Goal: Task Accomplishment & Management: Complete application form

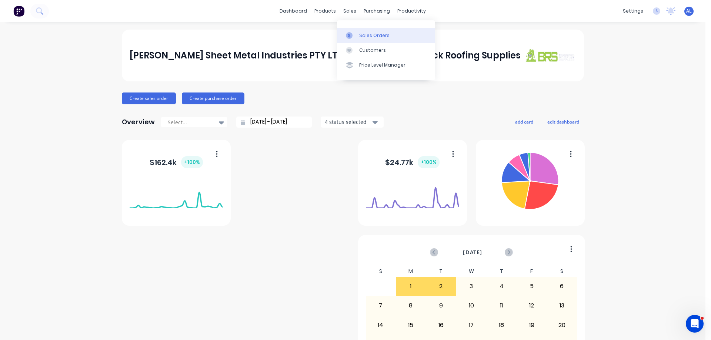
click at [366, 34] on div "Sales Orders" at bounding box center [374, 35] width 30 height 7
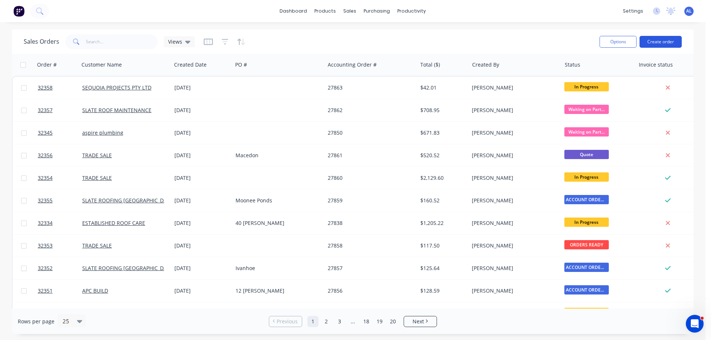
click at [655, 40] on button "Create order" at bounding box center [660, 42] width 42 height 12
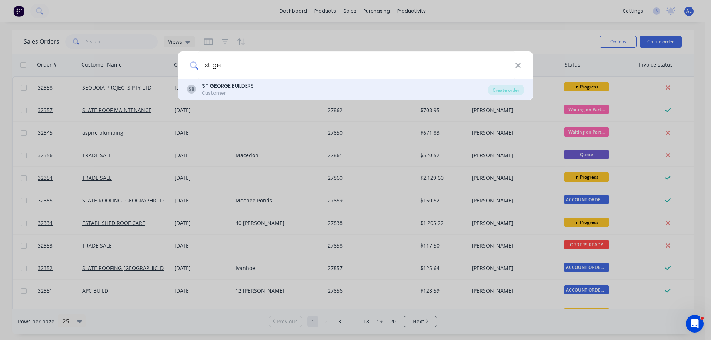
type input "st ge"
click at [251, 90] on div "Customer" at bounding box center [228, 93] width 52 height 7
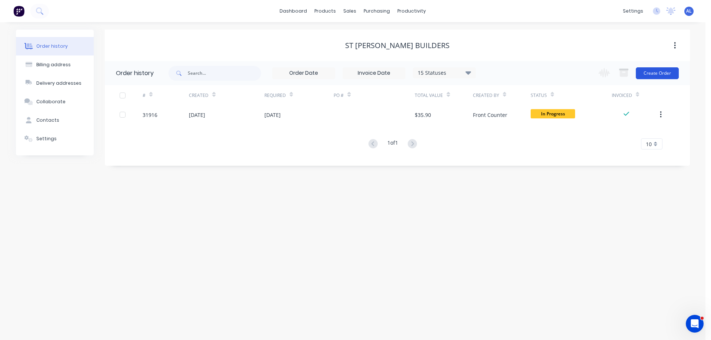
click at [646, 75] on button "Create Order" at bounding box center [656, 73] width 43 height 12
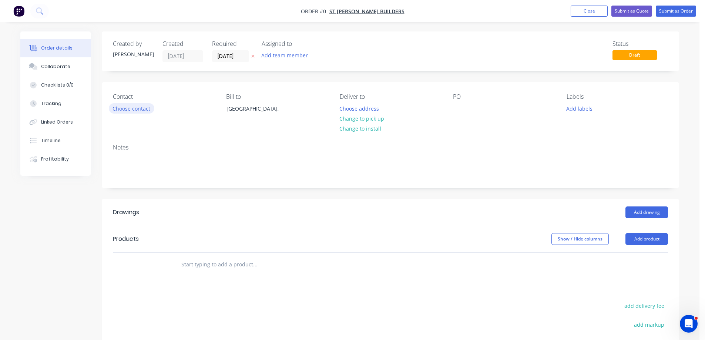
click at [142, 109] on button "Choose contact" at bounding box center [132, 108] width 46 height 10
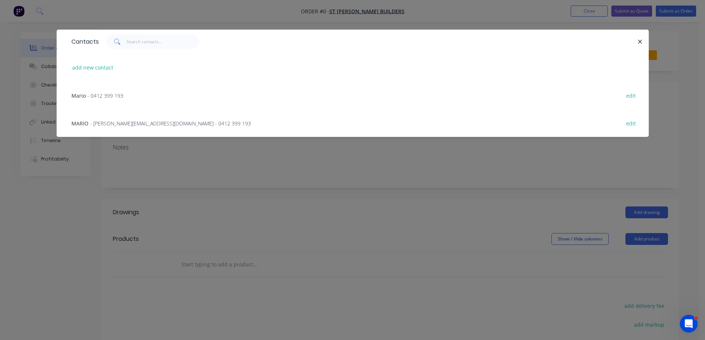
click at [152, 124] on span "- [PERSON_NAME][EMAIL_ADDRESS][DOMAIN_NAME] - 0412 399 193" at bounding box center [170, 123] width 161 height 7
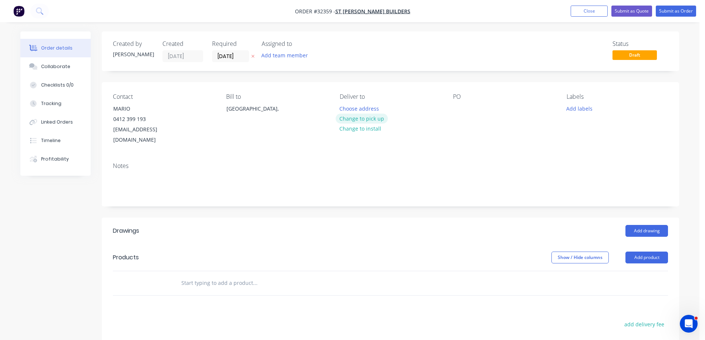
click at [373, 120] on button "Change to pick up" at bounding box center [362, 119] width 53 height 10
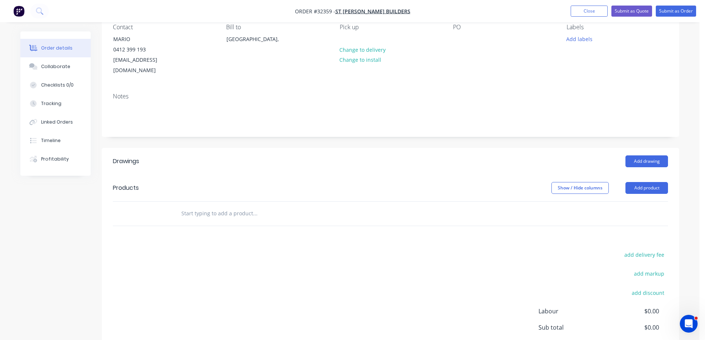
scroll to position [134, 0]
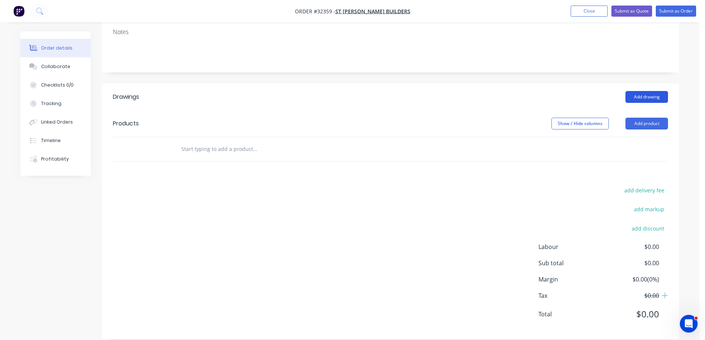
click at [649, 91] on button "Add drawing" at bounding box center [646, 97] width 43 height 12
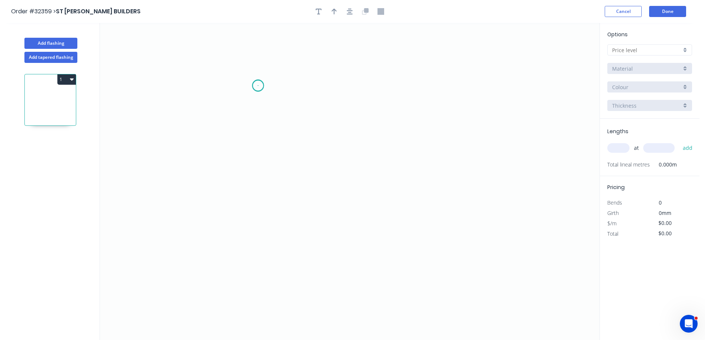
click at [258, 85] on icon "0" at bounding box center [350, 181] width 500 height 317
click at [261, 175] on icon "0" at bounding box center [350, 181] width 500 height 317
click at [422, 173] on icon "0 ?" at bounding box center [350, 181] width 500 height 317
click at [252, 125] on rect at bounding box center [246, 127] width 15 height 10
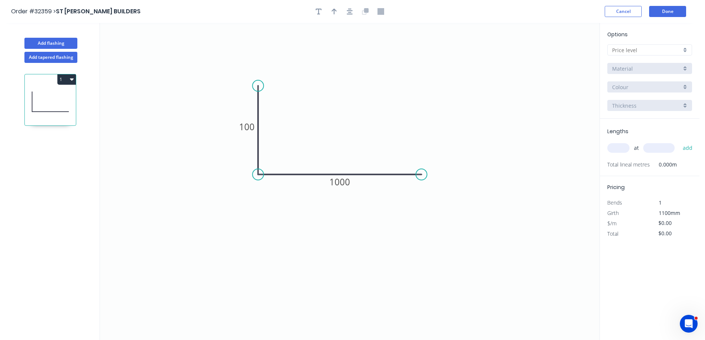
click at [687, 49] on div at bounding box center [649, 49] width 85 height 11
click at [657, 66] on div "A" at bounding box center [650, 64] width 84 height 13
type input "A"
type input "$46.86"
click at [687, 67] on div "Colorbond" at bounding box center [649, 68] width 85 height 11
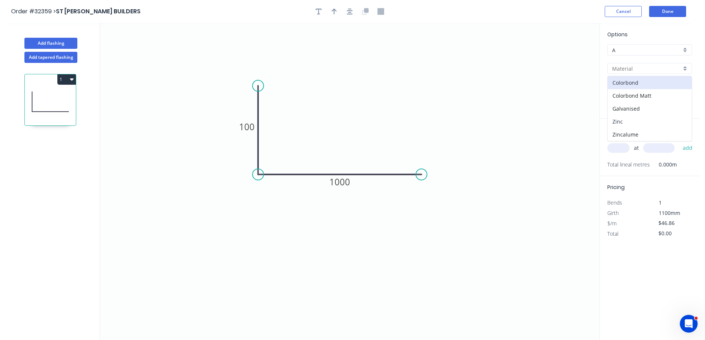
click at [650, 123] on div "Zinc" at bounding box center [650, 121] width 84 height 13
type input "Zinc"
type input "$37.39"
click at [617, 146] on input "text" at bounding box center [618, 148] width 22 height 10
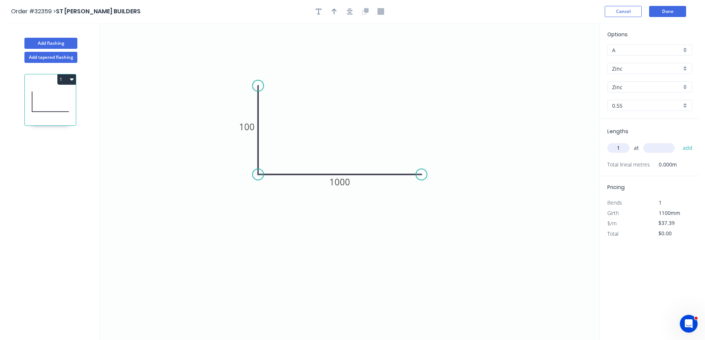
type input "1"
type input "1300"
click at [679, 142] on button "add" at bounding box center [687, 148] width 17 height 13
type input "$48.61"
click at [671, 10] on button "Done" at bounding box center [667, 11] width 37 height 11
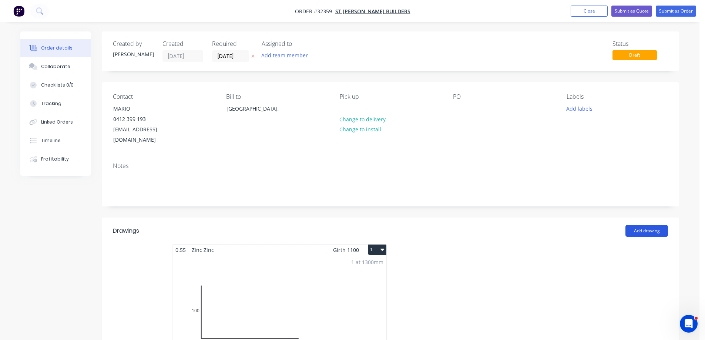
click at [645, 225] on button "Add drawing" at bounding box center [646, 231] width 43 height 12
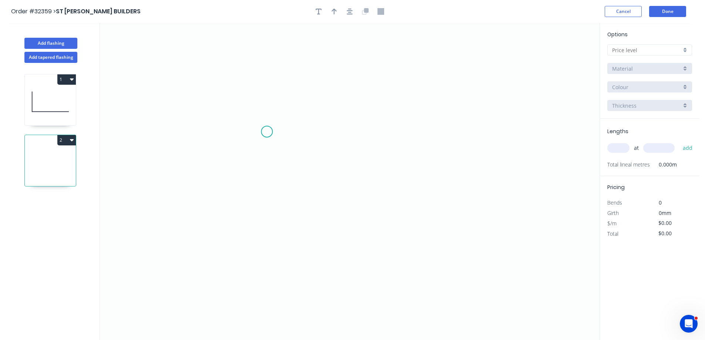
click at [268, 131] on icon "0" at bounding box center [350, 181] width 500 height 317
click at [416, 128] on icon "0" at bounding box center [350, 181] width 500 height 317
click at [441, 161] on icon "0 ?" at bounding box center [350, 181] width 500 height 317
click at [346, 117] on rect at bounding box center [341, 118] width 15 height 10
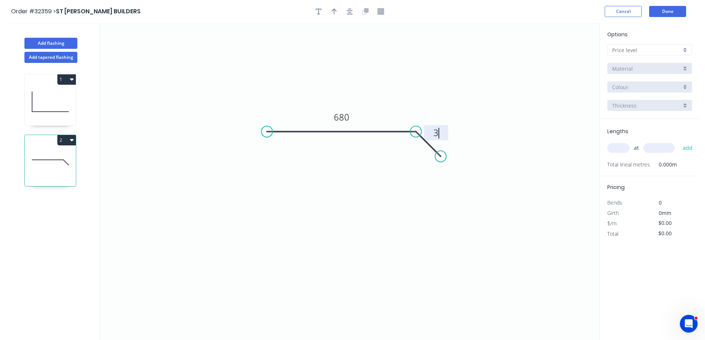
type input "$28.99"
click at [685, 49] on div at bounding box center [649, 49] width 85 height 11
click at [646, 61] on div "A" at bounding box center [650, 64] width 84 height 13
type input "A"
type input "$36.36"
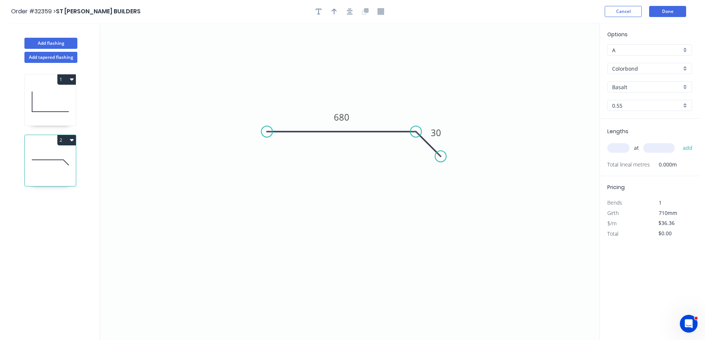
click at [622, 147] on input "text" at bounding box center [618, 148] width 22 height 10
type input "1"
type input "1300."
click at [679, 142] on button "add" at bounding box center [687, 148] width 17 height 13
type input "$47.27"
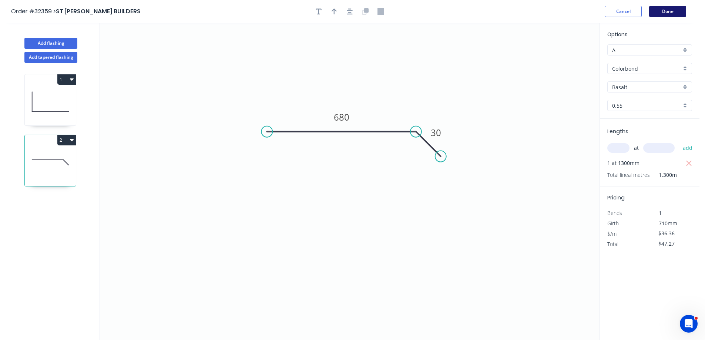
click at [658, 12] on button "Done" at bounding box center [667, 11] width 37 height 11
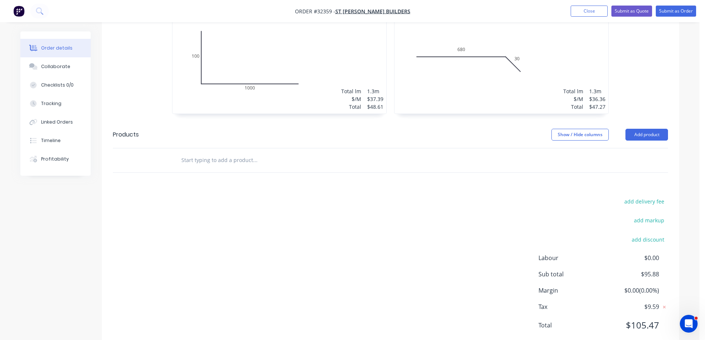
scroll to position [259, 0]
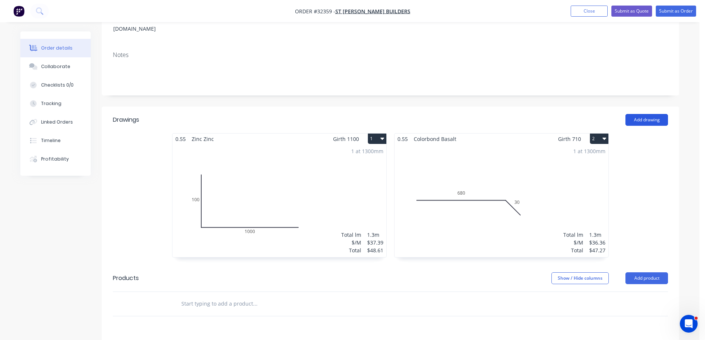
click at [648, 114] on button "Add drawing" at bounding box center [646, 120] width 43 height 12
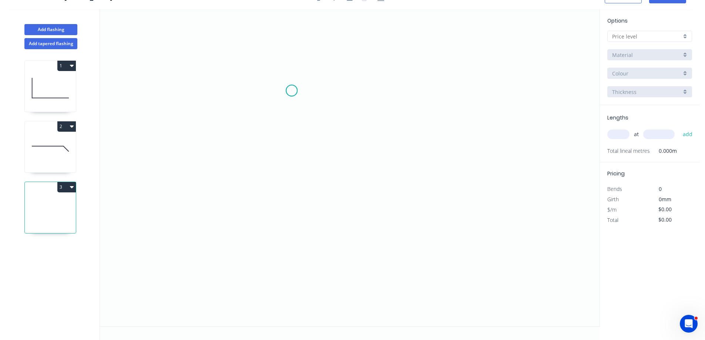
click at [292, 92] on icon "0" at bounding box center [350, 167] width 500 height 317
click at [297, 154] on icon "0" at bounding box center [350, 167] width 500 height 317
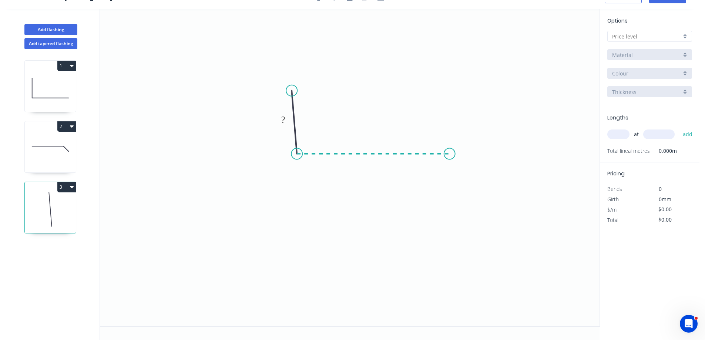
click at [450, 150] on icon "0 ?" at bounding box center [350, 167] width 500 height 317
drag, startPoint x: 469, startPoint y: 188, endPoint x: 0, endPoint y: 245, distance: 471.9
click at [464, 187] on icon "0 ? ? ? º" at bounding box center [350, 167] width 500 height 317
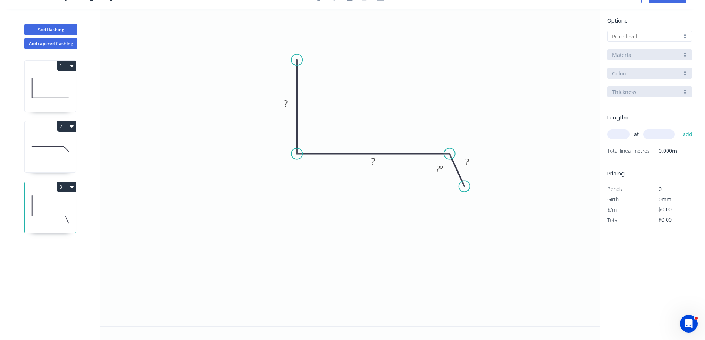
drag, startPoint x: 293, startPoint y: 89, endPoint x: 302, endPoint y: 60, distance: 30.3
click at [302, 60] on circle at bounding box center [296, 59] width 11 height 11
drag, startPoint x: 289, startPoint y: 104, endPoint x: 351, endPoint y: 88, distance: 63.5
click at [290, 104] on rect at bounding box center [285, 104] width 15 height 10
type input "$24.76"
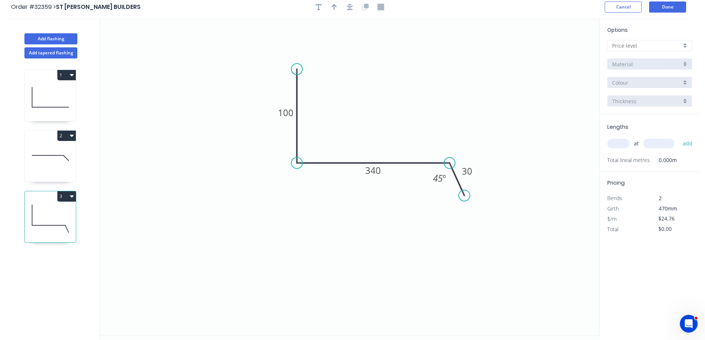
scroll to position [0, 0]
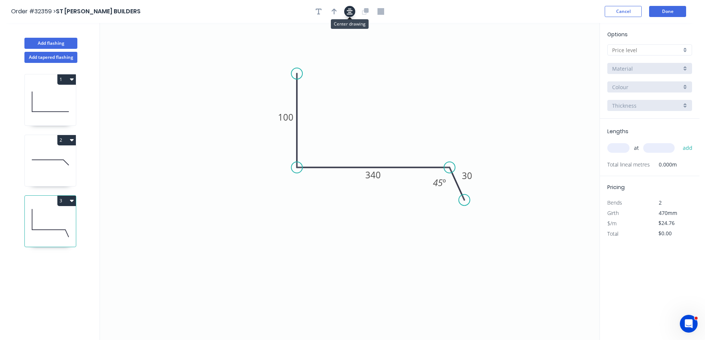
click at [352, 8] on icon "button" at bounding box center [350, 11] width 6 height 7
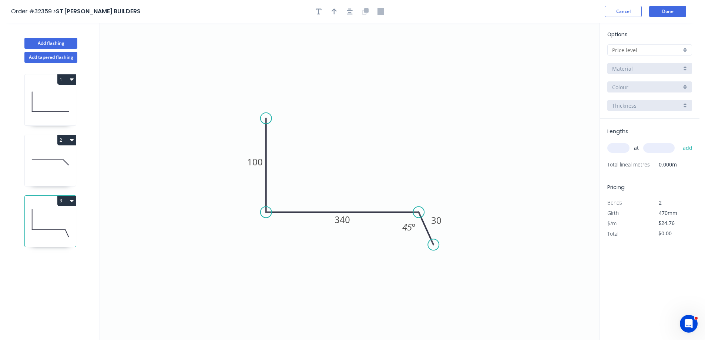
click at [688, 50] on div at bounding box center [649, 49] width 85 height 11
click at [671, 60] on div "A" at bounding box center [650, 64] width 84 height 13
type input "A"
click at [687, 67] on div "Colorbond" at bounding box center [649, 68] width 85 height 11
click at [646, 121] on div "Zinc" at bounding box center [650, 121] width 84 height 13
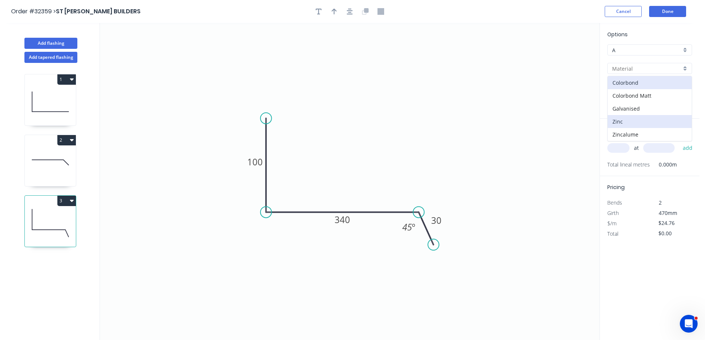
type input "Zinc"
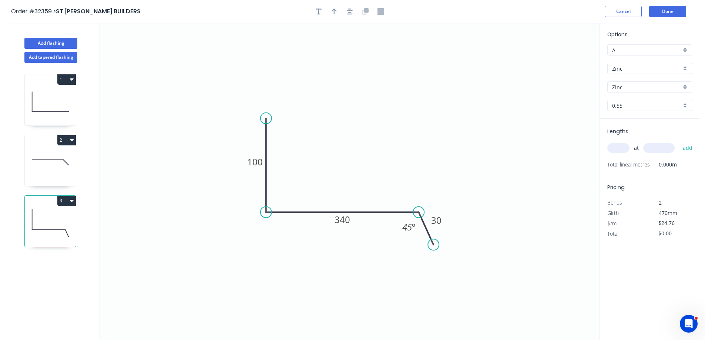
type input "$21.63"
click at [618, 149] on input "text" at bounding box center [618, 148] width 22 height 10
type input "1"
type input "2200"
click at [679, 142] on button "add" at bounding box center [687, 148] width 17 height 13
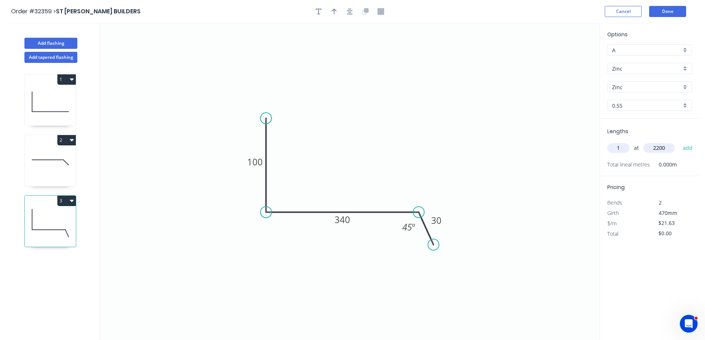
type input "$47.59"
click at [666, 14] on button "Done" at bounding box center [667, 11] width 37 height 11
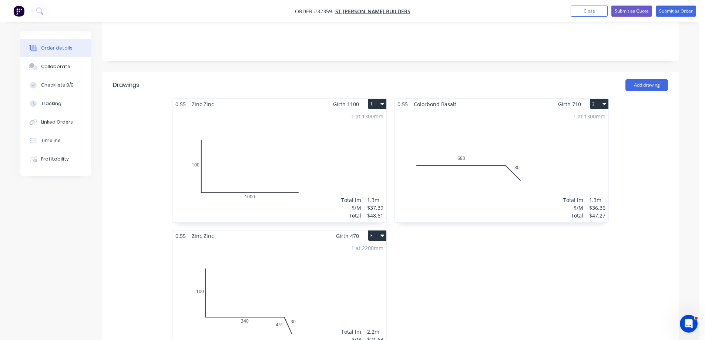
scroll to position [148, 0]
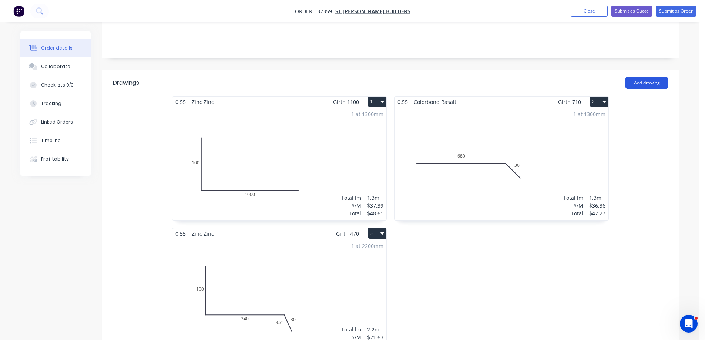
click at [642, 77] on button "Add drawing" at bounding box center [646, 83] width 43 height 12
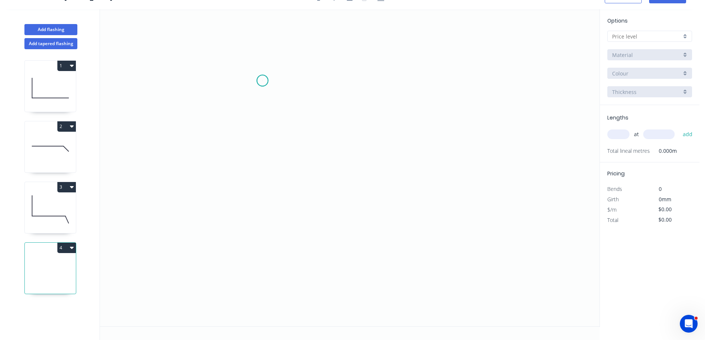
click at [262, 81] on icon "0" at bounding box center [350, 167] width 500 height 317
click at [257, 172] on icon "0" at bounding box center [350, 167] width 500 height 317
click at [428, 174] on icon "0 ?" at bounding box center [350, 167] width 500 height 317
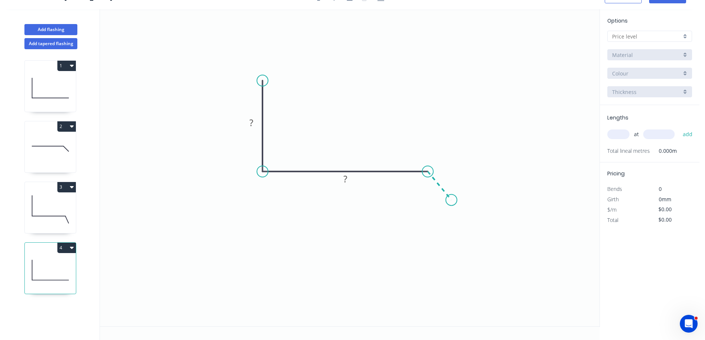
click at [452, 200] on icon "0 ? ?" at bounding box center [350, 167] width 500 height 317
click at [257, 120] on rect at bounding box center [251, 123] width 15 height 10
type input "$16.70"
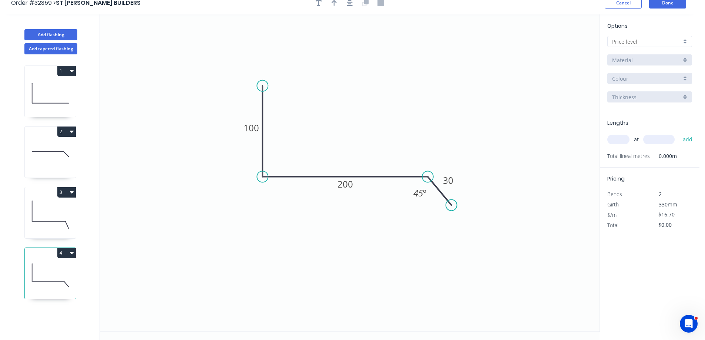
scroll to position [0, 0]
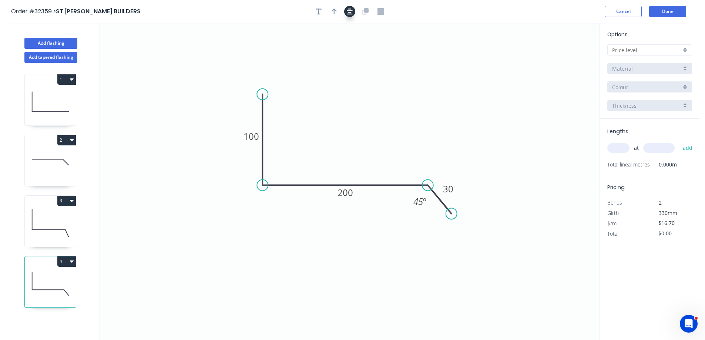
click at [352, 11] on icon "button" at bounding box center [350, 11] width 6 height 7
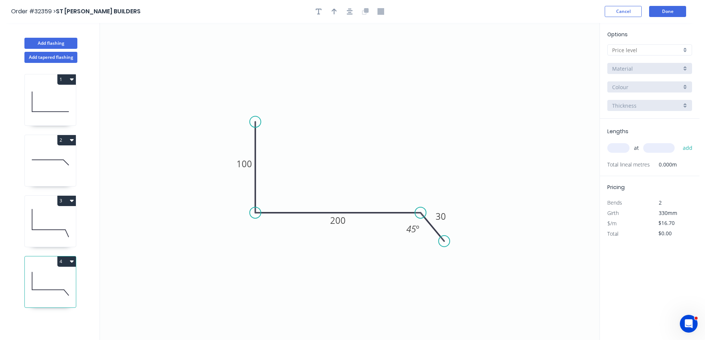
click at [686, 49] on div at bounding box center [649, 49] width 85 height 11
click at [655, 66] on div "A" at bounding box center [650, 64] width 84 height 13
type input "A"
type input "$18.96"
click at [684, 68] on div "Colorbond" at bounding box center [649, 68] width 85 height 11
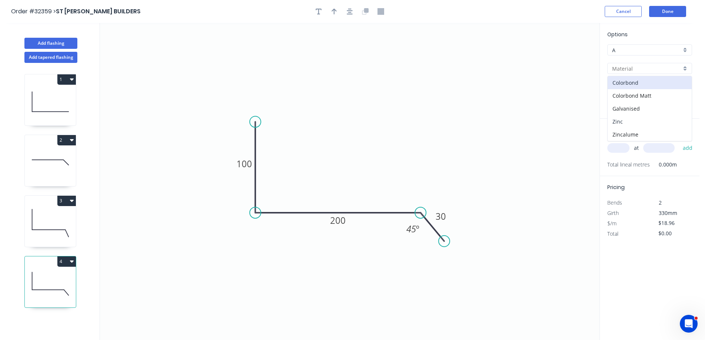
click at [644, 119] on div "Zinc" at bounding box center [650, 121] width 84 height 13
type input "Zinc"
type input "$16.70"
click at [612, 150] on input "text" at bounding box center [618, 148] width 22 height 10
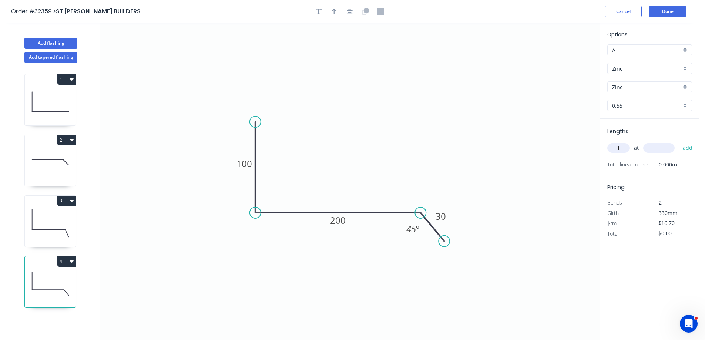
type input "1"
type input "5300"
click at [679, 142] on button "add" at bounding box center [687, 148] width 17 height 13
type input "$88.51"
click at [665, 13] on button "Done" at bounding box center [667, 11] width 37 height 11
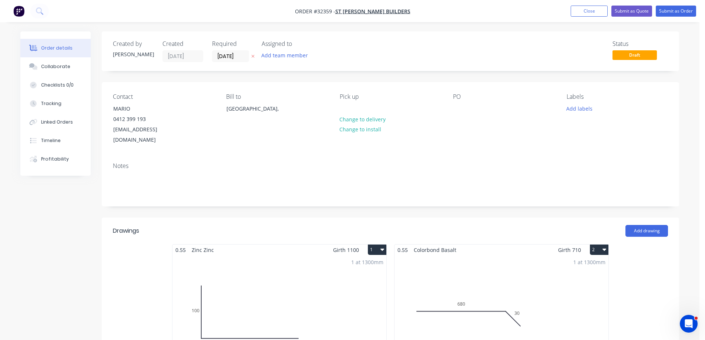
scroll to position [185, 0]
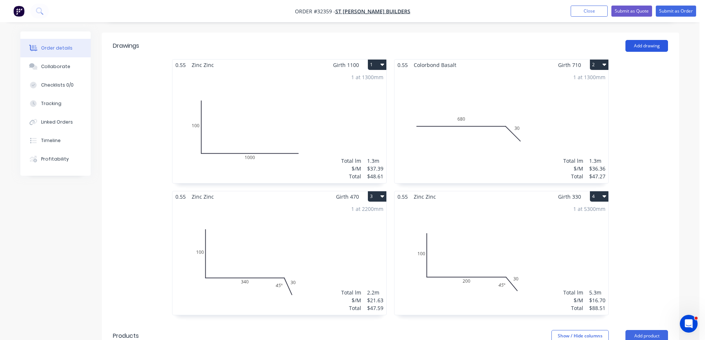
click at [650, 40] on button "Add drawing" at bounding box center [646, 46] width 43 height 12
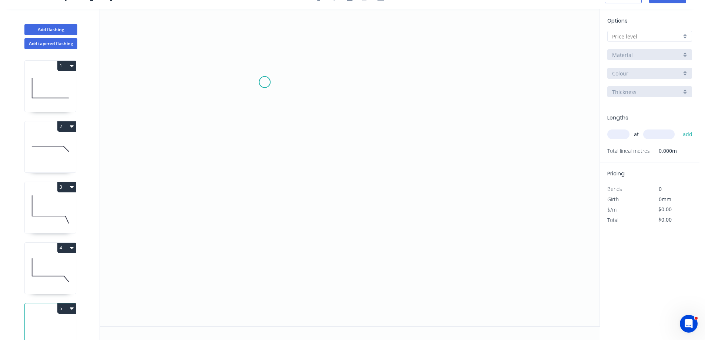
click at [265, 82] on icon "0" at bounding box center [350, 167] width 500 height 317
click at [261, 184] on icon "0" at bounding box center [350, 167] width 500 height 317
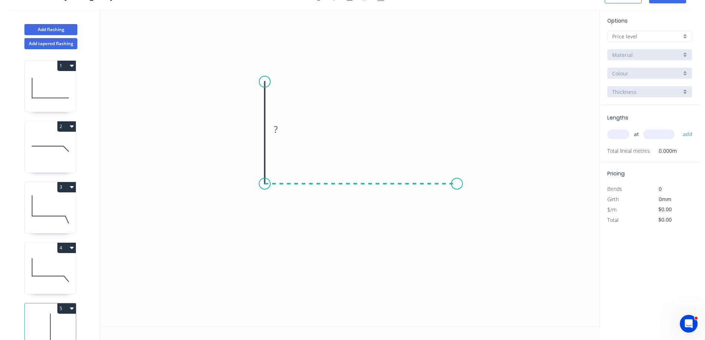
click at [457, 181] on icon "0 ?" at bounding box center [350, 167] width 500 height 317
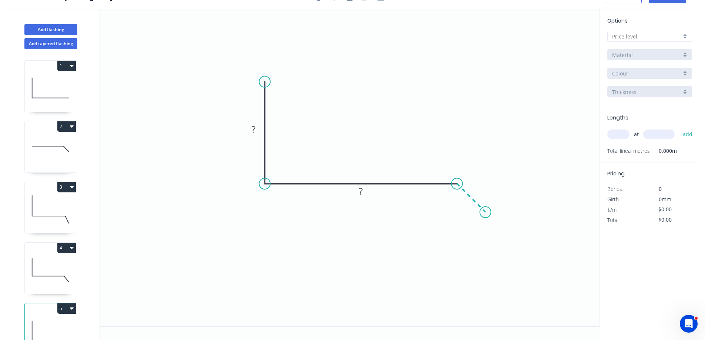
click at [486, 211] on icon at bounding box center [471, 198] width 28 height 28
click at [258, 128] on rect at bounding box center [253, 130] width 15 height 10
type input "$20.01"
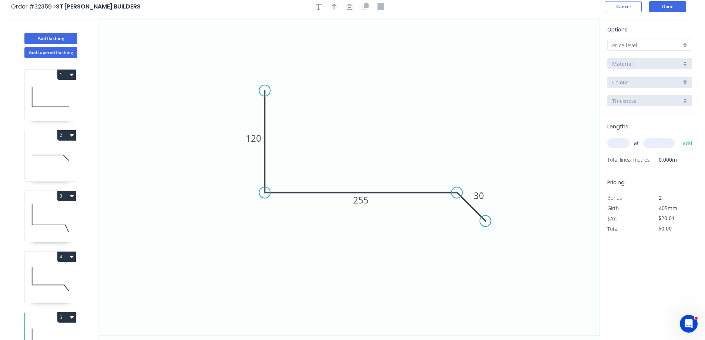
scroll to position [0, 0]
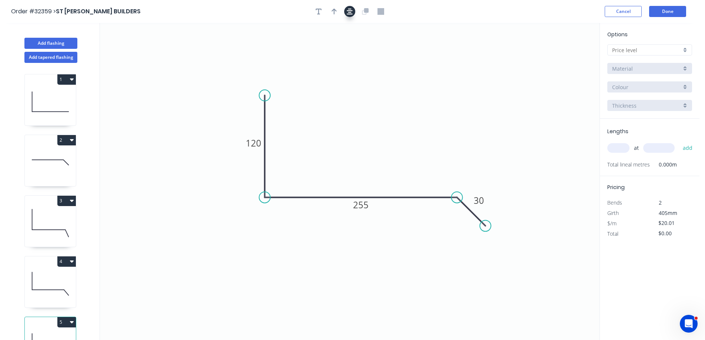
click at [352, 14] on icon "button" at bounding box center [350, 12] width 6 height 6
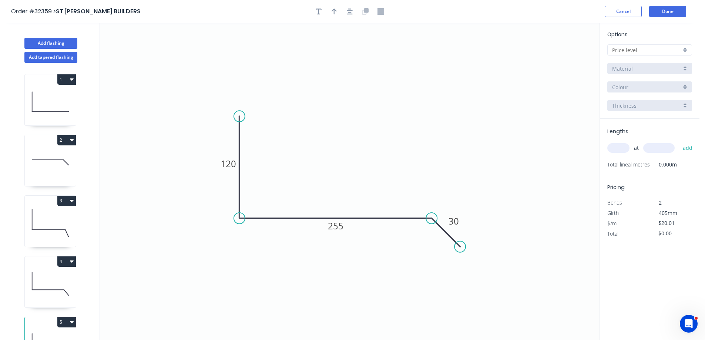
click at [686, 48] on div at bounding box center [649, 49] width 85 height 11
click at [655, 64] on div "A" at bounding box center [650, 64] width 84 height 13
type input "A"
type input "$22.89"
click at [684, 67] on div "Colorbond" at bounding box center [649, 68] width 85 height 11
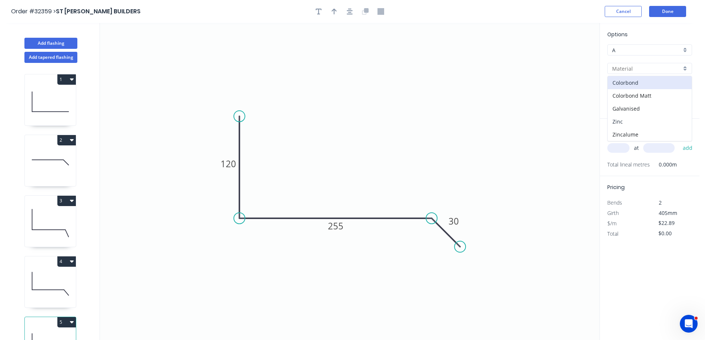
click at [651, 124] on div "Zinc" at bounding box center [650, 121] width 84 height 13
type input "Zinc"
type input "$20.01"
drag, startPoint x: 622, startPoint y: 152, endPoint x: 572, endPoint y: 156, distance: 50.1
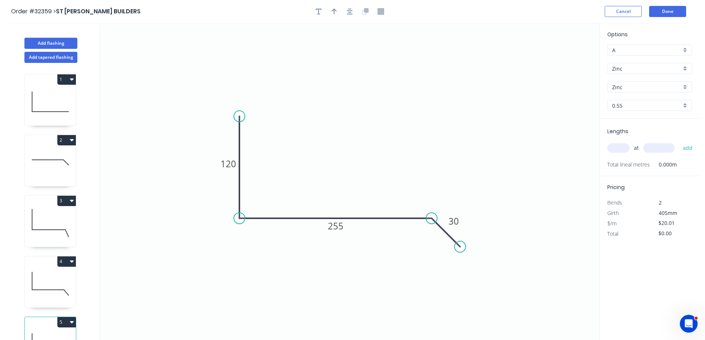
click at [621, 151] on input "text" at bounding box center [618, 148] width 22 height 10
type input "1"
type input "3700"
click at [679, 142] on button "add" at bounding box center [687, 148] width 17 height 13
type input "$74.04"
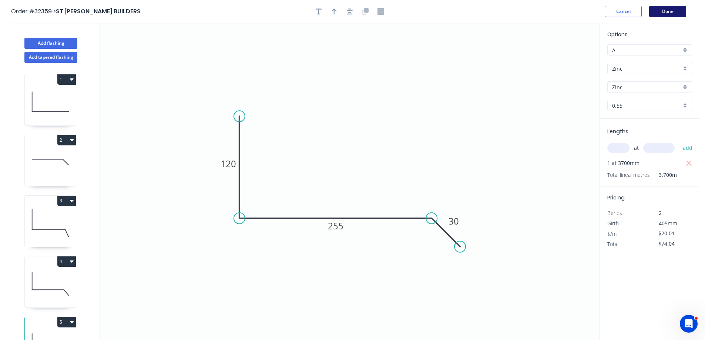
click at [663, 13] on button "Done" at bounding box center [667, 11] width 37 height 11
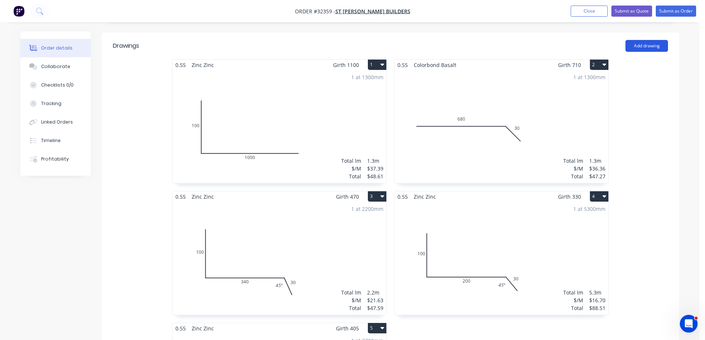
click at [648, 40] on button "Add drawing" at bounding box center [646, 46] width 43 height 12
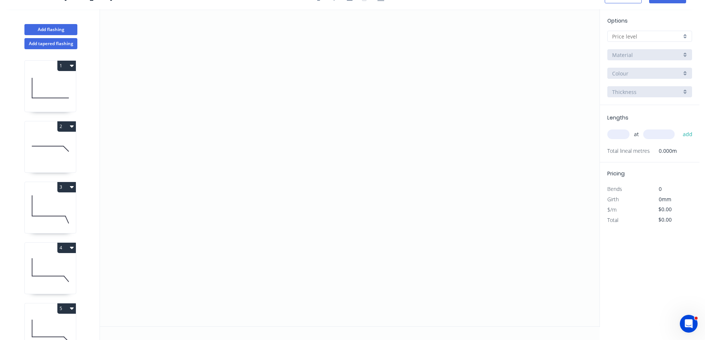
scroll to position [14, 0]
click at [299, 88] on icon "0" at bounding box center [350, 167] width 500 height 317
click at [361, 88] on icon "0" at bounding box center [350, 167] width 500 height 317
drag, startPoint x: 356, startPoint y: 193, endPoint x: 344, endPoint y: 213, distance: 23.1
click at [356, 193] on icon "0 ?" at bounding box center [350, 167] width 500 height 317
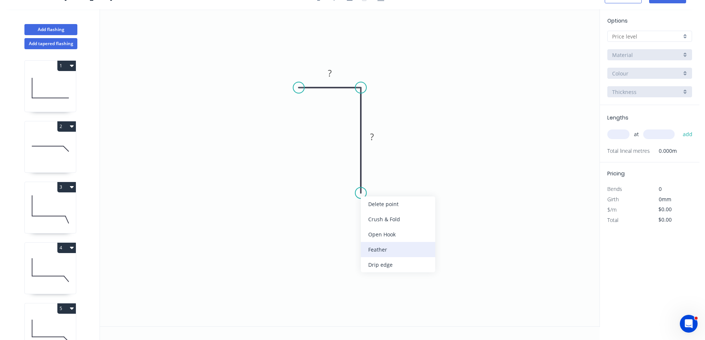
click at [384, 245] on div "Feather" at bounding box center [398, 249] width 74 height 15
click at [333, 71] on rect at bounding box center [329, 73] width 15 height 10
type input "$8.86"
click at [352, 183] on tspan "15" at bounding box center [350, 180] width 10 height 12
click at [689, 34] on div at bounding box center [649, 36] width 85 height 11
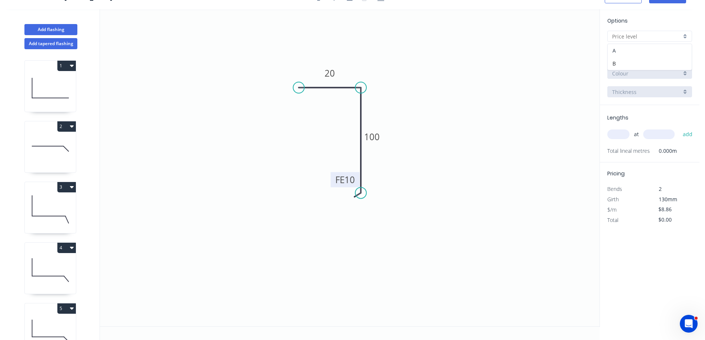
click at [665, 50] on div "A" at bounding box center [650, 50] width 84 height 13
type input "A"
type input "$9.56"
click at [681, 56] on div "Colorbond" at bounding box center [649, 54] width 85 height 11
click at [637, 108] on div "Zinc" at bounding box center [650, 107] width 84 height 13
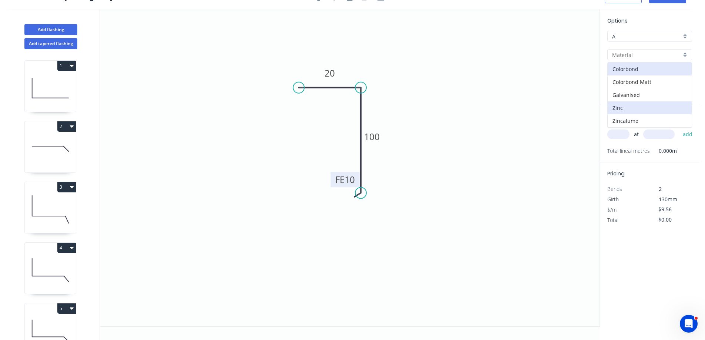
type input "Zinc"
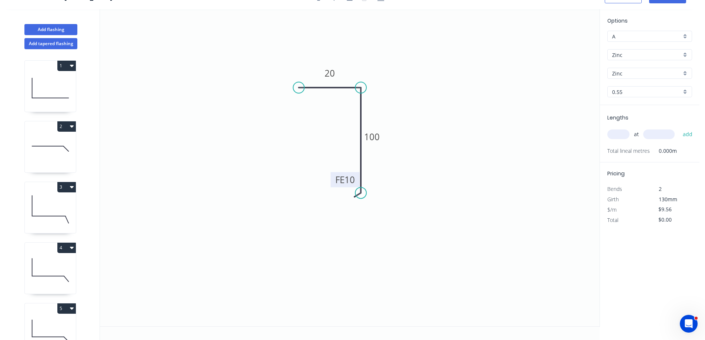
type input "$8.86"
click at [614, 131] on input "text" at bounding box center [618, 135] width 22 height 10
type input "2"
type input "3000"
click at [679, 128] on button "add" at bounding box center [687, 134] width 17 height 13
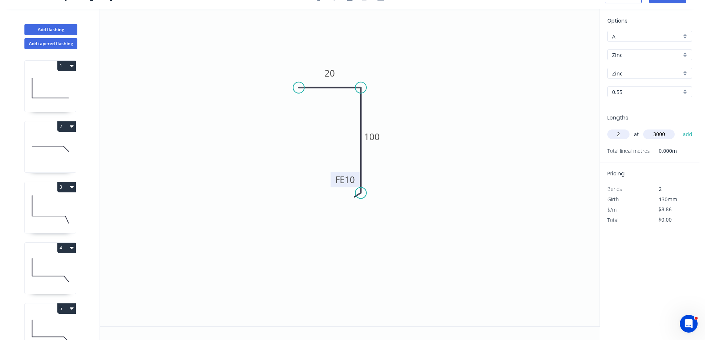
type input "$53.16"
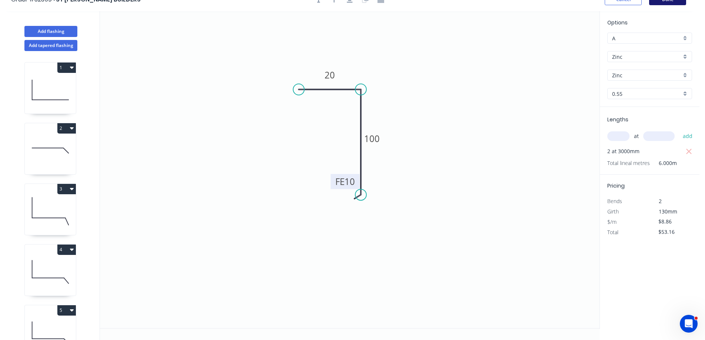
scroll to position [0, 0]
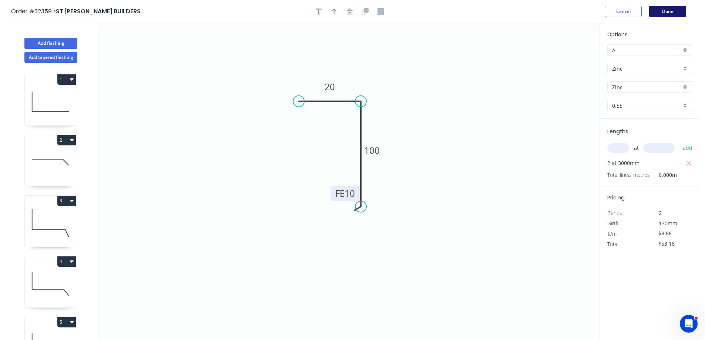
click at [666, 7] on button "Done" at bounding box center [667, 11] width 37 height 11
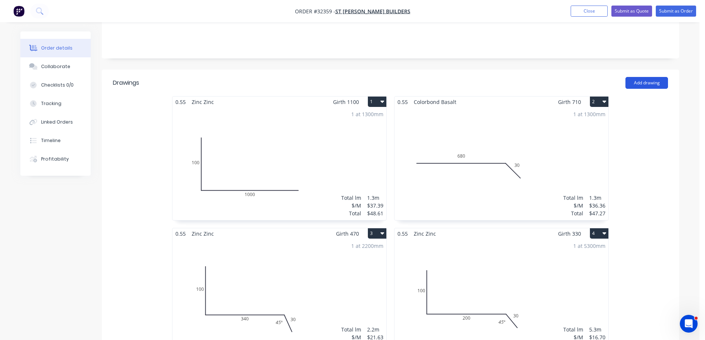
click at [639, 77] on button "Add drawing" at bounding box center [646, 83] width 43 height 12
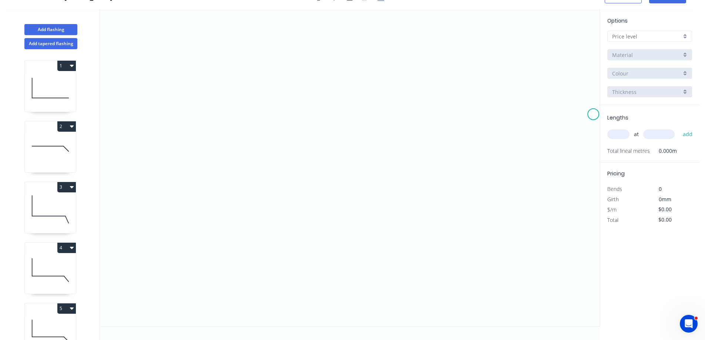
scroll to position [14, 0]
click at [278, 173] on icon "0" at bounding box center [350, 167] width 500 height 317
click at [320, 121] on icon at bounding box center [299, 147] width 43 height 52
click at [388, 121] on icon "0 ?" at bounding box center [350, 167] width 500 height 317
click at [425, 174] on icon "0 ? ? ? º" at bounding box center [350, 167] width 500 height 317
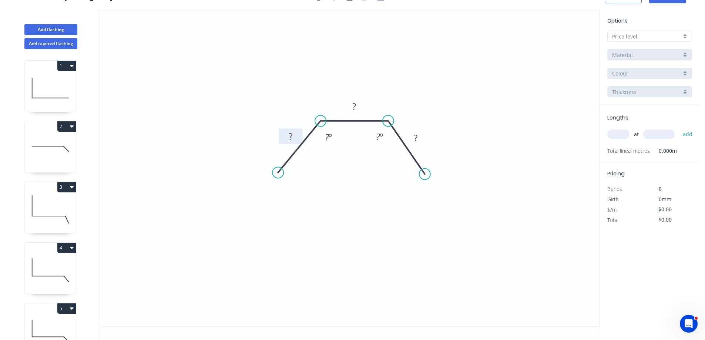
click at [291, 137] on tspan "?" at bounding box center [291, 136] width 4 height 12
type input "$7.28"
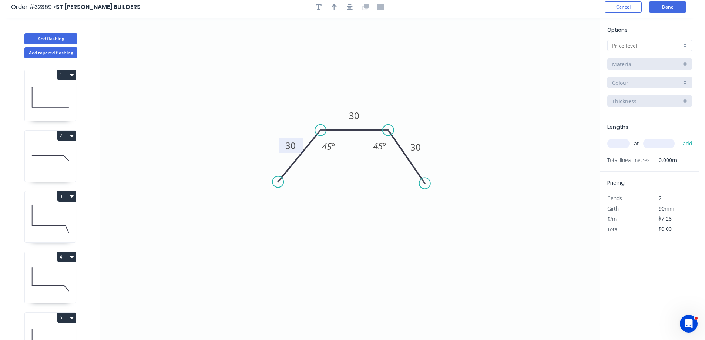
scroll to position [0, 0]
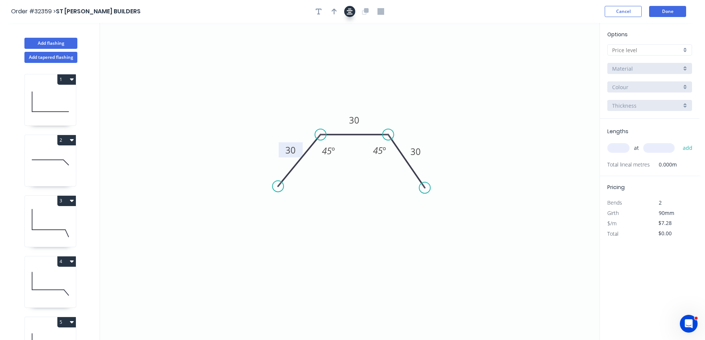
click at [351, 17] on button "button" at bounding box center [349, 11] width 11 height 11
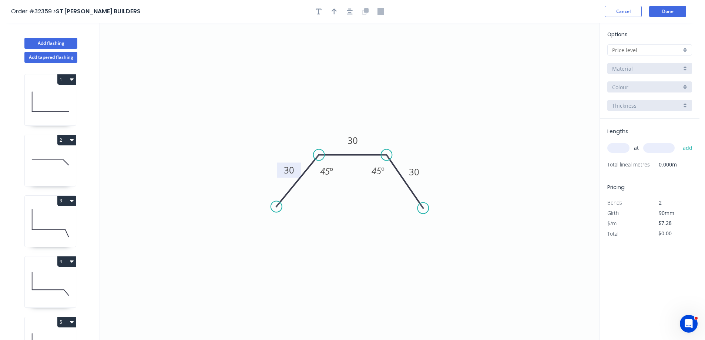
click at [691, 51] on div at bounding box center [649, 49] width 85 height 11
click at [676, 63] on div "A" at bounding box center [650, 64] width 84 height 13
type input "A"
type input "$7.85"
click at [684, 70] on div "Colorbond" at bounding box center [649, 68] width 85 height 11
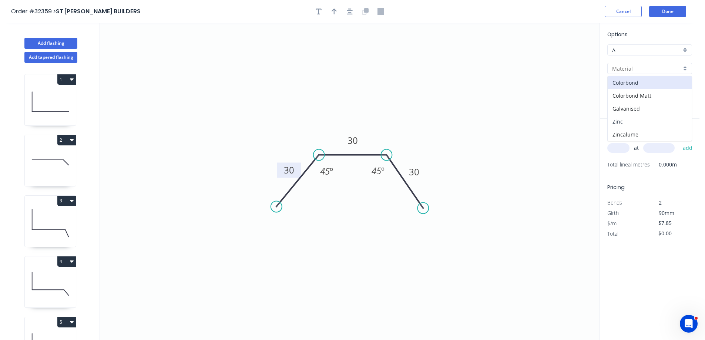
click at [660, 120] on div "Zinc" at bounding box center [650, 121] width 84 height 13
type input "Zinc"
type input "$7.28"
click at [625, 153] on div "at add" at bounding box center [650, 148] width 86 height 13
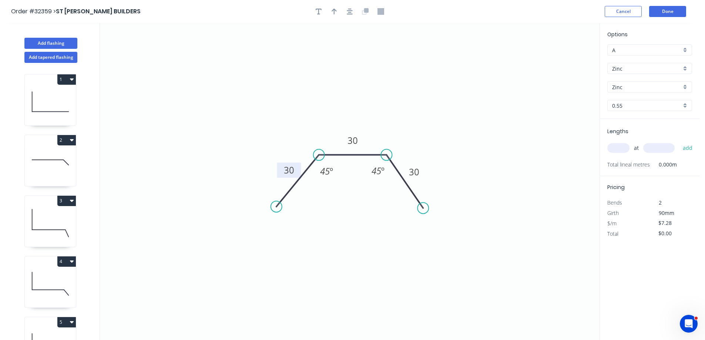
drag, startPoint x: 620, startPoint y: 147, endPoint x: 524, endPoint y: 184, distance: 102.8
click at [618, 148] on input "text" at bounding box center [618, 148] width 22 height 10
type input "1"
type input "3000"
click at [679, 142] on button "add" at bounding box center [687, 148] width 17 height 13
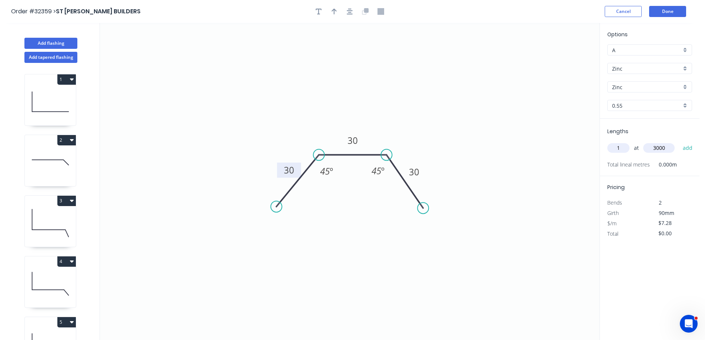
type input "$21.84"
click at [661, 13] on button "Done" at bounding box center [667, 11] width 37 height 11
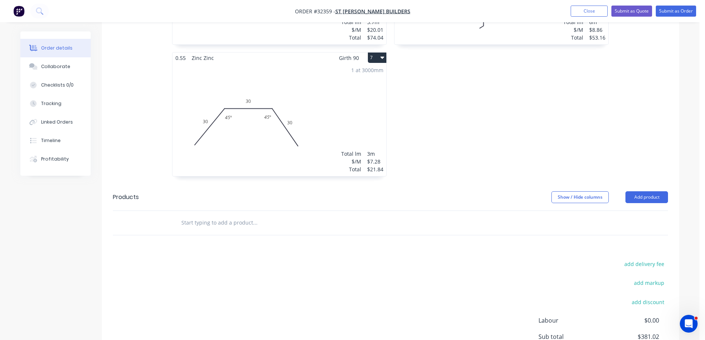
scroll to position [661, 0]
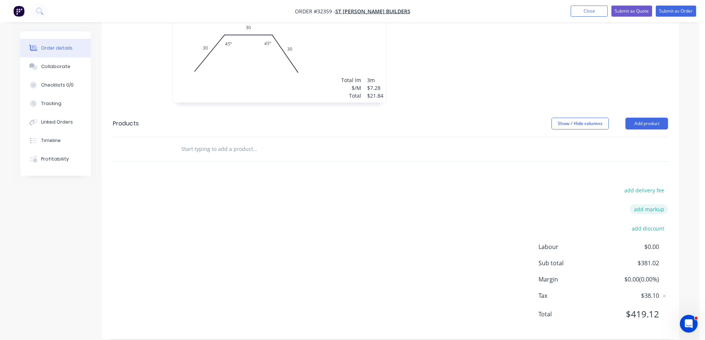
click at [647, 204] on button "add markup" at bounding box center [649, 209] width 38 height 10
type input "express fee"
type input "5"
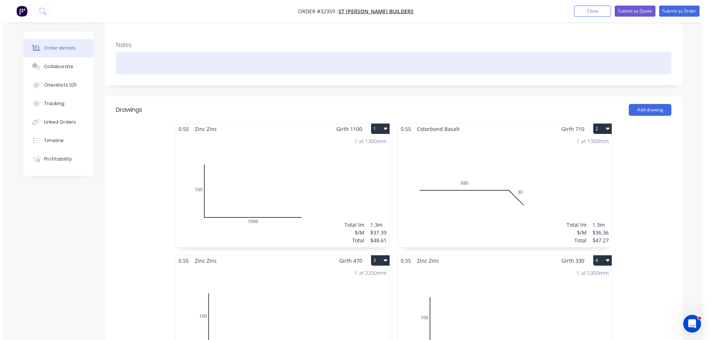
scroll to position [0, 0]
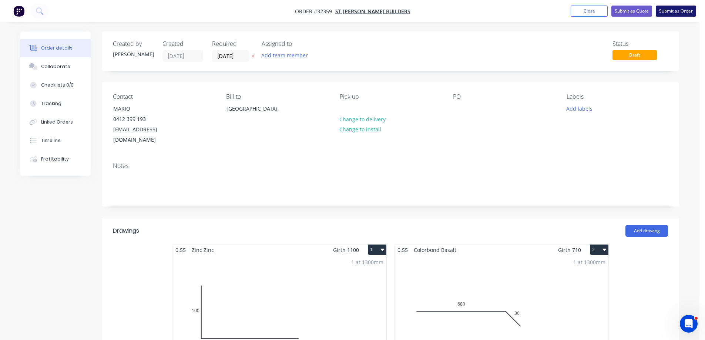
click at [669, 11] on button "Submit as Order" at bounding box center [676, 11] width 40 height 11
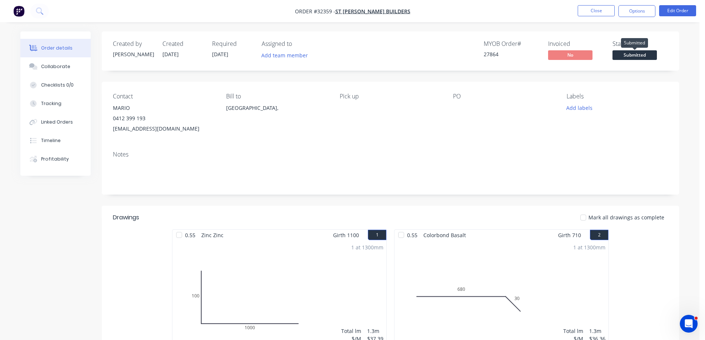
click at [643, 55] on span "Submitted" at bounding box center [635, 54] width 44 height 9
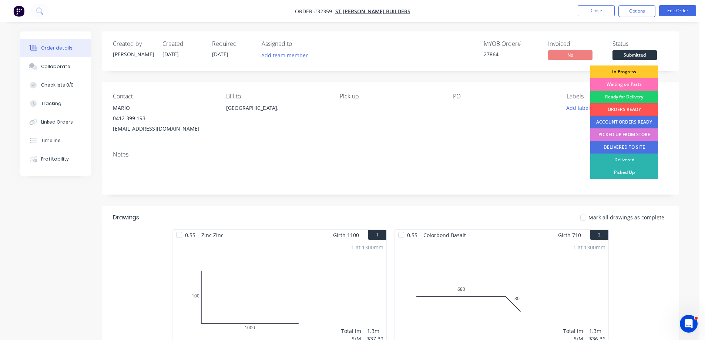
click at [631, 72] on div "In Progress" at bounding box center [624, 72] width 68 height 13
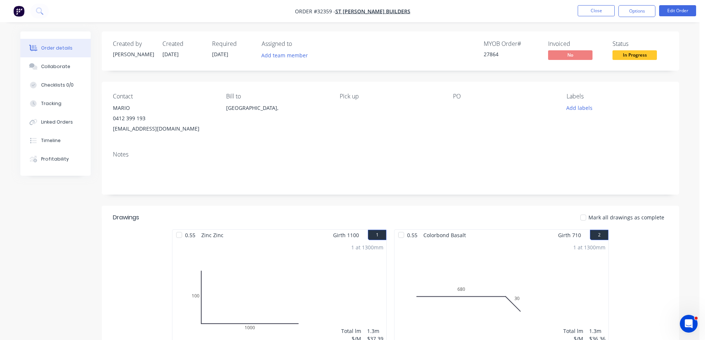
click at [635, 56] on span "In Progress" at bounding box center [635, 54] width 44 height 9
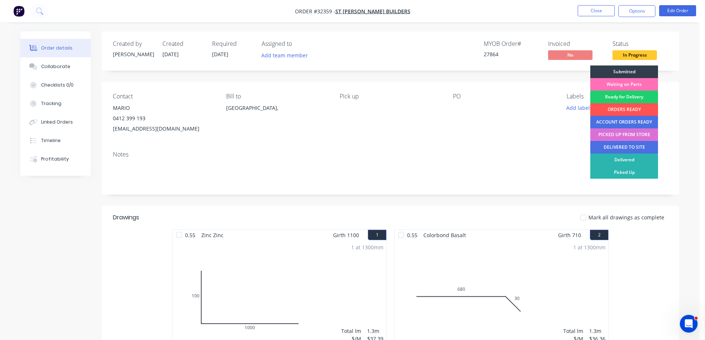
click at [634, 137] on div "PICKED UP FROM STORE" at bounding box center [624, 134] width 68 height 13
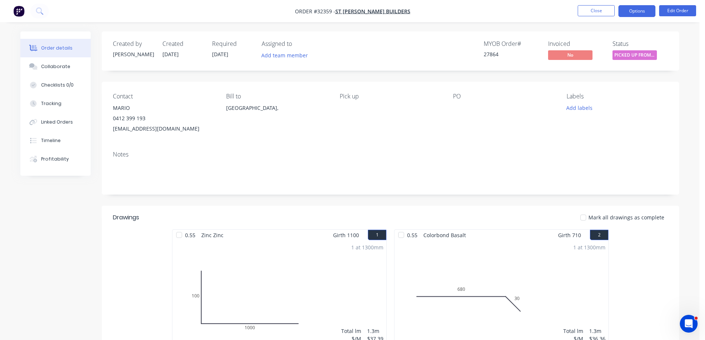
click at [635, 14] on button "Options" at bounding box center [636, 11] width 37 height 12
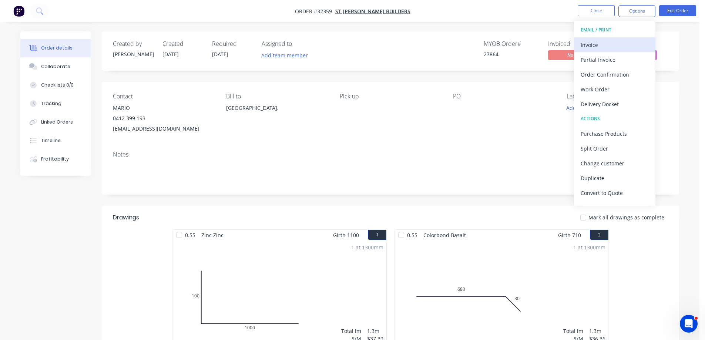
click at [599, 40] on div "Invoice" at bounding box center [615, 45] width 68 height 11
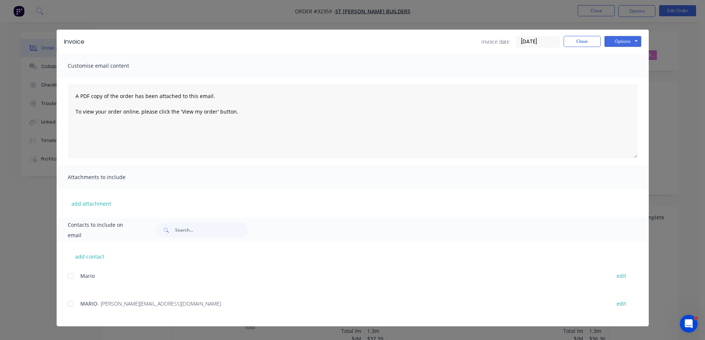
click at [73, 303] on div at bounding box center [70, 303] width 15 height 15
click at [614, 39] on button "Options" at bounding box center [622, 41] width 37 height 11
click at [628, 79] on button "Email" at bounding box center [627, 79] width 47 height 12
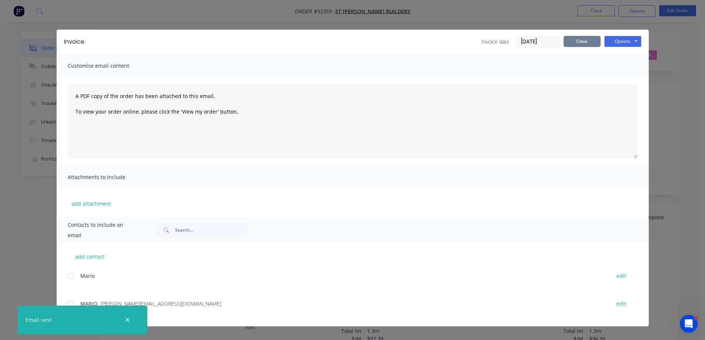
click at [585, 42] on button "Close" at bounding box center [582, 41] width 37 height 11
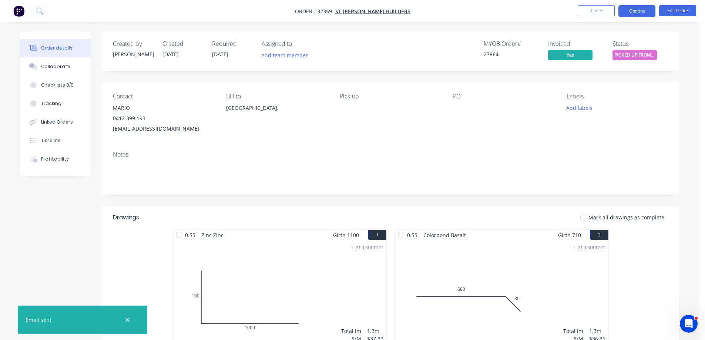
click at [630, 14] on button "Options" at bounding box center [636, 11] width 37 height 12
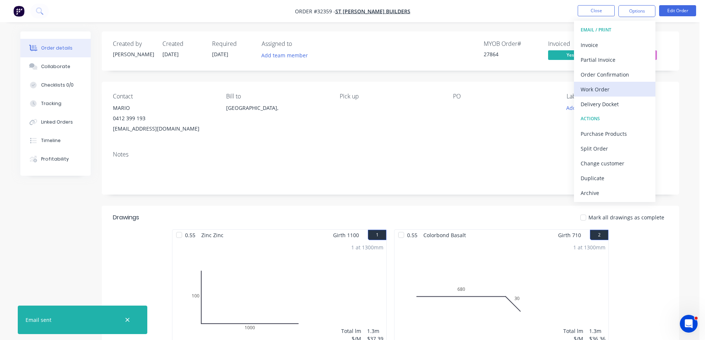
click at [607, 89] on div "Work Order" at bounding box center [615, 89] width 68 height 11
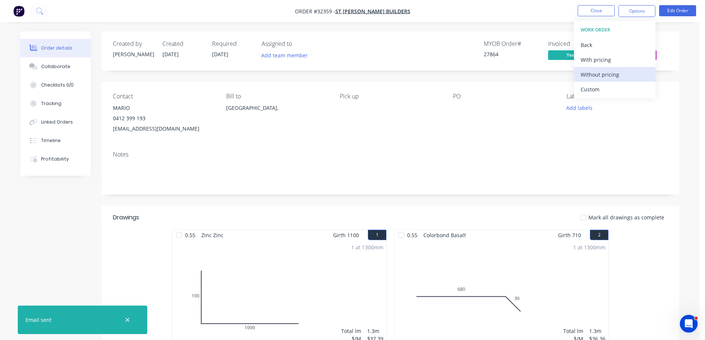
click at [611, 76] on div "Without pricing" at bounding box center [615, 74] width 68 height 11
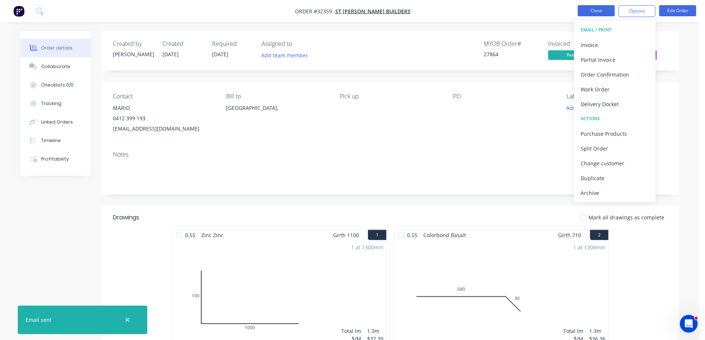
click at [595, 10] on button "Close" at bounding box center [596, 10] width 37 height 11
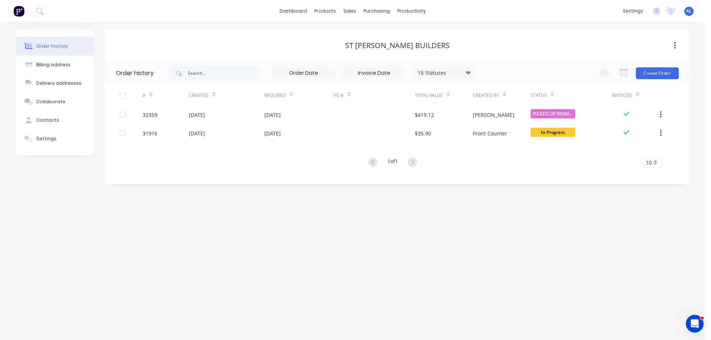
click at [20, 10] on img at bounding box center [18, 11] width 11 height 11
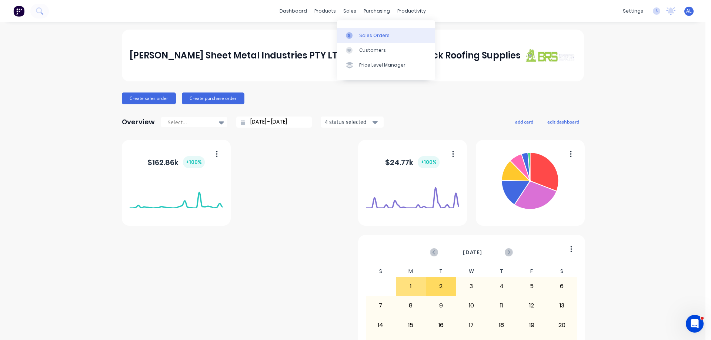
click at [362, 31] on link "Sales Orders" at bounding box center [386, 35] width 98 height 15
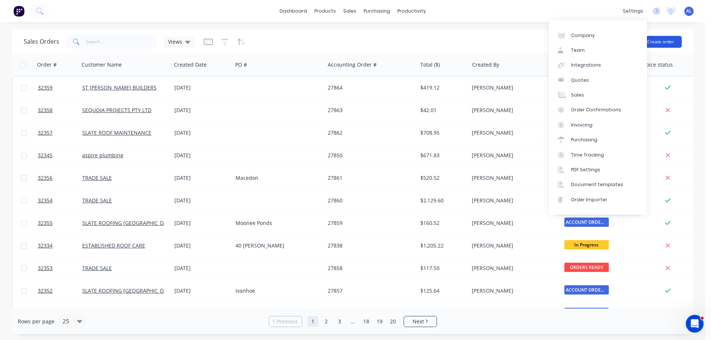
click at [669, 41] on button "Create order" at bounding box center [660, 42] width 42 height 12
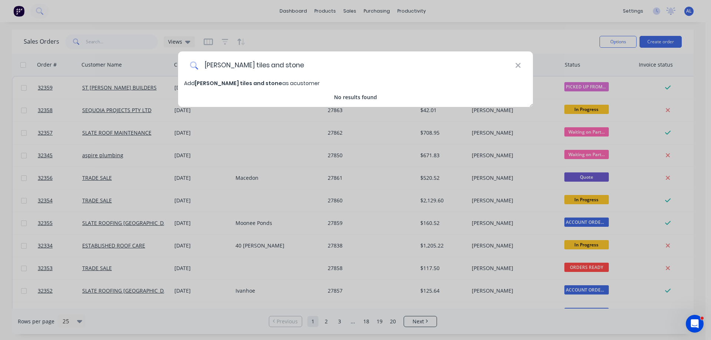
click at [213, 65] on input "[PERSON_NAME] tiles and stone" at bounding box center [356, 65] width 317 height 28
click at [217, 64] on input "[PERSON_NAME] tiles and stone" at bounding box center [356, 65] width 317 height 28
drag, startPoint x: 209, startPoint y: 67, endPoint x: 205, endPoint y: 92, distance: 25.1
click at [209, 67] on input "[PERSON_NAME] tiles and stone" at bounding box center [356, 65] width 317 height 28
type input "[PERSON_NAME] tiles and stone"
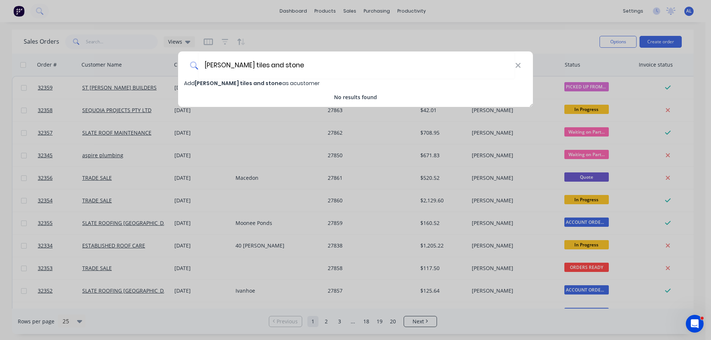
click at [251, 86] on span "[PERSON_NAME] tiles and stone" at bounding box center [238, 83] width 87 height 7
select select "AU"
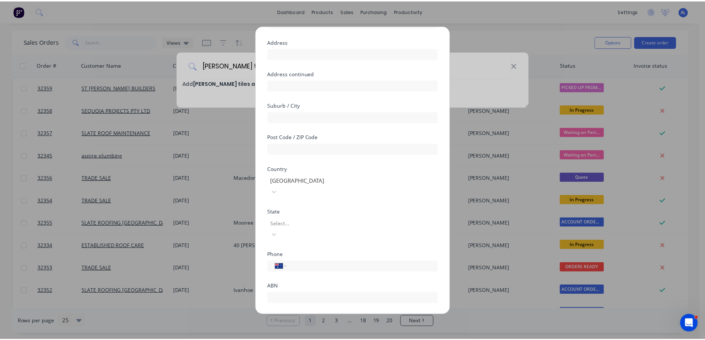
scroll to position [72, 0]
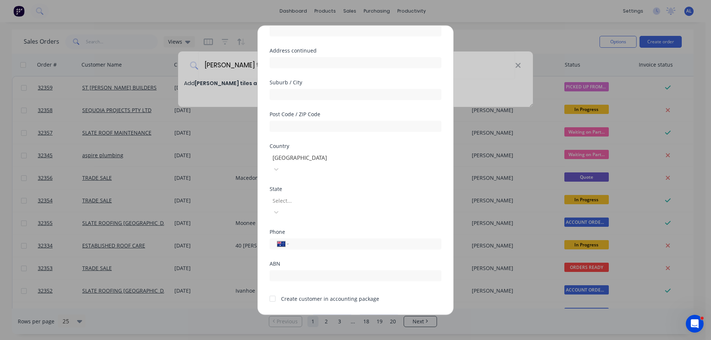
click at [271, 291] on div at bounding box center [272, 298] width 15 height 15
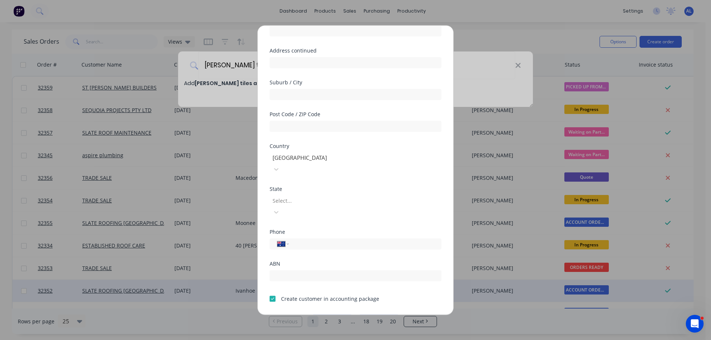
click at [330, 315] on button "Save" at bounding box center [332, 321] width 41 height 12
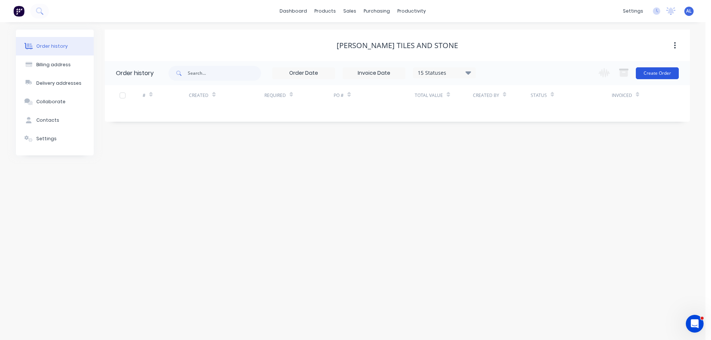
click at [658, 71] on button "Create Order" at bounding box center [656, 73] width 43 height 12
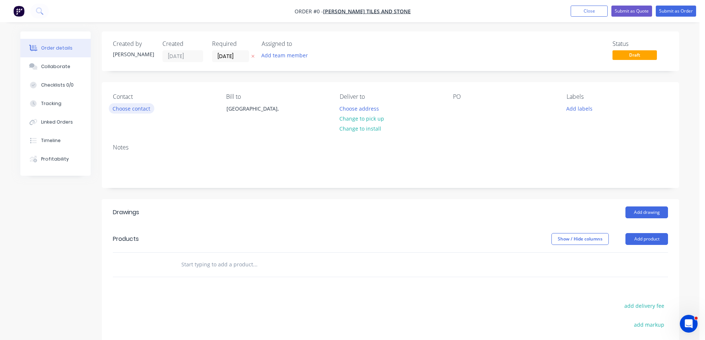
click at [145, 108] on button "Choose contact" at bounding box center [132, 108] width 46 height 10
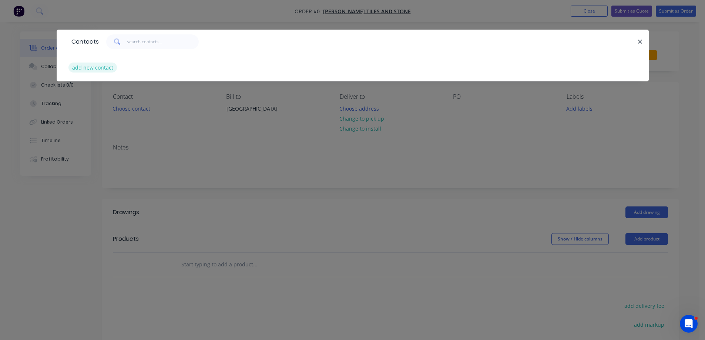
click at [99, 68] on button "add new contact" at bounding box center [92, 68] width 49 height 10
select select "AU"
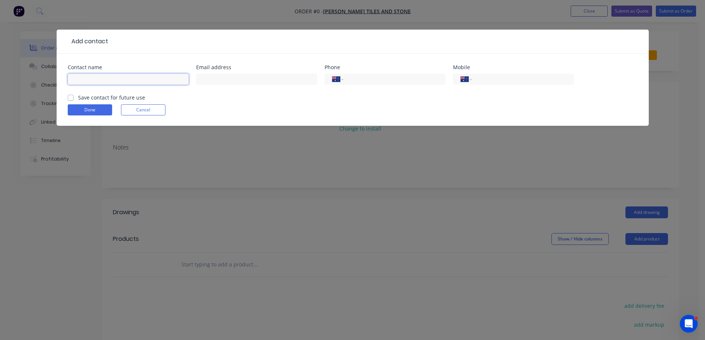
click at [115, 78] on input "text" at bounding box center [128, 79] width 121 height 11
type input "mario"
type input "[EMAIL_ADDRESS][PERSON_NAME][DOMAIN_NAME]"
drag, startPoint x: 494, startPoint y: 77, endPoint x: 490, endPoint y: 80, distance: 5.0
click at [492, 80] on input "tel" at bounding box center [521, 79] width 89 height 9
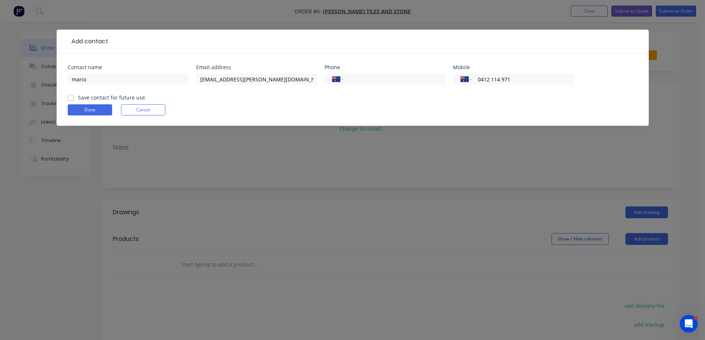
type input "0412 114 971"
click at [78, 97] on label "Save contact for future use" at bounding box center [111, 98] width 67 height 8
click at [71, 97] on input "Save contact for future use" at bounding box center [71, 97] width 6 height 7
checkbox input "true"
click at [101, 112] on button "Done" at bounding box center [90, 109] width 44 height 11
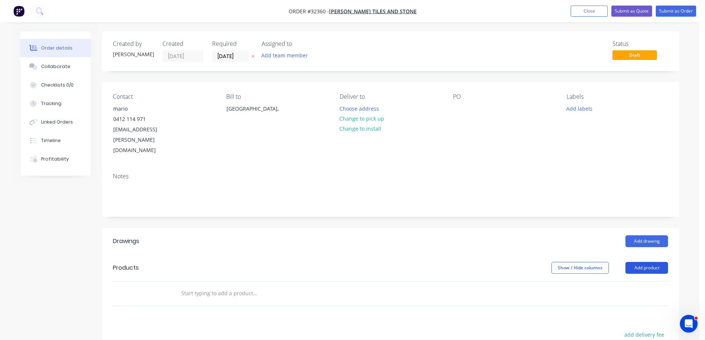
click at [655, 262] on button "Add product" at bounding box center [646, 268] width 43 height 12
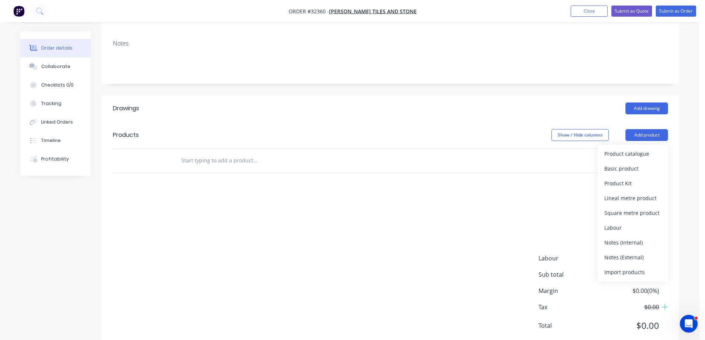
scroll to position [134, 0]
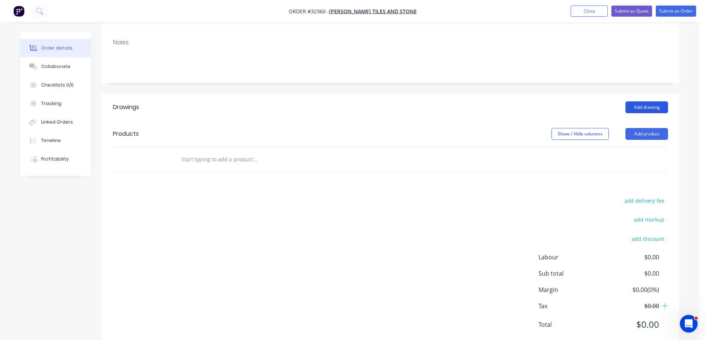
click at [644, 101] on button "Add drawing" at bounding box center [646, 107] width 43 height 12
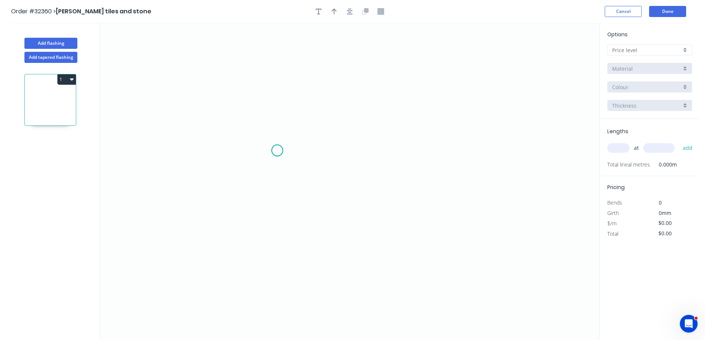
click at [277, 151] on icon "0" at bounding box center [350, 181] width 500 height 317
click at [413, 148] on icon "0" at bounding box center [350, 181] width 500 height 317
click at [344, 160] on tspan "?" at bounding box center [345, 158] width 4 height 12
click at [685, 50] on div at bounding box center [649, 49] width 85 height 11
click at [667, 65] on div "A" at bounding box center [650, 64] width 84 height 13
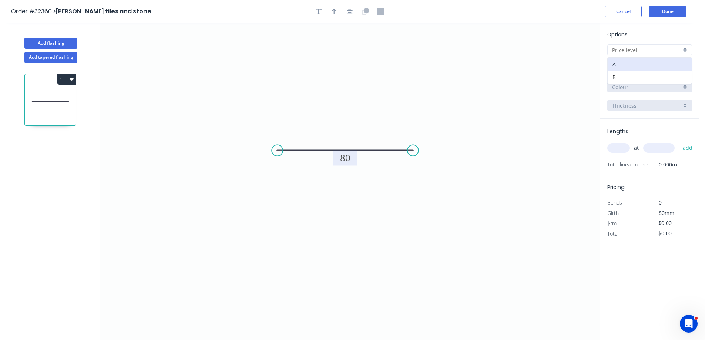
type input "A"
type input "$6.26"
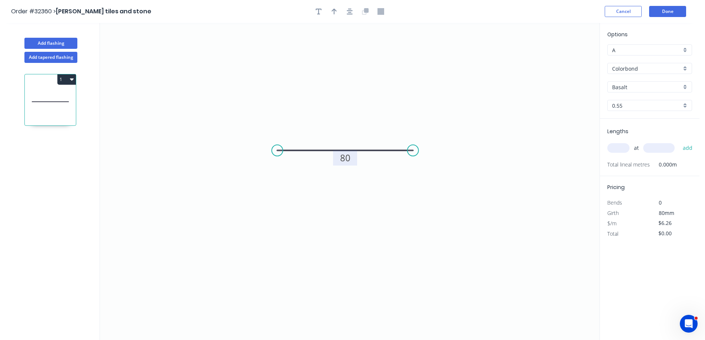
click at [687, 67] on div "Colorbond" at bounding box center [649, 68] width 85 height 11
click at [658, 107] on div "Galvanised" at bounding box center [650, 108] width 84 height 13
type input "Galvanised"
type input "$13.34"
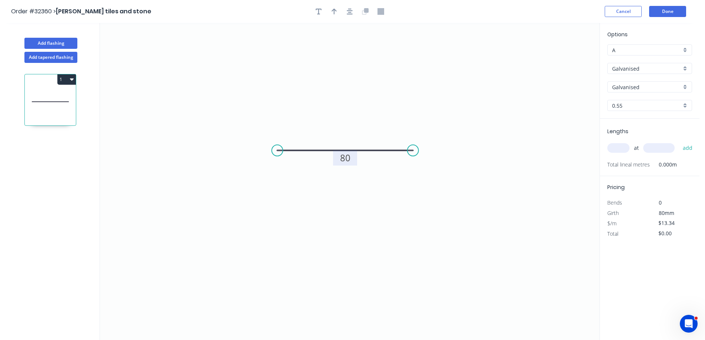
drag, startPoint x: 620, startPoint y: 150, endPoint x: 523, endPoint y: 191, distance: 105.1
click at [619, 150] on input "text" at bounding box center [618, 148] width 22 height 10
type input "75"
type input "1830"
click at [679, 142] on button "add" at bounding box center [687, 148] width 17 height 13
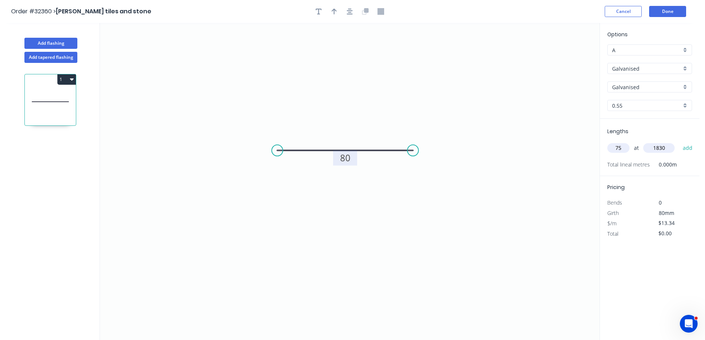
type input "$1,830.92"
click at [665, 13] on button "Done" at bounding box center [667, 11] width 37 height 11
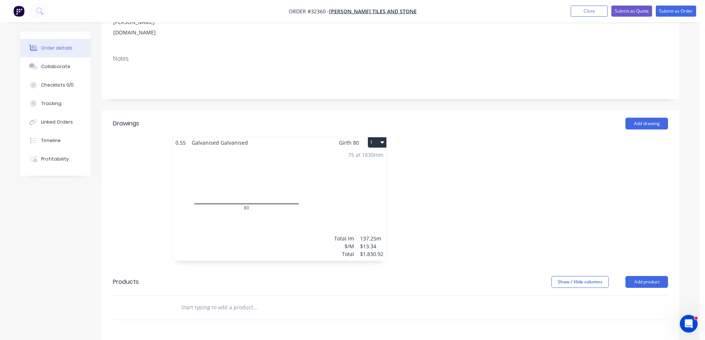
scroll to position [266, 0]
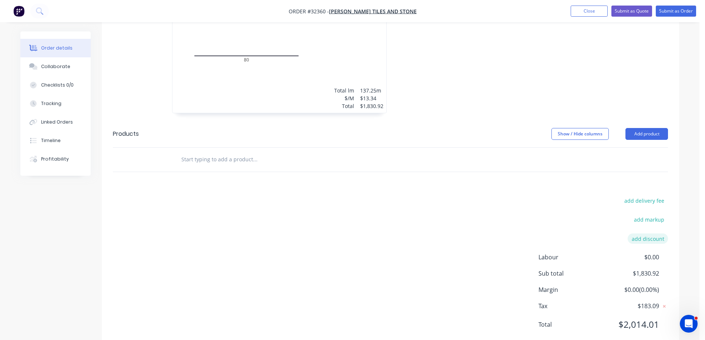
click at [646, 234] on button "add discount" at bounding box center [648, 239] width 40 height 10
type input "TRADE"
drag, startPoint x: 651, startPoint y: 221, endPoint x: 643, endPoint y: 222, distance: 8.2
click at [648, 236] on input at bounding box center [638, 241] width 33 height 11
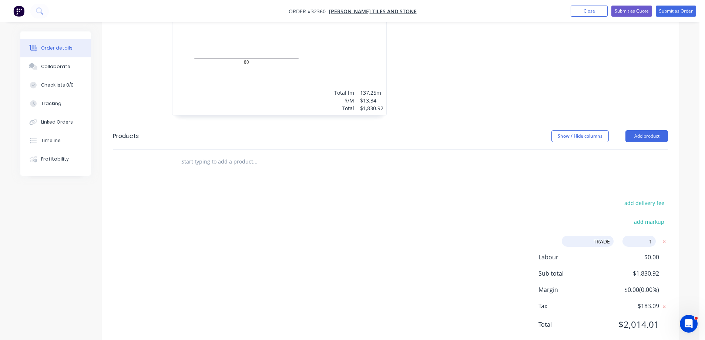
type input "15"
click input "submit" at bounding box center [0, 0] width 0 height 0
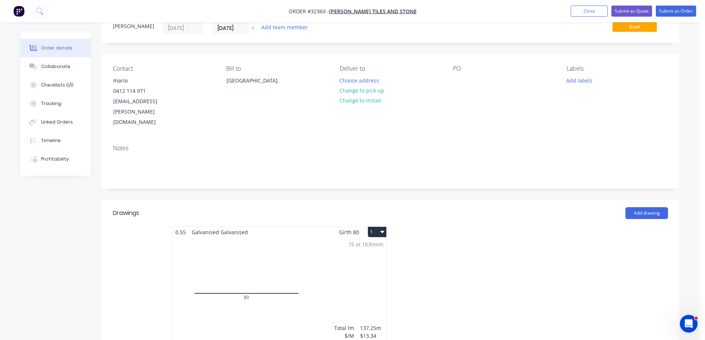
scroll to position [0, 0]
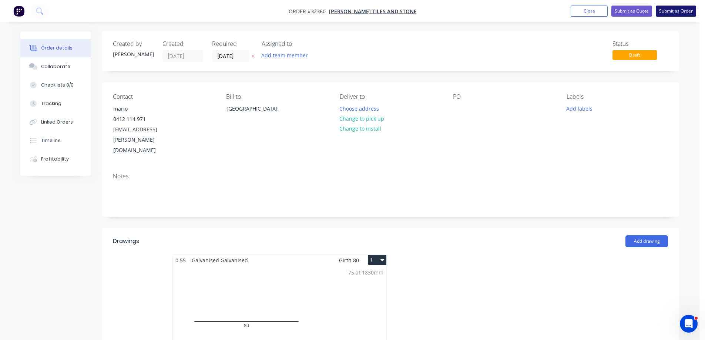
click at [672, 13] on button "Submit as Order" at bounding box center [676, 11] width 40 height 11
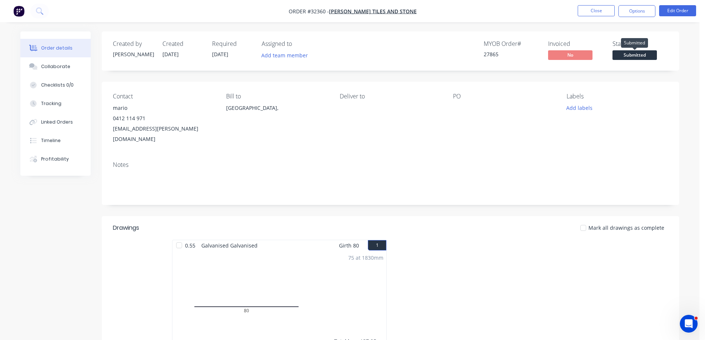
click at [638, 54] on span "Submitted" at bounding box center [635, 54] width 44 height 9
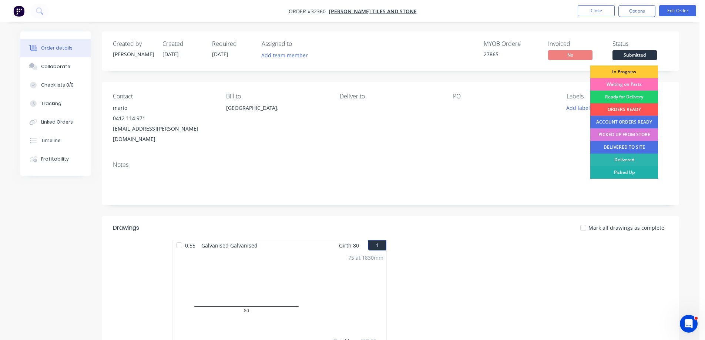
click at [635, 174] on div "Picked Up" at bounding box center [624, 172] width 68 height 13
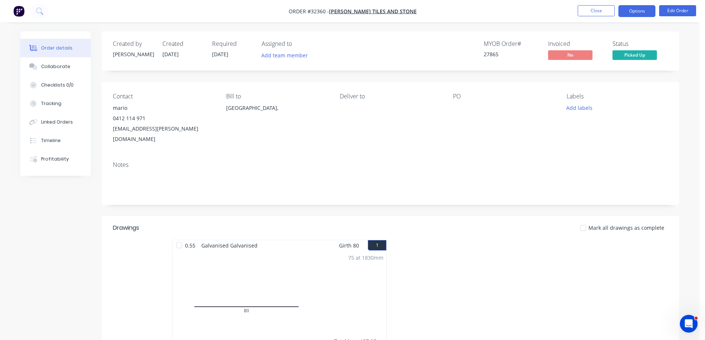
click at [626, 12] on button "Options" at bounding box center [636, 11] width 37 height 12
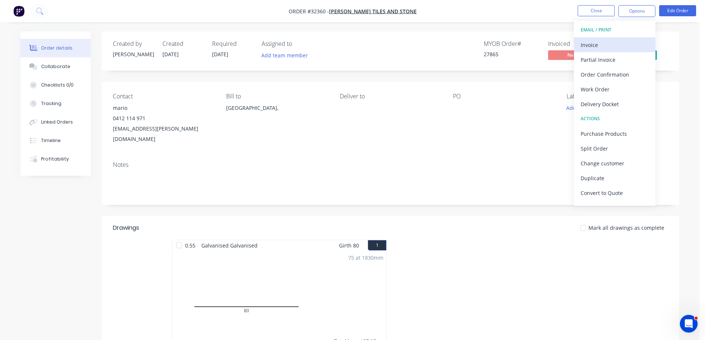
click at [582, 46] on div "Invoice" at bounding box center [615, 45] width 68 height 11
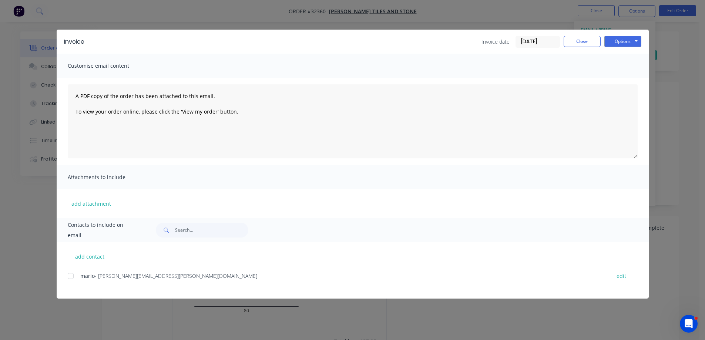
click at [71, 276] on div at bounding box center [70, 276] width 15 height 15
click at [599, 43] on button "Close" at bounding box center [582, 41] width 37 height 11
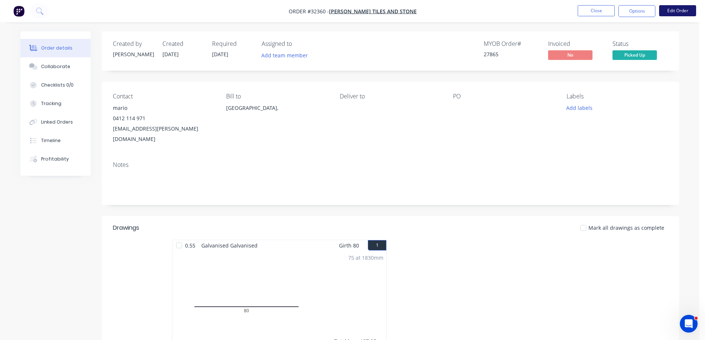
click at [674, 9] on button "Edit Order" at bounding box center [677, 10] width 37 height 11
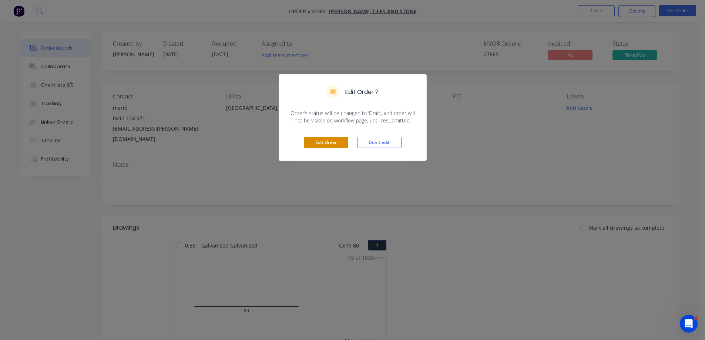
click at [312, 144] on button "Edit Order" at bounding box center [326, 142] width 44 height 11
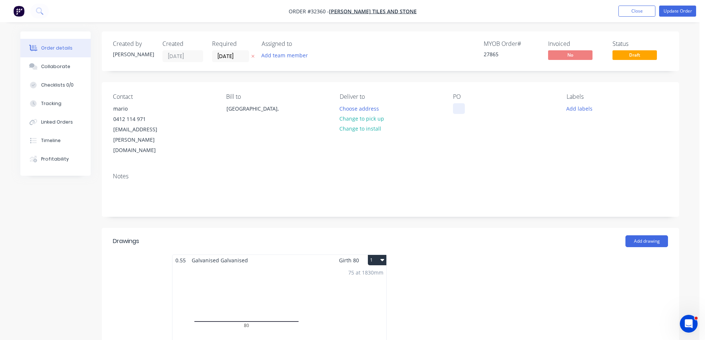
click at [458, 105] on div at bounding box center [459, 108] width 12 height 11
click at [677, 14] on button "Update Order" at bounding box center [677, 11] width 37 height 11
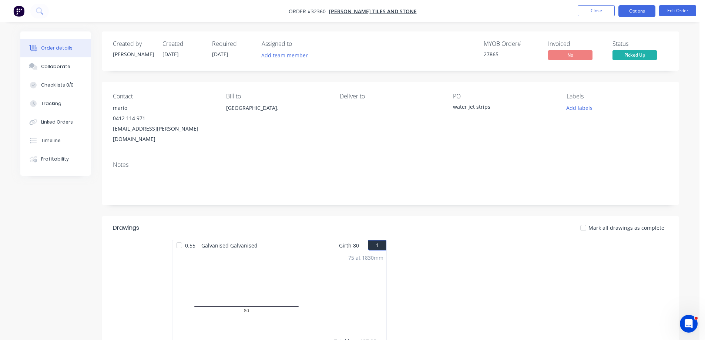
click at [641, 15] on button "Options" at bounding box center [636, 11] width 37 height 12
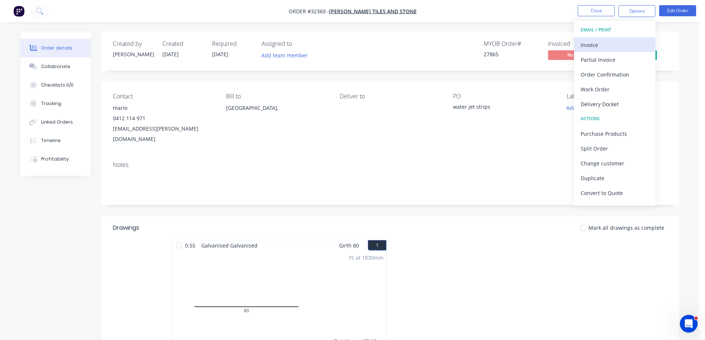
click at [608, 48] on div "Invoice" at bounding box center [615, 45] width 68 height 11
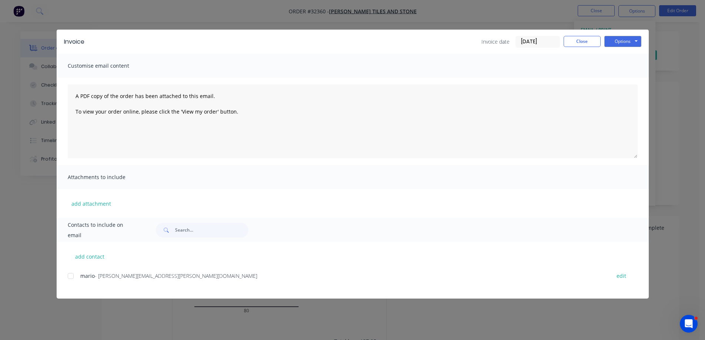
drag, startPoint x: 71, startPoint y: 276, endPoint x: 120, endPoint y: 254, distance: 53.1
click at [72, 276] on div at bounding box center [70, 276] width 15 height 15
click at [628, 41] on button "Options" at bounding box center [622, 41] width 37 height 11
click at [629, 80] on button "Email" at bounding box center [627, 79] width 47 height 12
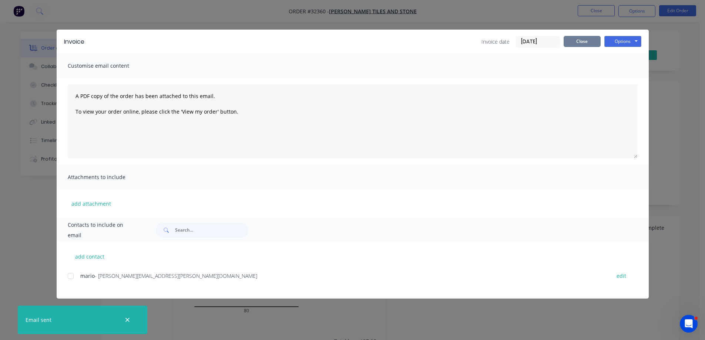
click at [588, 42] on button "Close" at bounding box center [582, 41] width 37 height 11
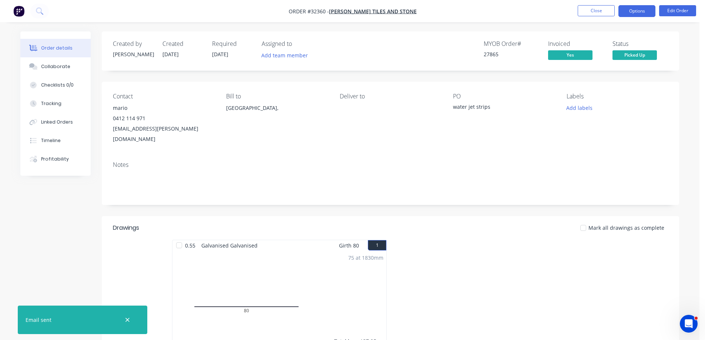
click at [644, 12] on button "Options" at bounding box center [636, 11] width 37 height 12
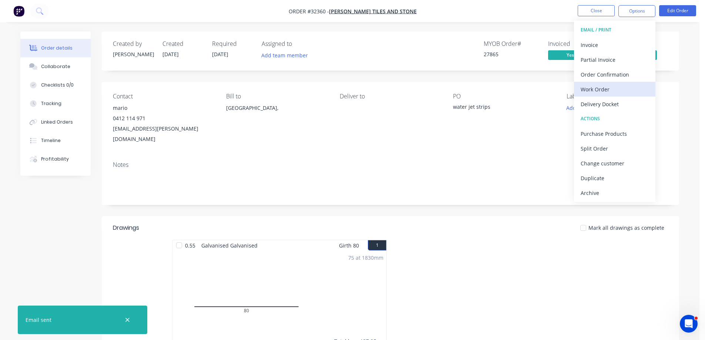
click at [615, 92] on div "Work Order" at bounding box center [615, 89] width 68 height 11
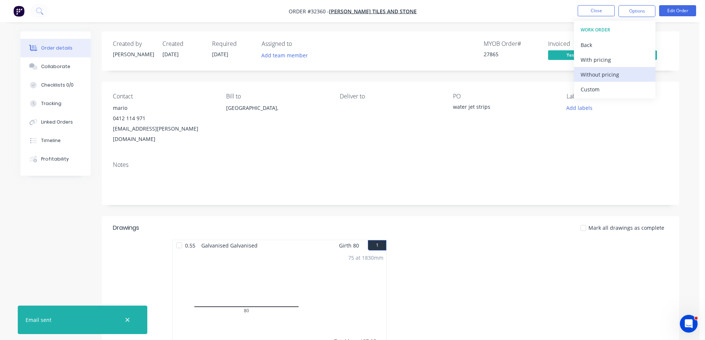
click at [615, 72] on div "Without pricing" at bounding box center [615, 74] width 68 height 11
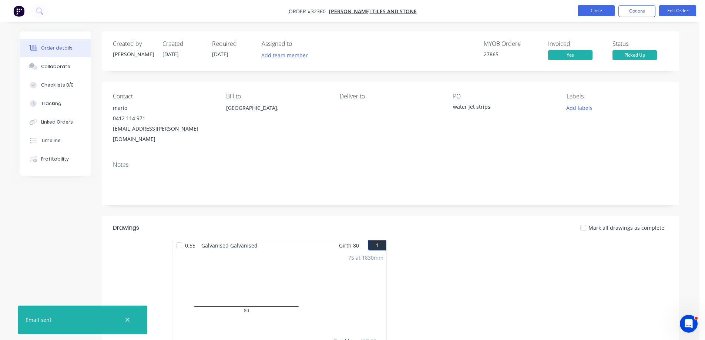
click at [600, 13] on button "Close" at bounding box center [596, 10] width 37 height 11
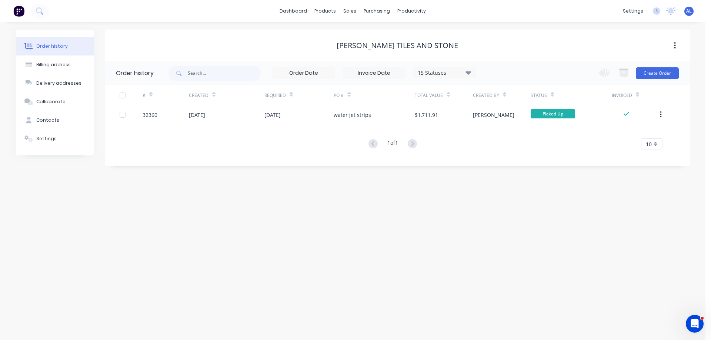
click at [19, 14] on img at bounding box center [18, 11] width 11 height 11
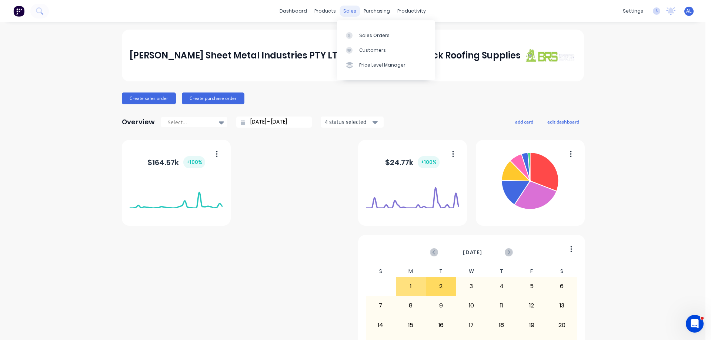
click at [347, 10] on div "sales" at bounding box center [349, 11] width 20 height 11
click at [381, 31] on link "Sales Orders" at bounding box center [386, 35] width 98 height 15
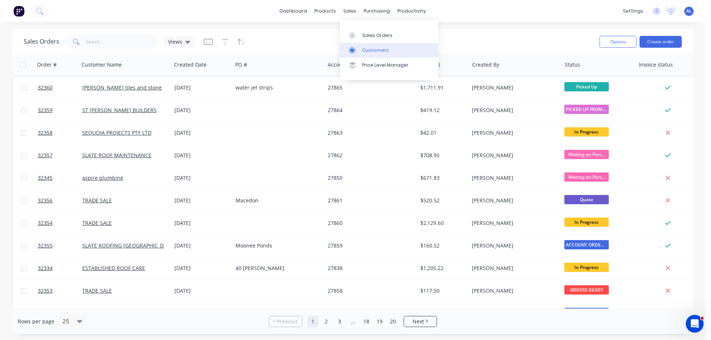
click at [362, 48] on div "Customers" at bounding box center [375, 50] width 27 height 7
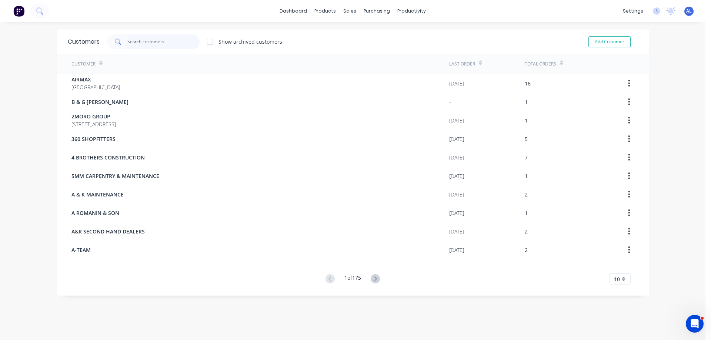
click at [138, 38] on input "text" at bounding box center [163, 41] width 72 height 15
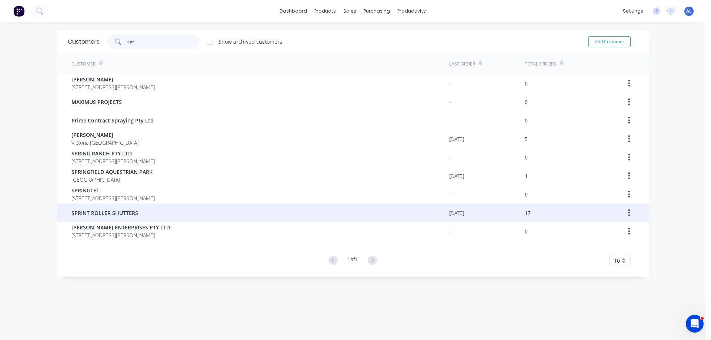
type input "spr"
click at [177, 213] on div "SPRINT ROLLER SHUTTERS" at bounding box center [259, 213] width 377 height 19
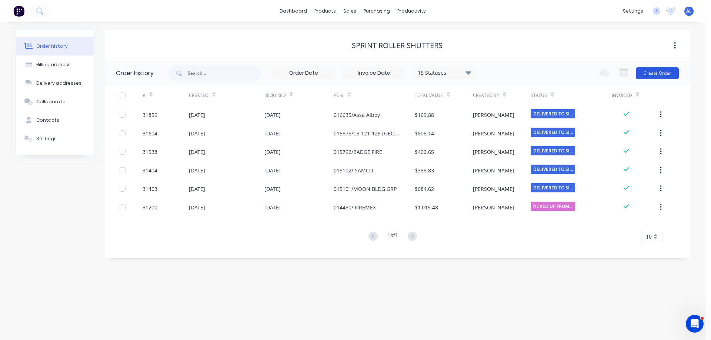
click at [659, 72] on button "Create Order" at bounding box center [656, 73] width 43 height 12
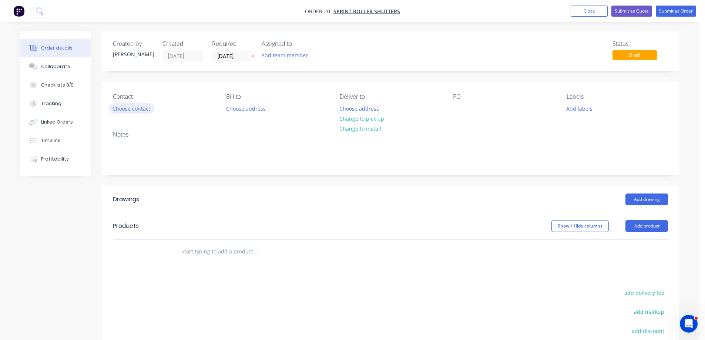
click at [148, 110] on button "Choose contact" at bounding box center [132, 108] width 46 height 10
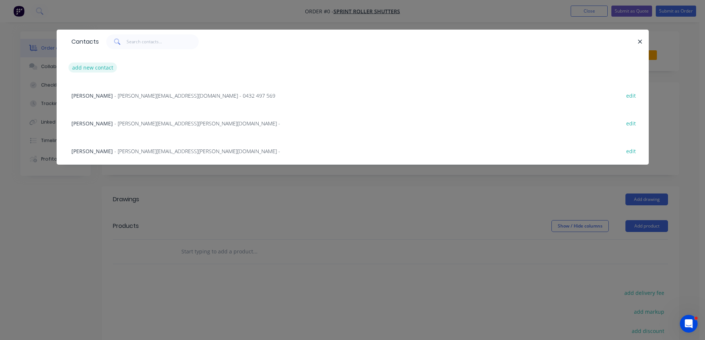
click at [103, 67] on button "add new contact" at bounding box center [92, 68] width 49 height 10
select select "AU"
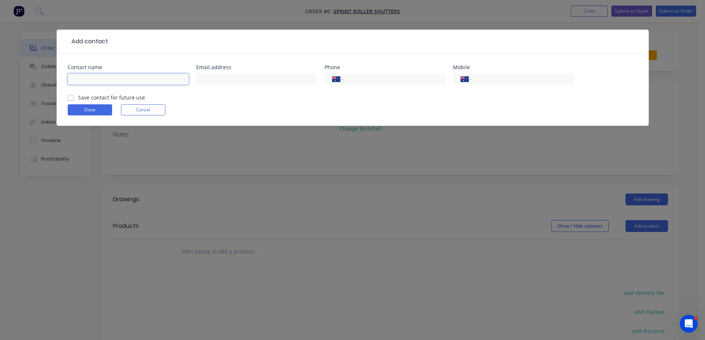
drag, startPoint x: 113, startPoint y: 78, endPoint x: 115, endPoint y: 75, distance: 3.9
click at [113, 78] on input "text" at bounding box center [128, 79] width 121 height 11
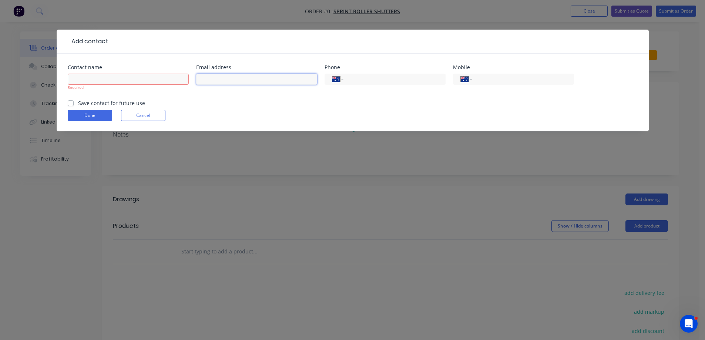
paste input "[PERSON_NAME] <[PERSON_NAME][EMAIL_ADDRESS][PERSON_NAME][DOMAIN_NAME]>"
type input "[PERSON_NAME][EMAIL_ADDRESS][PERSON_NAME][DOMAIN_NAME]"
click at [135, 84] on input "text" at bounding box center [128, 79] width 121 height 11
paste input "[PERSON_NAME]"
type input "[PERSON_NAME]"
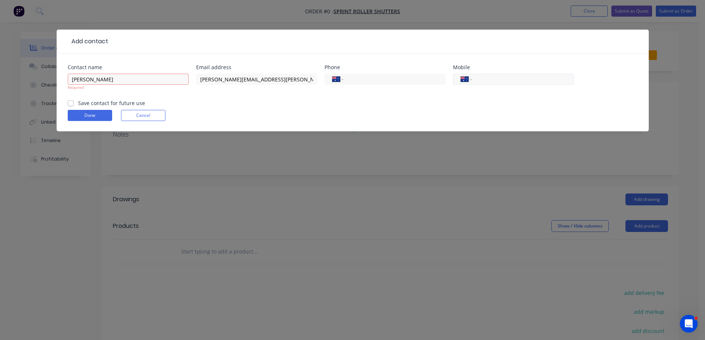
drag, startPoint x: 503, startPoint y: 78, endPoint x: 514, endPoint y: 78, distance: 11.1
click at [504, 78] on input "tel" at bounding box center [521, 79] width 89 height 9
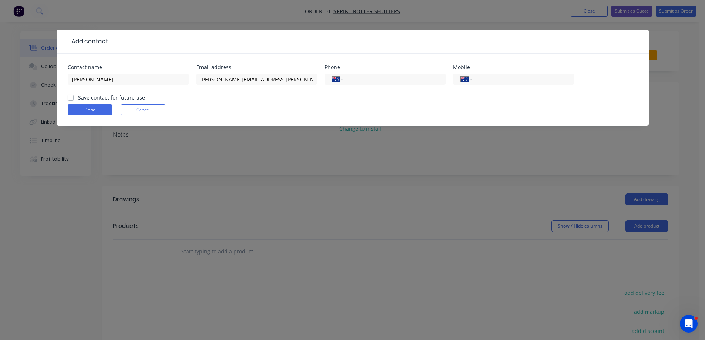
click at [440, 117] on form "Contact name [PERSON_NAME] Email address [PERSON_NAME][EMAIL_ADDRESS][PERSON_NA…" at bounding box center [353, 95] width 570 height 61
click at [78, 100] on label "Save contact for future use" at bounding box center [111, 98] width 67 height 8
click at [70, 100] on input "Save contact for future use" at bounding box center [71, 97] width 6 height 7
checkbox input "true"
click at [87, 110] on button "Done" at bounding box center [90, 109] width 44 height 11
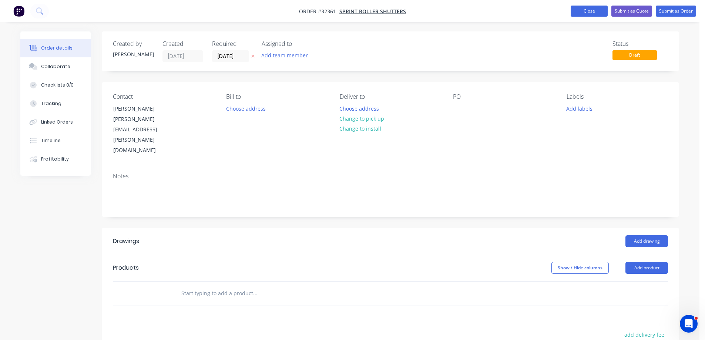
click at [589, 10] on button "Close" at bounding box center [589, 11] width 37 height 11
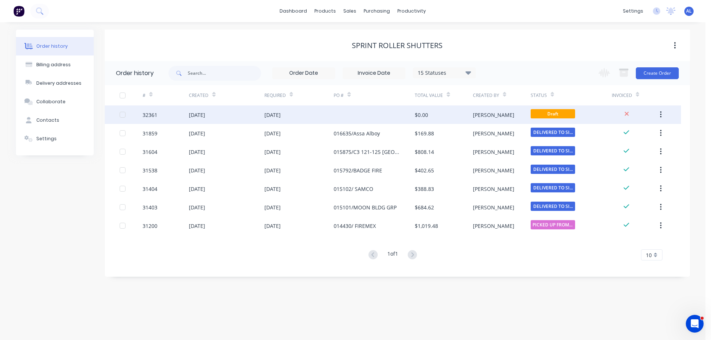
click at [660, 113] on icon "button" at bounding box center [661, 115] width 2 height 8
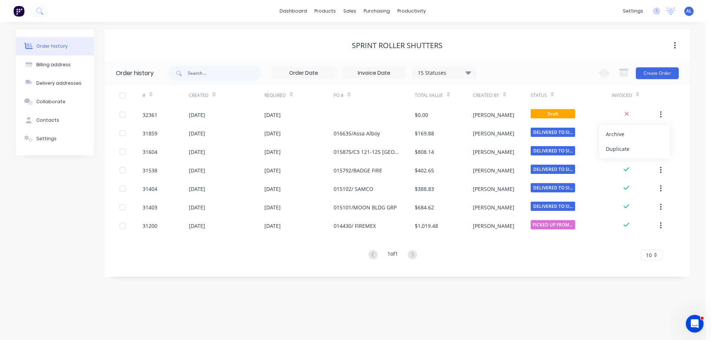
click at [630, 136] on div "Archive" at bounding box center [633, 134] width 57 height 11
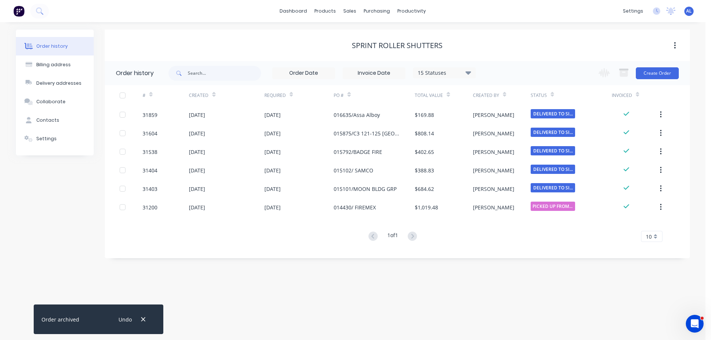
click at [469, 73] on icon at bounding box center [468, 72] width 6 height 3
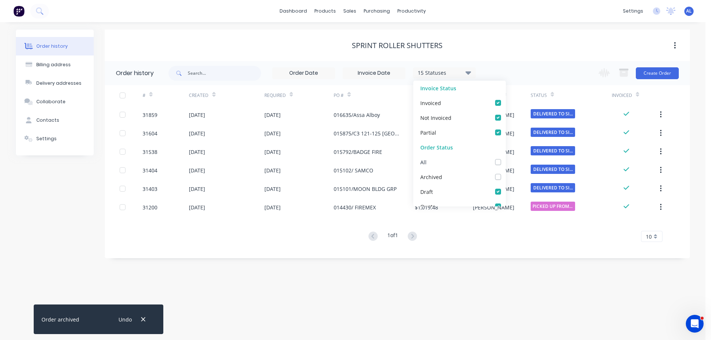
click at [505, 158] on label at bounding box center [505, 158] width 0 height 0
click at [505, 162] on input "checkbox" at bounding box center [508, 161] width 6 height 7
checkbox input "true"
click at [486, 270] on div "Order history Billing address Delivery addresses Collaborate Contacts Settings …" at bounding box center [352, 181] width 705 height 318
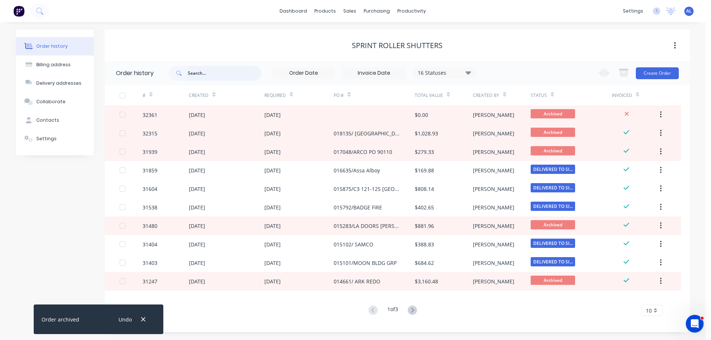
click at [223, 71] on input "text" at bounding box center [224, 73] width 73 height 15
type input "262"
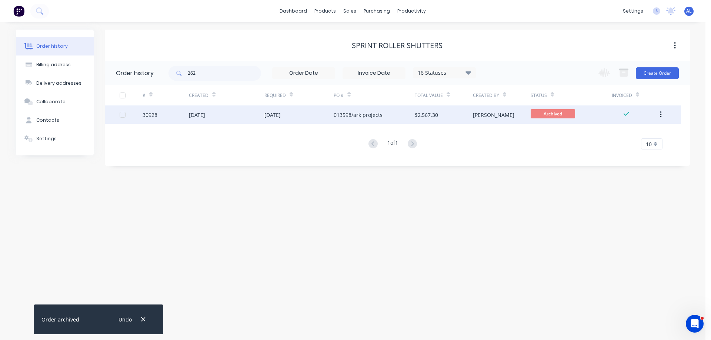
click at [373, 110] on div "013598/ark projects" at bounding box center [373, 114] width 81 height 19
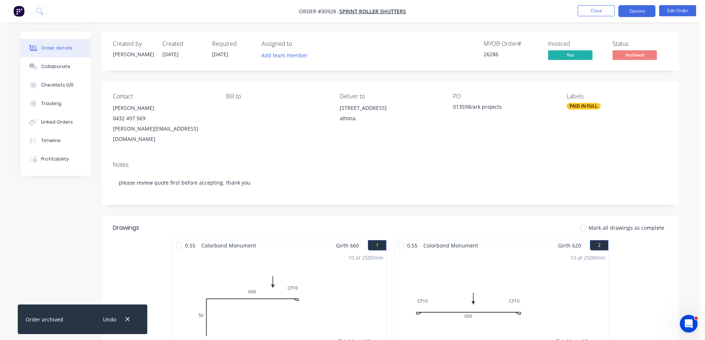
click at [632, 12] on button "Options" at bounding box center [636, 11] width 37 height 12
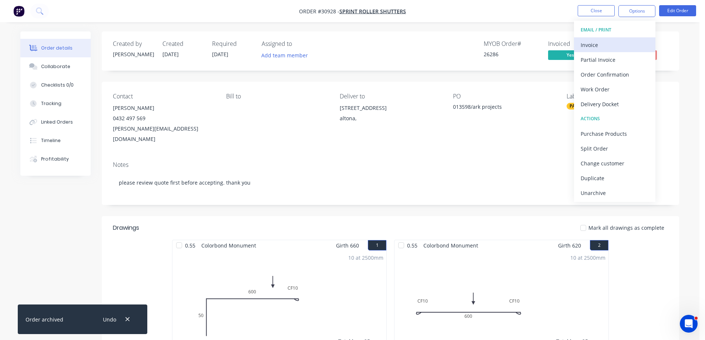
click at [601, 40] on div "Invoice" at bounding box center [615, 45] width 68 height 11
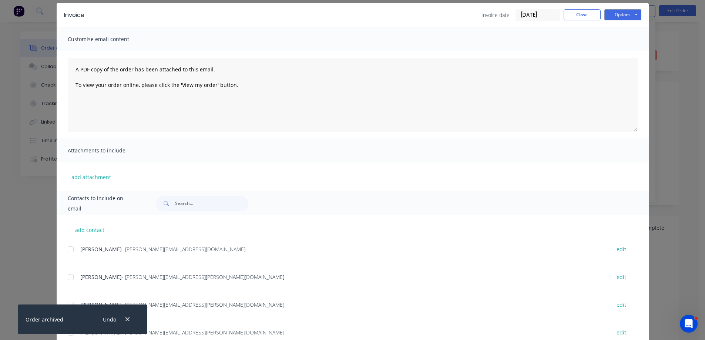
scroll to position [52, 0]
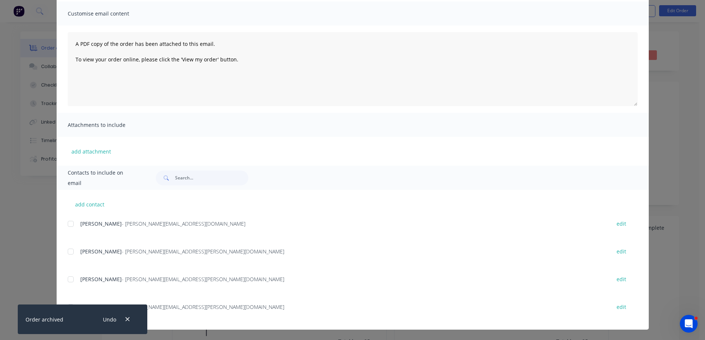
click at [291, 267] on div "JESSICA - [EMAIL_ADDRESS][DOMAIN_NAME] edit anna - [EMAIL_ADDRESS][PERSON_NAME]…" at bounding box center [358, 274] width 581 height 111
click at [128, 320] on icon "button" at bounding box center [127, 319] width 5 height 7
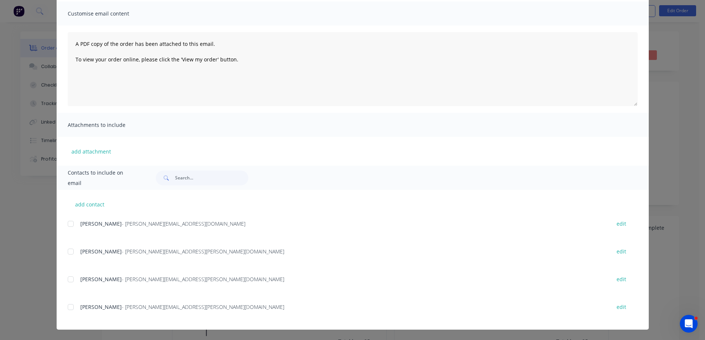
click at [68, 306] on div at bounding box center [70, 307] width 15 height 15
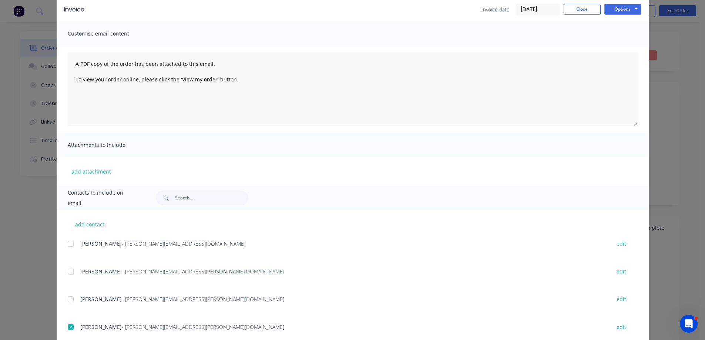
scroll to position [0, 0]
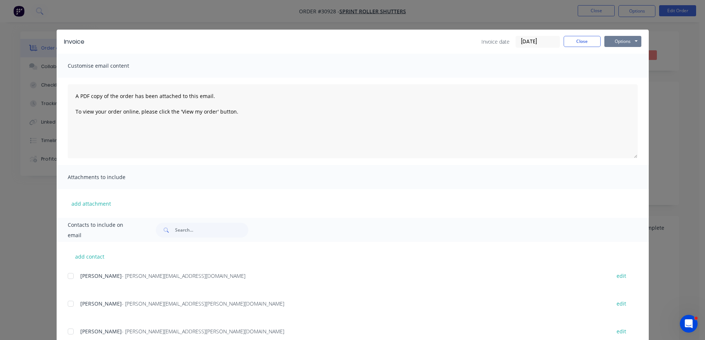
click at [631, 40] on button "Options" at bounding box center [622, 41] width 37 height 11
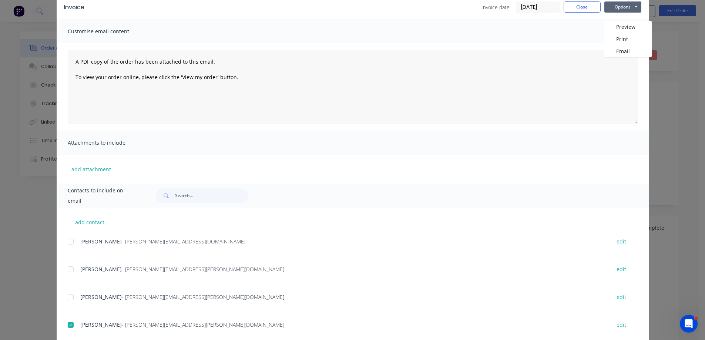
scroll to position [52, 0]
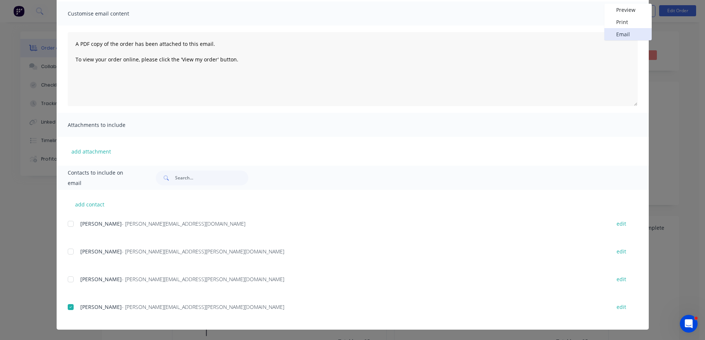
click at [622, 35] on button "Email" at bounding box center [627, 34] width 47 height 12
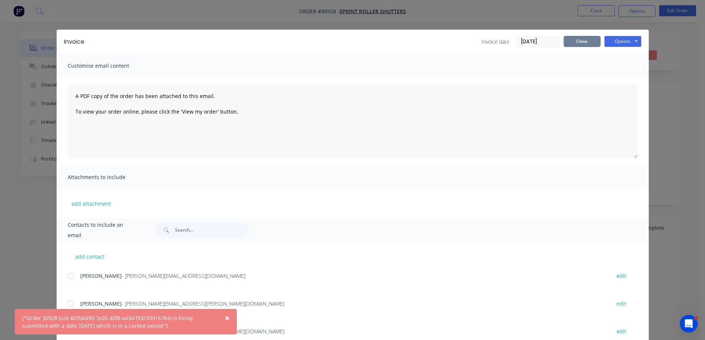
click at [576, 43] on button "Close" at bounding box center [582, 41] width 37 height 11
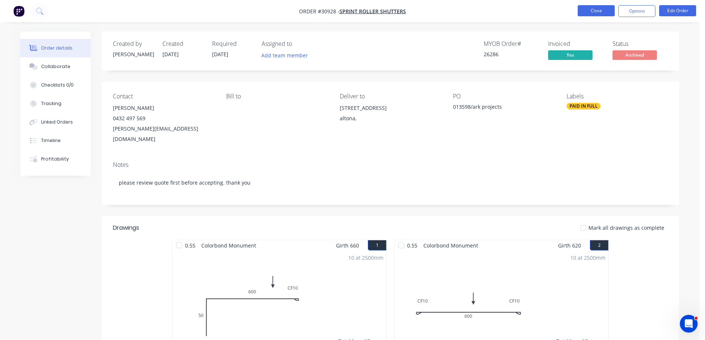
click at [603, 11] on button "Close" at bounding box center [596, 10] width 37 height 11
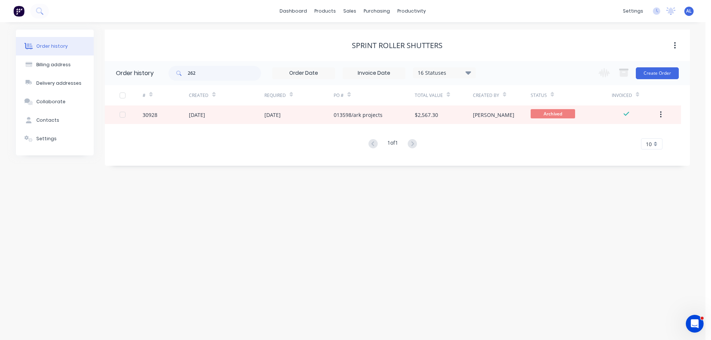
click at [17, 11] on img at bounding box center [18, 11] width 11 height 11
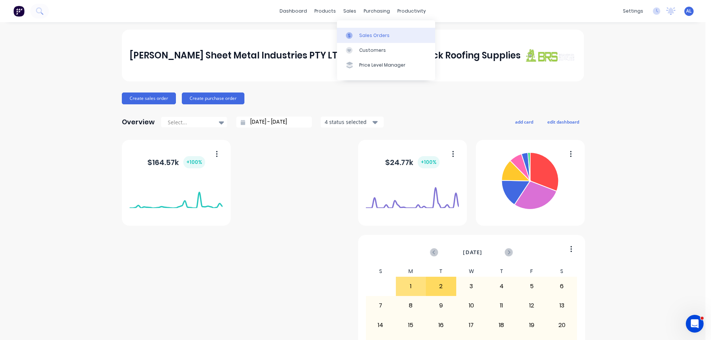
click at [375, 37] on div "Sales Orders" at bounding box center [374, 35] width 30 height 7
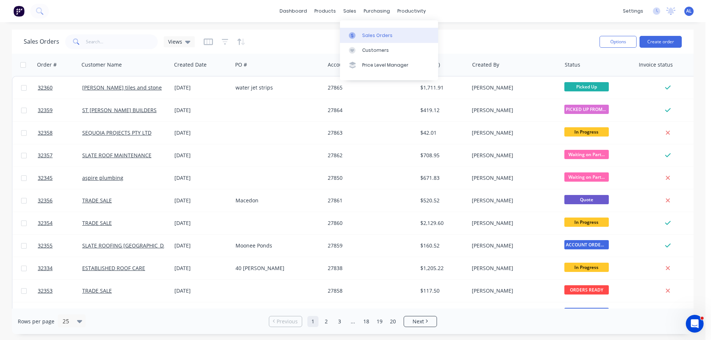
click at [373, 32] on div "Sales Orders" at bounding box center [377, 35] width 30 height 7
click at [672, 42] on button "Create order" at bounding box center [660, 42] width 42 height 12
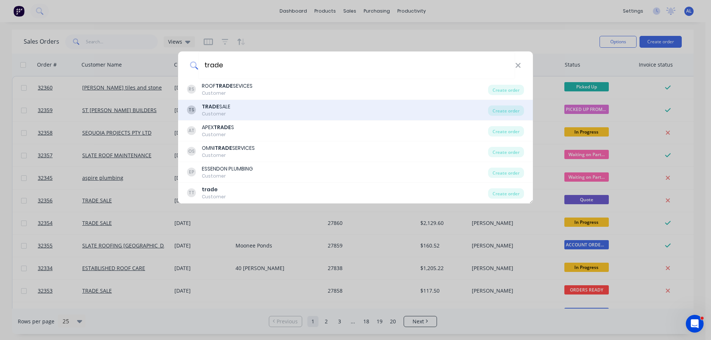
type input "trade"
click at [259, 111] on div "TS TRADE SALE Customer" at bounding box center [337, 110] width 301 height 14
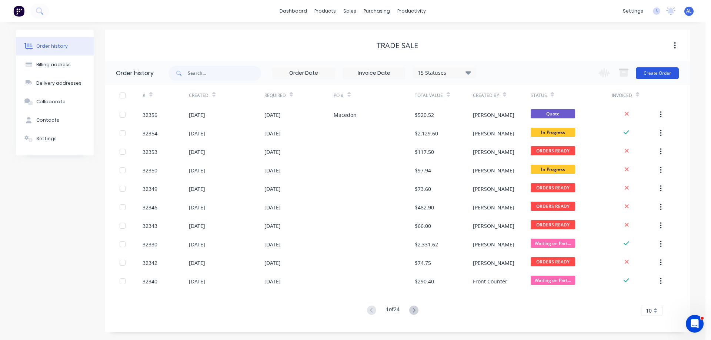
click at [662, 76] on button "Create Order" at bounding box center [656, 73] width 43 height 12
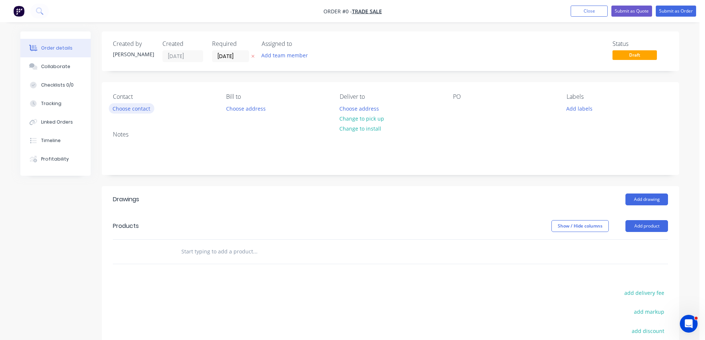
click at [142, 109] on button "Choose contact" at bounding box center [132, 108] width 46 height 10
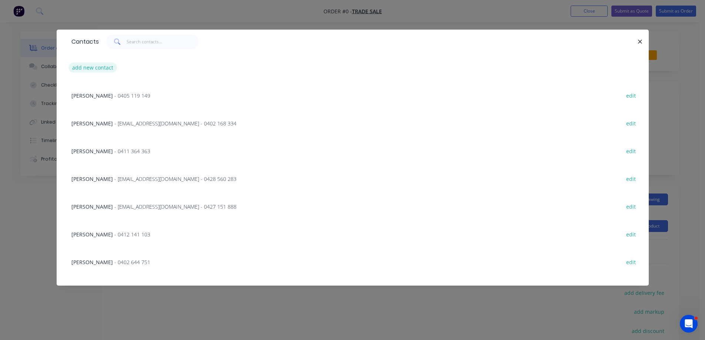
click at [100, 68] on button "add new contact" at bounding box center [92, 68] width 49 height 10
select select "AU"
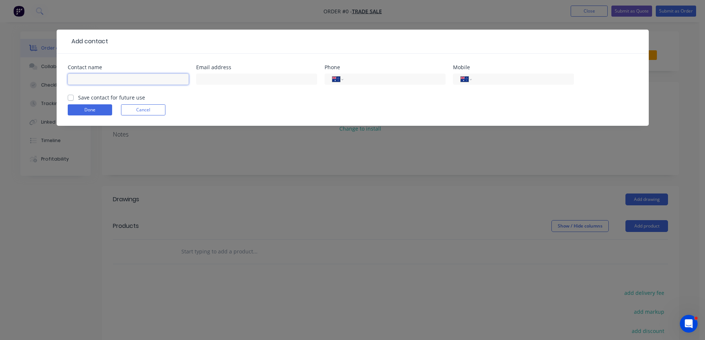
click at [113, 77] on input "text" at bounding box center [128, 79] width 121 height 11
type input "guy"
click at [139, 111] on button "Cancel" at bounding box center [143, 109] width 44 height 11
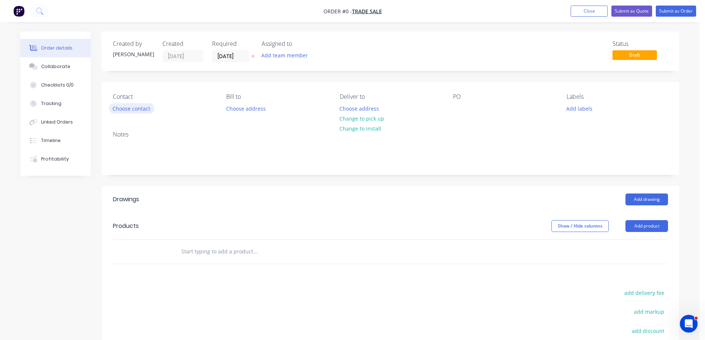
click at [127, 106] on button "Choose contact" at bounding box center [132, 108] width 46 height 10
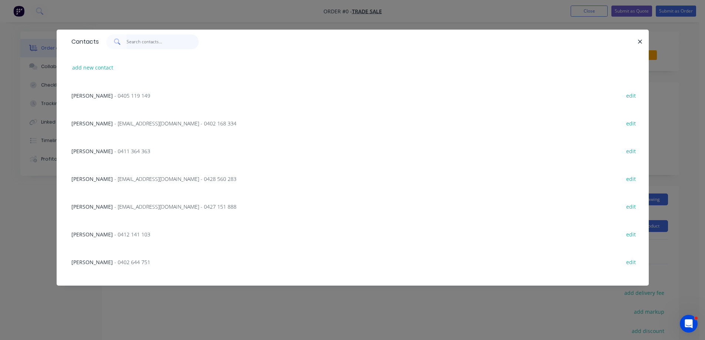
click at [138, 40] on input "text" at bounding box center [163, 41] width 72 height 15
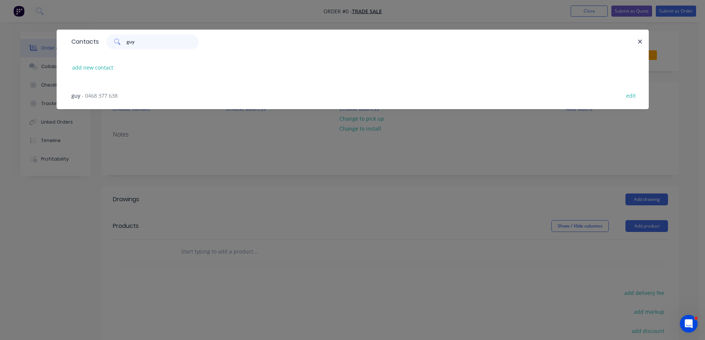
type input "guy"
click at [113, 95] on span "- 0468 377 638" at bounding box center [100, 95] width 36 height 7
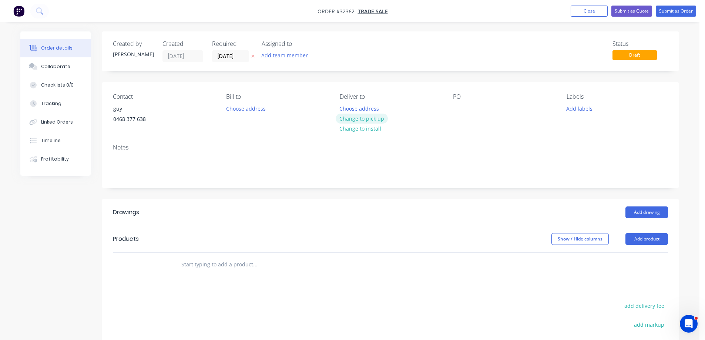
click at [375, 119] on button "Change to pick up" at bounding box center [362, 119] width 53 height 10
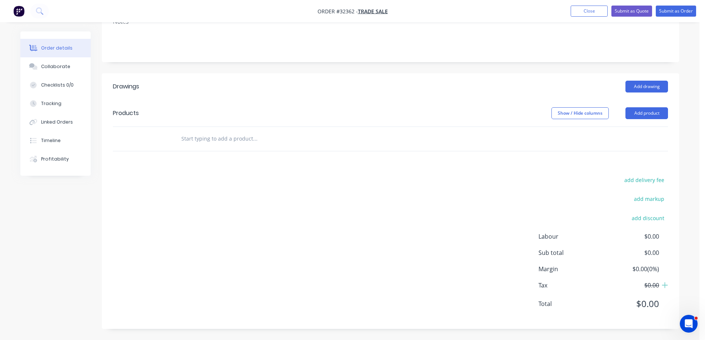
click at [224, 136] on input "text" at bounding box center [255, 138] width 148 height 15
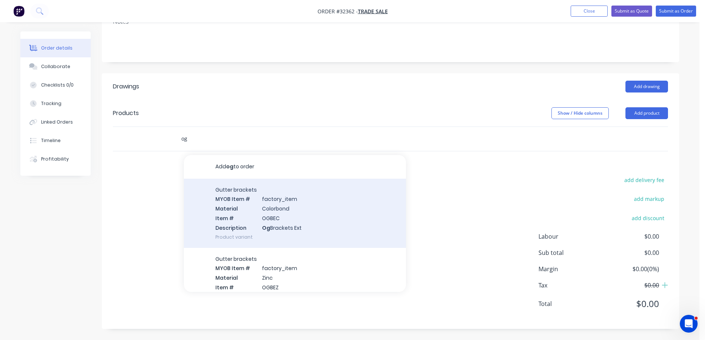
type input "og"
click at [313, 223] on div "Gutter brackets MYOB Item # factory_item Material Colorbond Item # OGBEC Descri…" at bounding box center [295, 213] width 222 height 69
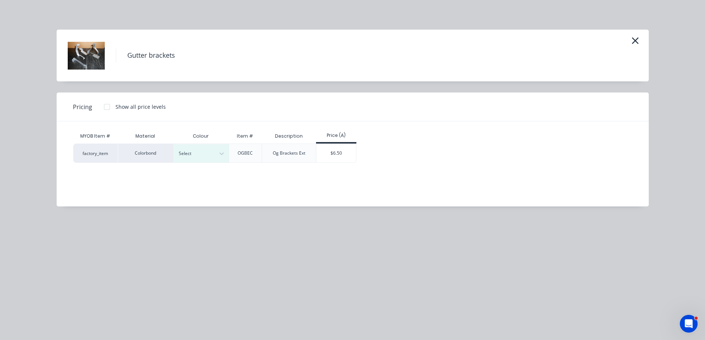
click at [234, 151] on div "OGBEC" at bounding box center [245, 153] width 27 height 19
click at [224, 154] on icon at bounding box center [221, 153] width 7 height 7
click at [93, 286] on div "Manor Red" at bounding box center [46, 293] width 93 height 14
click at [334, 155] on div "$6.50" at bounding box center [336, 153] width 40 height 19
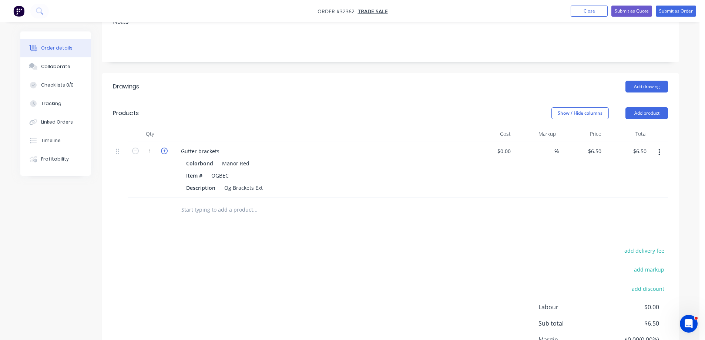
click at [164, 151] on icon "button" at bounding box center [164, 151] width 7 height 7
type input "2"
type input "$13.00"
click at [164, 151] on icon "button" at bounding box center [164, 151] width 7 height 7
type input "3"
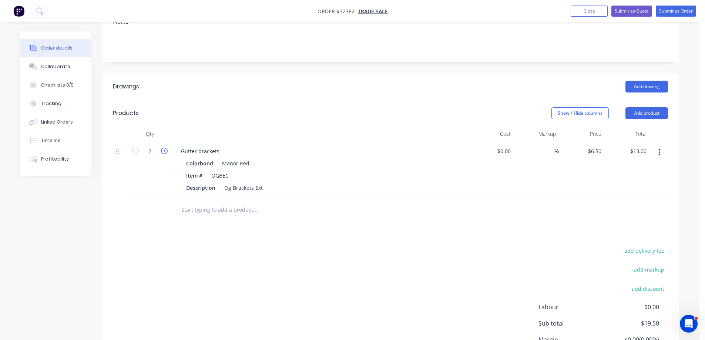
type input "$19.50"
click at [164, 151] on icon "button" at bounding box center [164, 151] width 7 height 7
type input "4"
type input "$26.00"
click at [164, 151] on icon "button" at bounding box center [164, 151] width 7 height 7
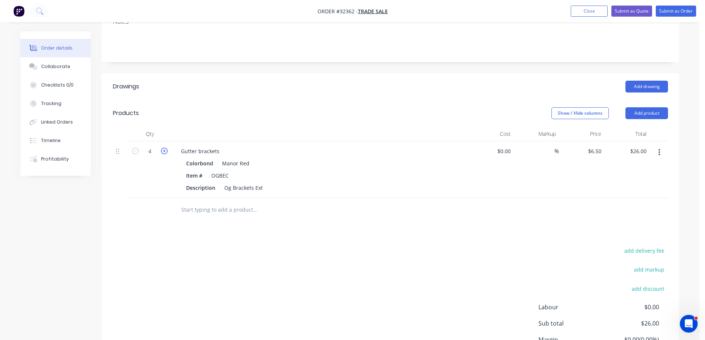
type input "5"
type input "$32.50"
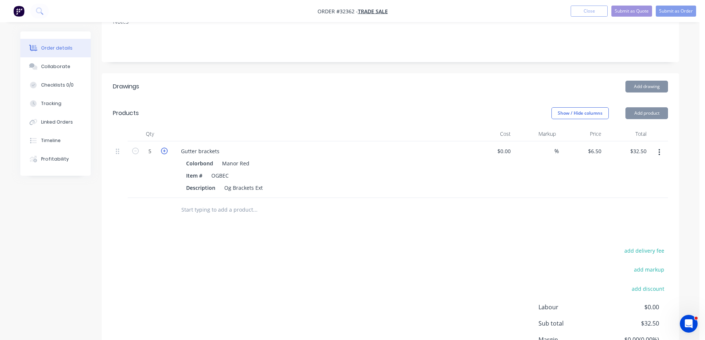
click at [164, 151] on icon "button" at bounding box center [164, 151] width 7 height 7
type input "6"
type input "$39.00"
click at [164, 151] on icon "button" at bounding box center [164, 151] width 7 height 7
type input "7"
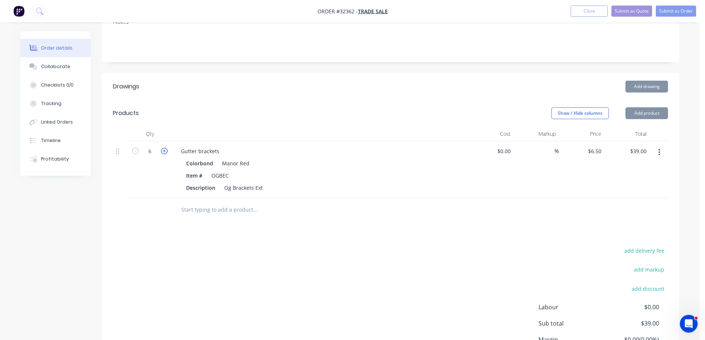
type input "$45.50"
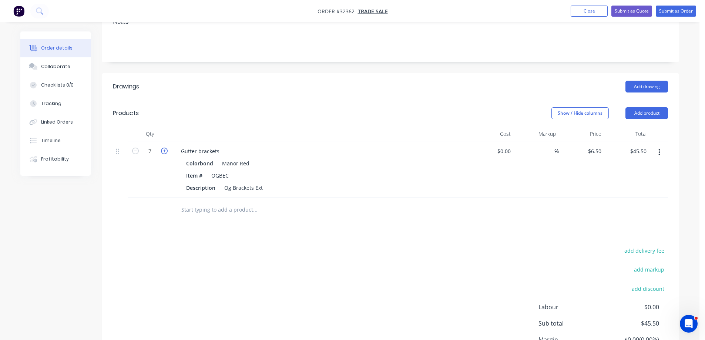
click at [164, 151] on icon "button" at bounding box center [164, 151] width 7 height 7
type input "8"
type input "$52.00"
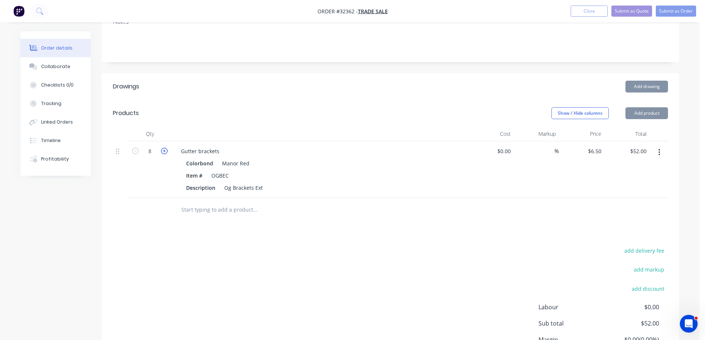
click at [164, 152] on icon "button" at bounding box center [164, 151] width 7 height 7
type input "9"
type input "$58.50"
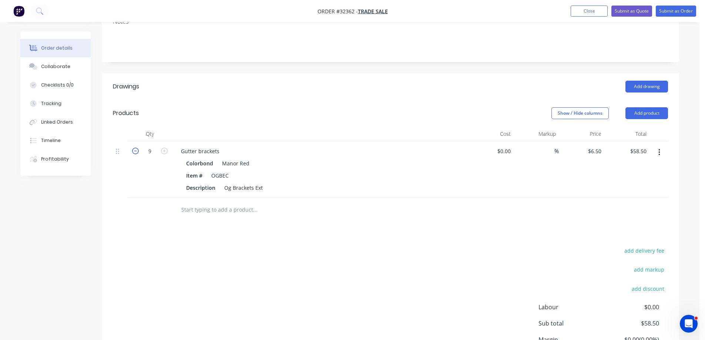
click at [135, 151] on icon "button" at bounding box center [135, 151] width 7 height 7
type input "8"
type input "$52.00"
click at [238, 213] on input "text" at bounding box center [255, 209] width 148 height 15
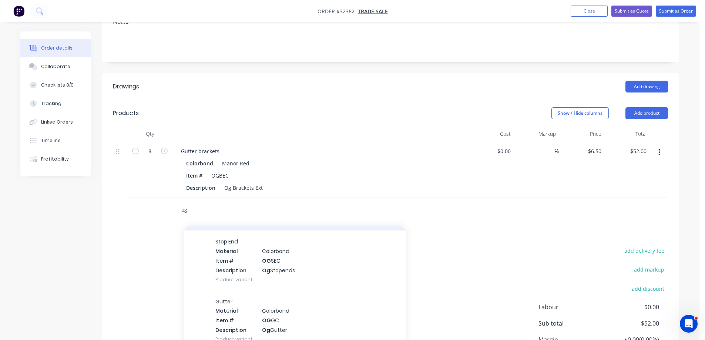
scroll to position [370, 0]
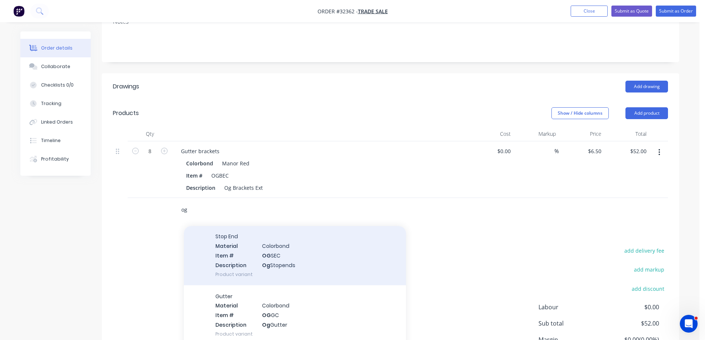
type input "og"
click at [319, 265] on div "Stop End Material Colorbond Item # OG SEC Description Og Stopends Product varia…" at bounding box center [295, 255] width 222 height 60
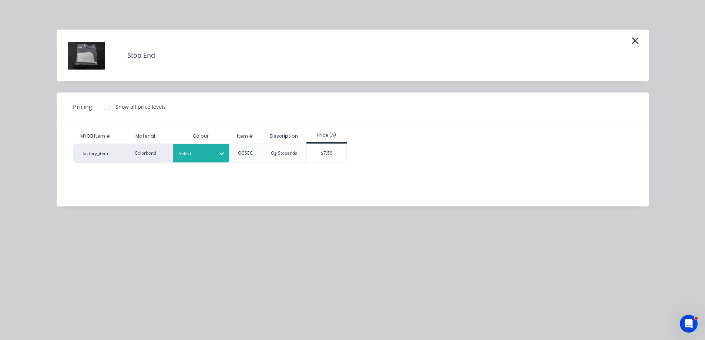
click at [225, 155] on icon at bounding box center [221, 153] width 7 height 7
click at [93, 286] on div "Manor Red" at bounding box center [46, 293] width 93 height 14
click at [323, 157] on div "$7.50" at bounding box center [327, 153] width 40 height 19
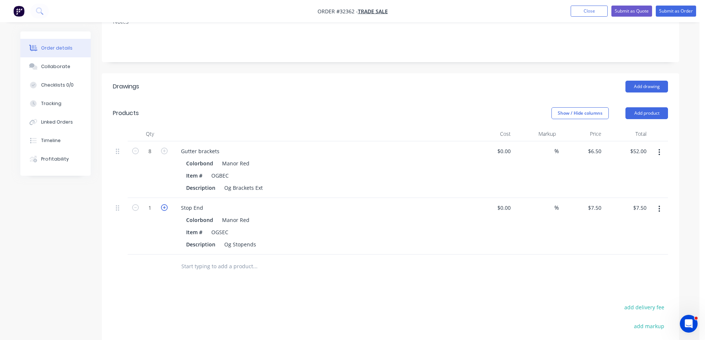
click at [164, 208] on icon "button" at bounding box center [164, 207] width 7 height 7
type input "2"
type input "$15.00"
click at [164, 208] on icon "button" at bounding box center [164, 207] width 7 height 7
type input "3"
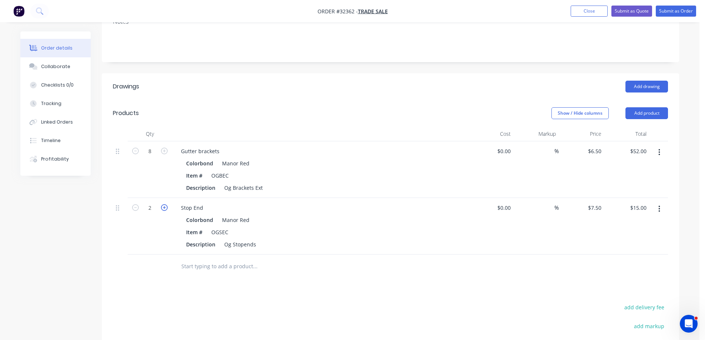
type input "$22.50"
click at [164, 208] on icon "button" at bounding box center [164, 207] width 7 height 7
type input "4"
type input "$30.00"
click at [208, 264] on input "text" at bounding box center [255, 266] width 148 height 15
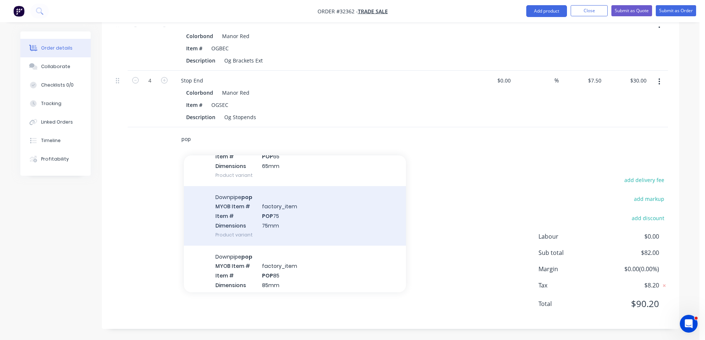
scroll to position [296, 0]
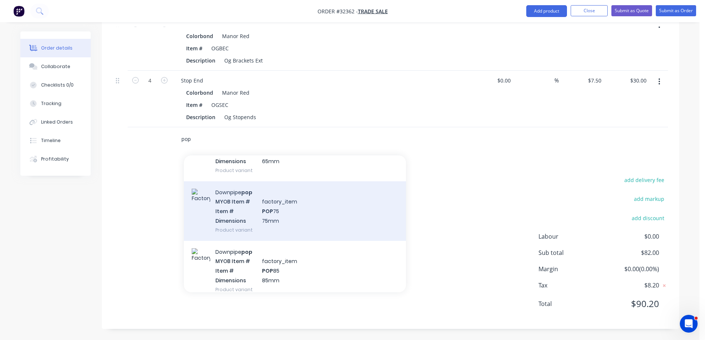
type input "pop"
click at [294, 209] on div "Downpipe pop MYOB Item # factory_item Item # POP 75 Dimensions 75mm Product var…" at bounding box center [295, 211] width 222 height 60
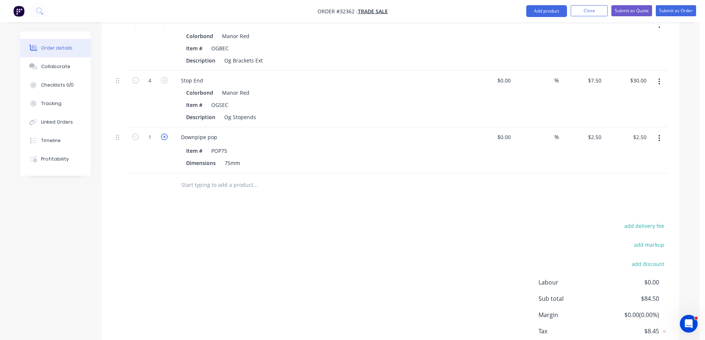
click at [165, 137] on icon "button" at bounding box center [164, 137] width 7 height 7
type input "2"
type input "$5.00"
click at [205, 181] on input "text" at bounding box center [255, 185] width 148 height 15
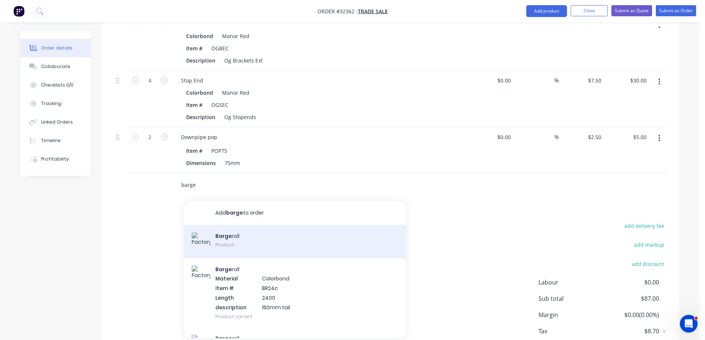
type input "barge"
click at [281, 239] on div "Barge roll Product" at bounding box center [295, 241] width 222 height 33
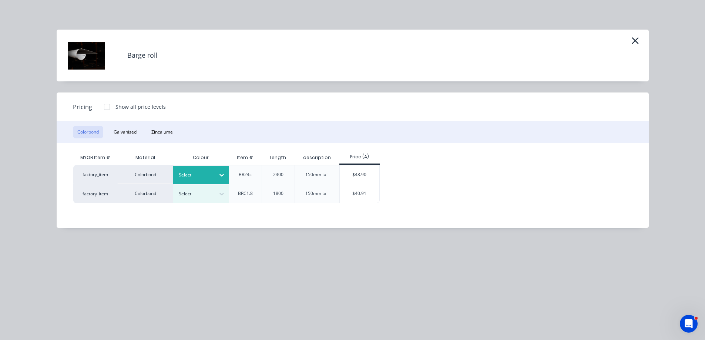
click at [223, 174] on icon at bounding box center [221, 175] width 4 height 3
click at [93, 98] on div "Manor Red" at bounding box center [46, 91] width 93 height 14
click at [361, 176] on div "$48.90" at bounding box center [360, 174] width 40 height 19
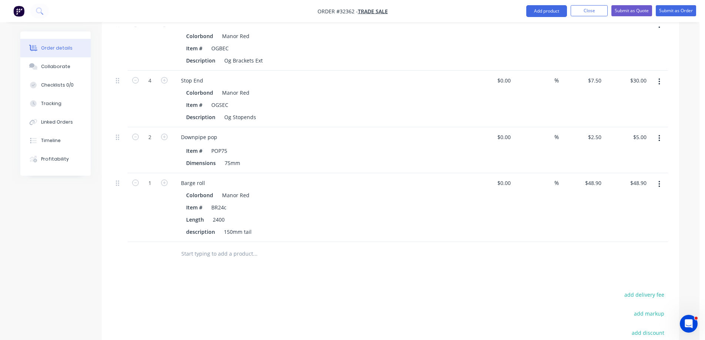
drag, startPoint x: 211, startPoint y: 250, endPoint x: 255, endPoint y: 274, distance: 50.2
click at [213, 250] on input "text" at bounding box center [255, 253] width 148 height 15
click at [18, 13] on img "button" at bounding box center [18, 11] width 11 height 11
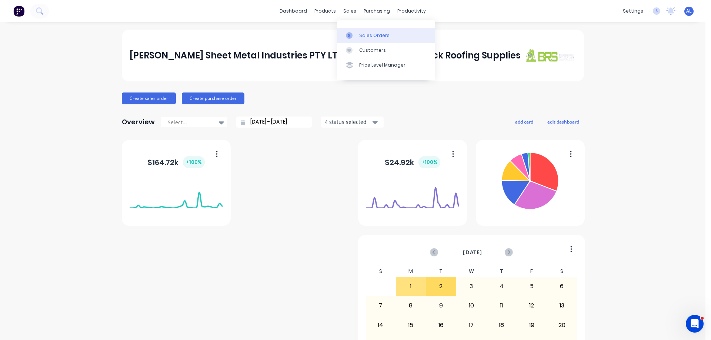
click at [384, 32] on div "Sales Orders" at bounding box center [374, 35] width 30 height 7
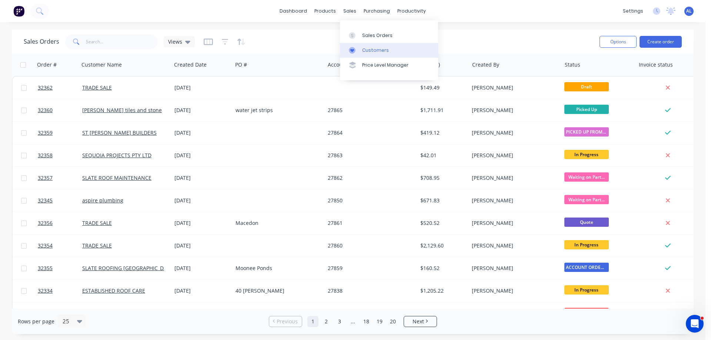
click at [369, 49] on div "Customers" at bounding box center [375, 50] width 27 height 7
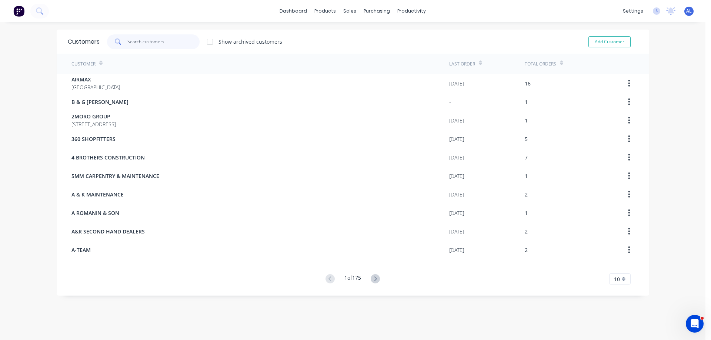
click at [145, 44] on input "text" at bounding box center [163, 41] width 72 height 15
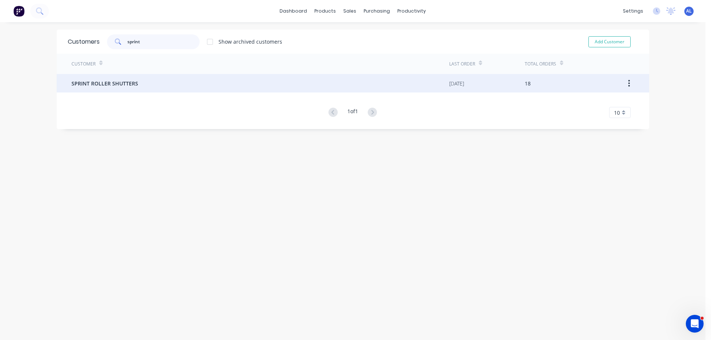
type input "sprint"
click at [179, 88] on div "SPRINT ROLLER SHUTTERS" at bounding box center [259, 83] width 377 height 19
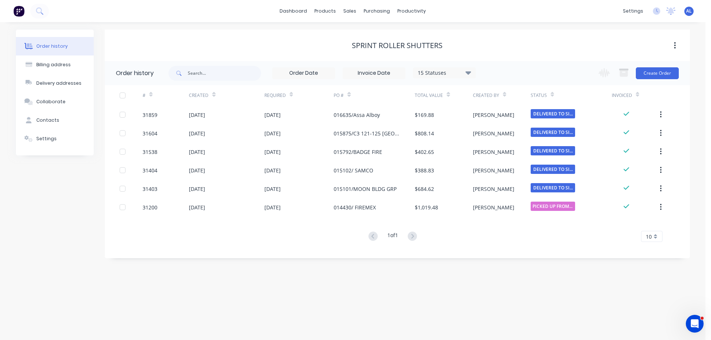
click at [469, 74] on icon at bounding box center [468, 72] width 6 height 3
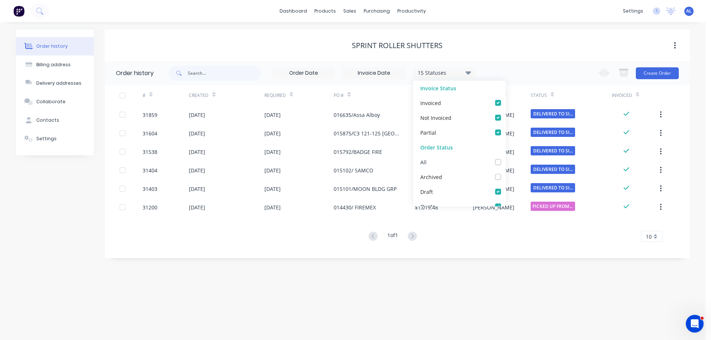
click at [496, 163] on div "All" at bounding box center [459, 162] width 93 height 15
click at [505, 158] on label at bounding box center [505, 158] width 0 height 0
click at [505, 163] on input "checkbox" at bounding box center [508, 161] width 6 height 7
checkbox input "true"
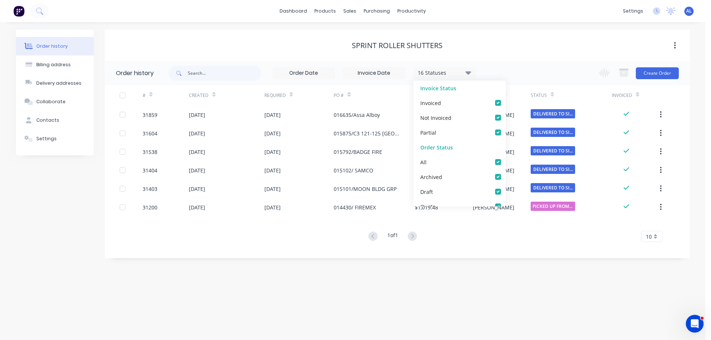
click at [393, 243] on div "# Created Required PO # Total Value Created By Status Invoiced 31859 [DATE] [DA…" at bounding box center [393, 168] width 576 height 166
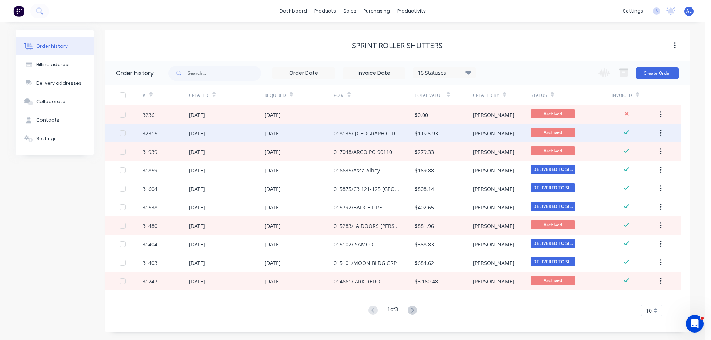
click at [359, 135] on div "018135/ [GEOGRAPHIC_DATA]" at bounding box center [366, 134] width 66 height 8
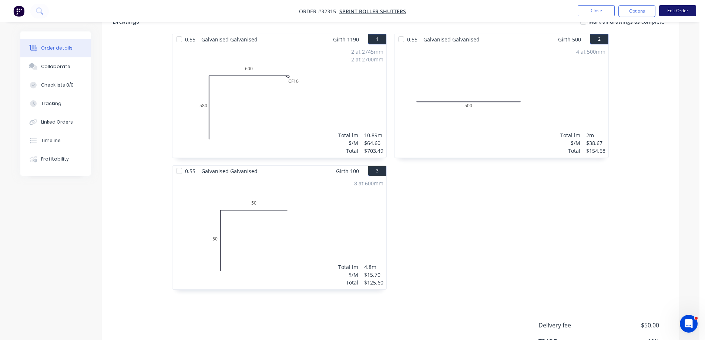
scroll to position [132, 0]
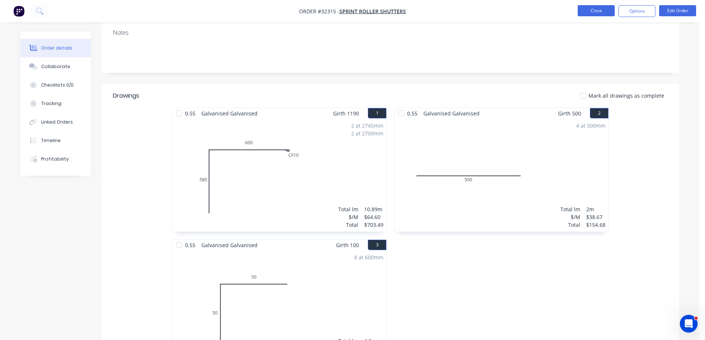
click at [612, 10] on button "Close" at bounding box center [596, 10] width 37 height 11
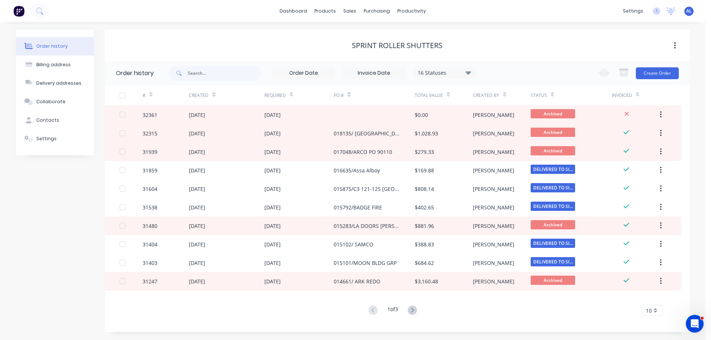
click at [15, 9] on img at bounding box center [18, 11] width 11 height 11
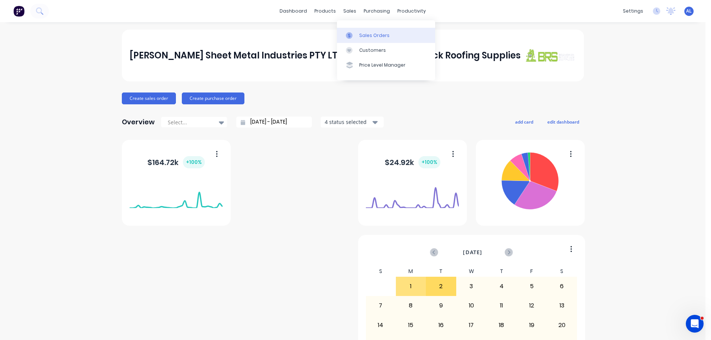
click at [369, 34] on div "Sales Orders" at bounding box center [374, 35] width 30 height 7
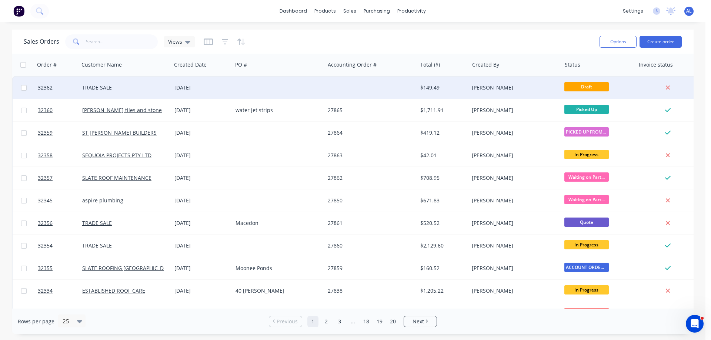
click at [377, 85] on div at bounding box center [371, 88] width 92 height 22
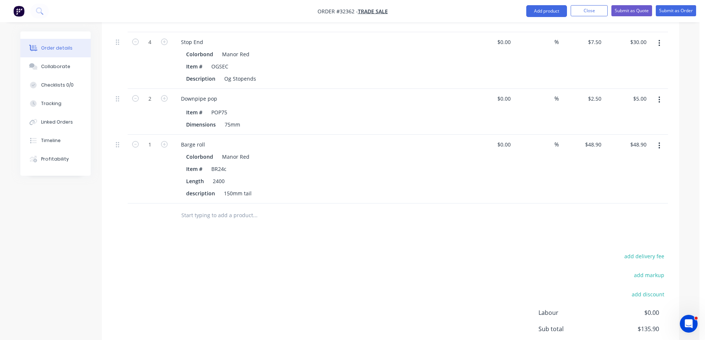
scroll to position [368, 0]
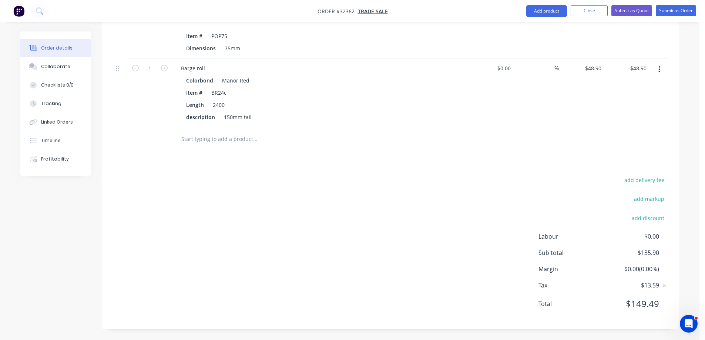
click at [242, 141] on input "text" at bounding box center [255, 139] width 148 height 15
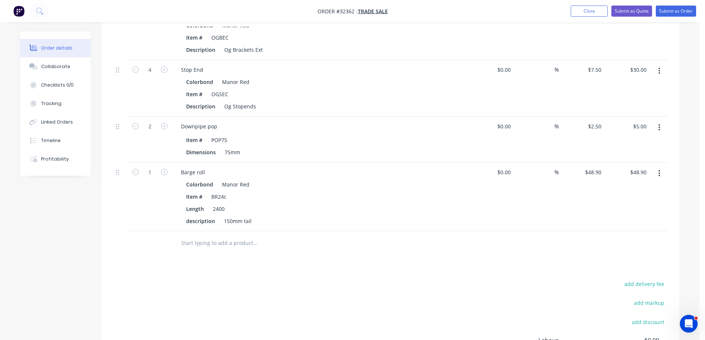
scroll to position [146, 0]
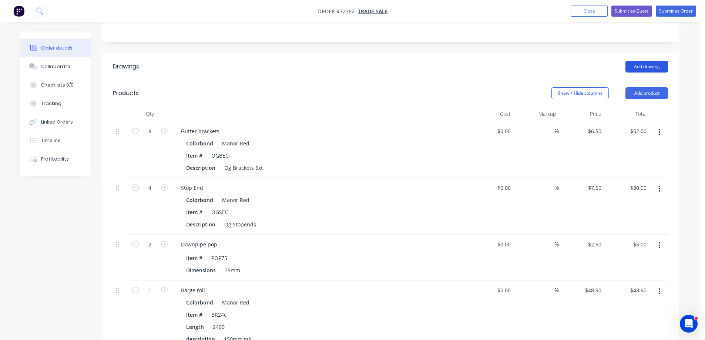
click at [642, 66] on button "Add drawing" at bounding box center [646, 67] width 43 height 12
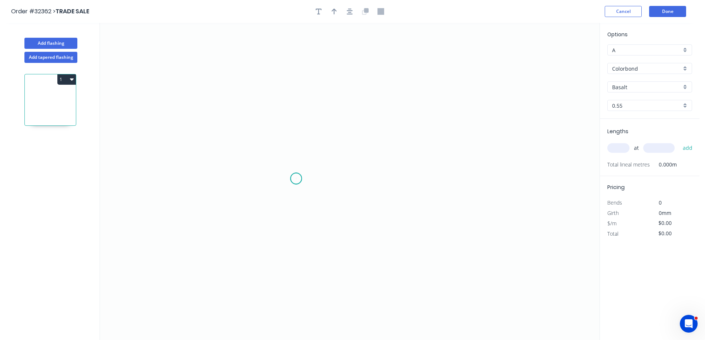
drag, startPoint x: 296, startPoint y: 179, endPoint x: 298, endPoint y: 137, distance: 42.2
click at [296, 178] on icon "0" at bounding box center [350, 181] width 500 height 317
drag, startPoint x: 297, startPoint y: 80, endPoint x: 312, endPoint y: 70, distance: 17.7
click at [297, 79] on icon "0" at bounding box center [350, 181] width 500 height 317
click at [363, 76] on icon "0 ?" at bounding box center [350, 181] width 500 height 317
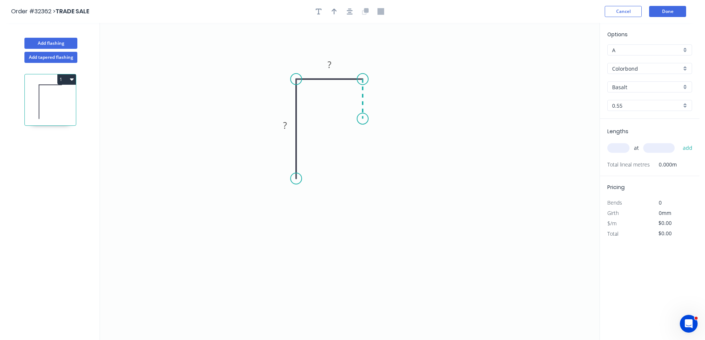
click at [363, 119] on icon "0 ? ?" at bounding box center [350, 181] width 500 height 317
drag, startPoint x: 288, startPoint y: 125, endPoint x: 388, endPoint y: 133, distance: 100.2
click at [294, 125] on g "?" at bounding box center [285, 125] width 24 height 15
type input "$7.85"
click at [352, 12] on icon "button" at bounding box center [350, 11] width 6 height 7
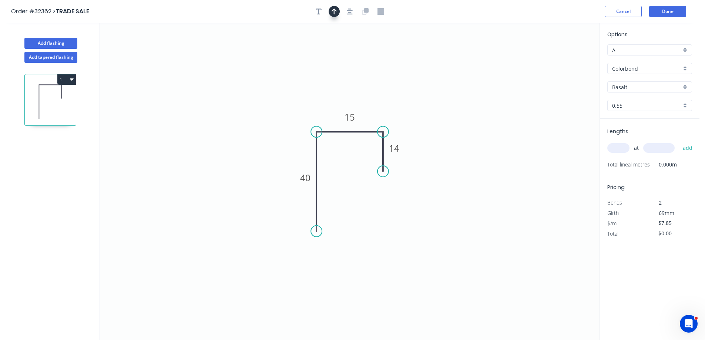
click at [338, 11] on button "button" at bounding box center [334, 11] width 11 height 11
drag, startPoint x: 561, startPoint y: 59, endPoint x: 331, endPoint y: 107, distance: 235.5
click at [331, 107] on icon at bounding box center [331, 99] width 7 height 24
click at [687, 84] on div "Basalt" at bounding box center [649, 86] width 85 height 11
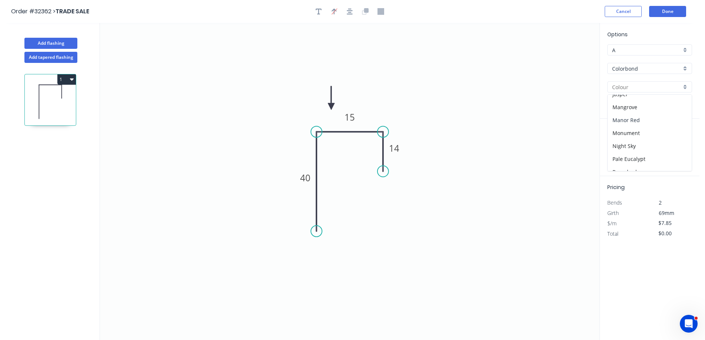
click at [650, 121] on div "Manor Red" at bounding box center [650, 120] width 84 height 13
type input "Manor Red"
drag, startPoint x: 617, startPoint y: 148, endPoint x: 611, endPoint y: 149, distance: 5.3
click at [611, 149] on input "text" at bounding box center [618, 148] width 22 height 10
type input "4"
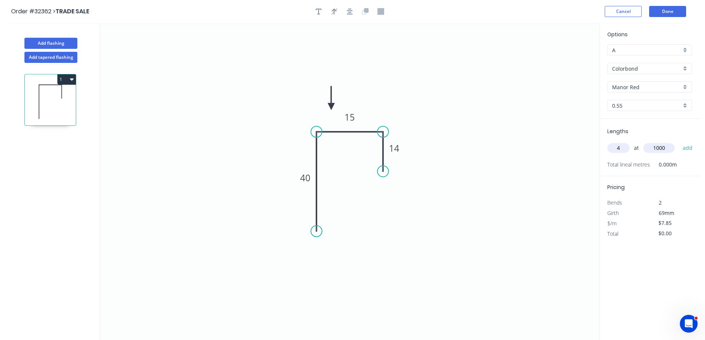
type input "1000"
click at [679, 142] on button "add" at bounding box center [687, 148] width 17 height 13
type input "$31.40"
click at [674, 10] on button "Done" at bounding box center [667, 11] width 37 height 11
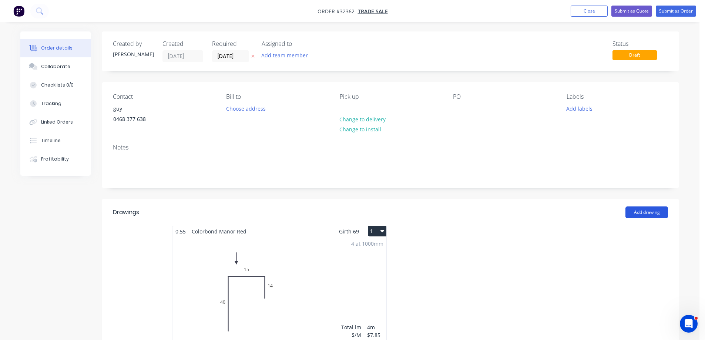
click at [651, 212] on button "Add drawing" at bounding box center [646, 213] width 43 height 12
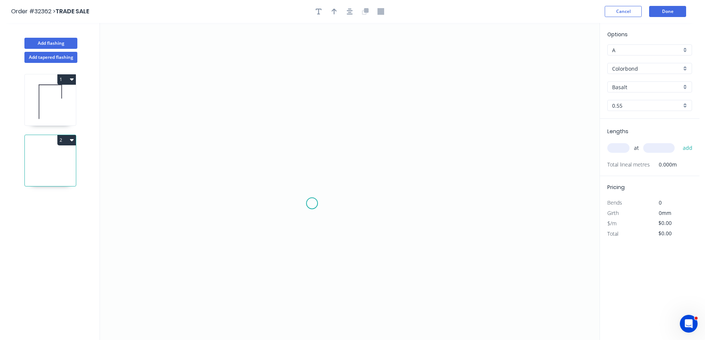
click at [313, 200] on icon "0" at bounding box center [350, 181] width 500 height 317
click at [317, 80] on icon "0" at bounding box center [350, 181] width 500 height 317
click at [388, 83] on icon "0 ?" at bounding box center [350, 181] width 500 height 317
click at [391, 132] on icon "0 ? ?" at bounding box center [350, 181] width 500 height 317
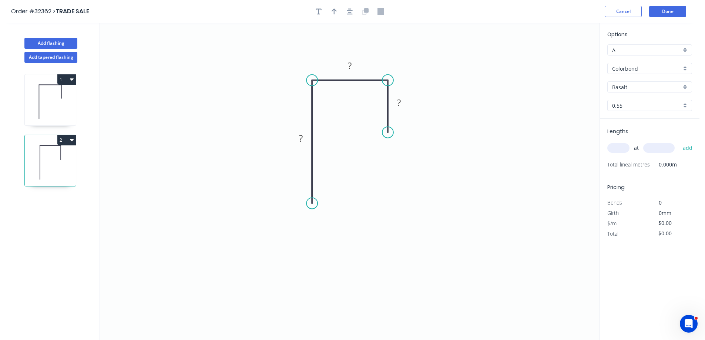
drag, startPoint x: 303, startPoint y: 135, endPoint x: 371, endPoint y: 194, distance: 89.7
click at [303, 135] on rect at bounding box center [300, 139] width 15 height 10
type input "$7.85"
click at [352, 11] on icon "button" at bounding box center [350, 12] width 6 height 6
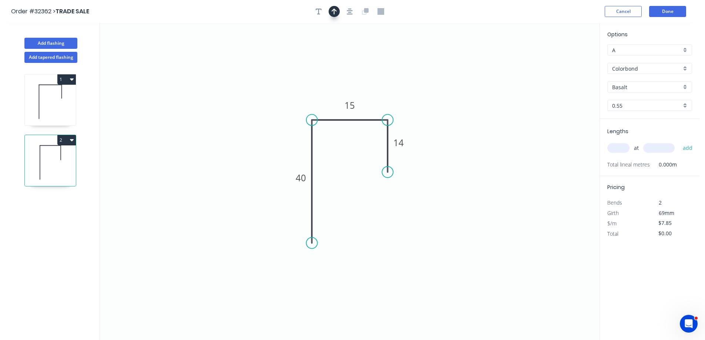
click at [334, 9] on icon "button" at bounding box center [334, 12] width 5 height 6
drag, startPoint x: 563, startPoint y: 58, endPoint x: 376, endPoint y: 99, distance: 191.8
click at [376, 99] on icon at bounding box center [376, 90] width 7 height 24
click at [685, 87] on div "Basalt" at bounding box center [649, 86] width 85 height 11
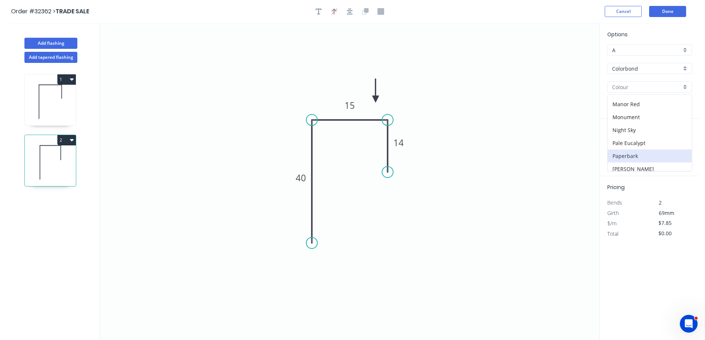
scroll to position [148, 0]
click at [641, 119] on div "Manor Red" at bounding box center [650, 121] width 84 height 13
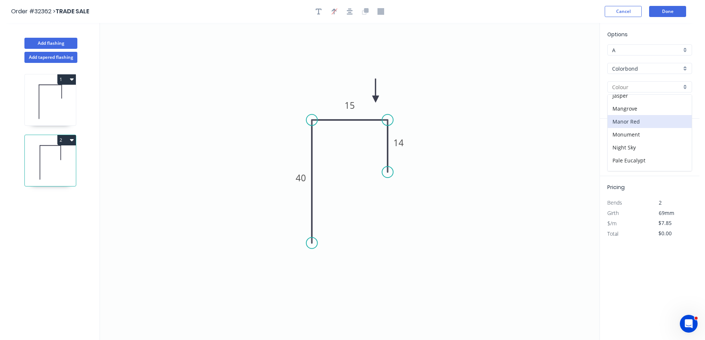
type input "Manor Red"
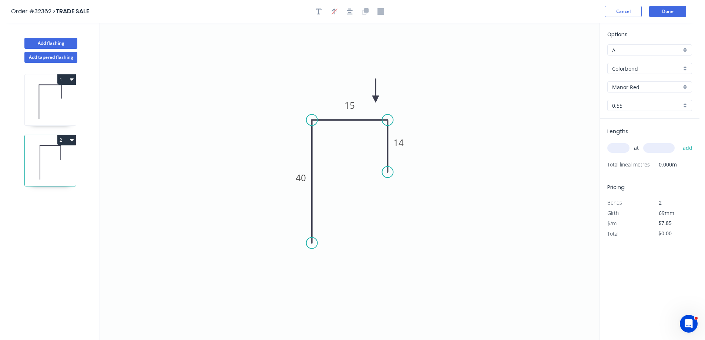
click at [623, 144] on input "text" at bounding box center [618, 148] width 22 height 10
type input "4"
type input "1000"
click at [679, 142] on button "add" at bounding box center [687, 148] width 17 height 13
type input "$31.40"
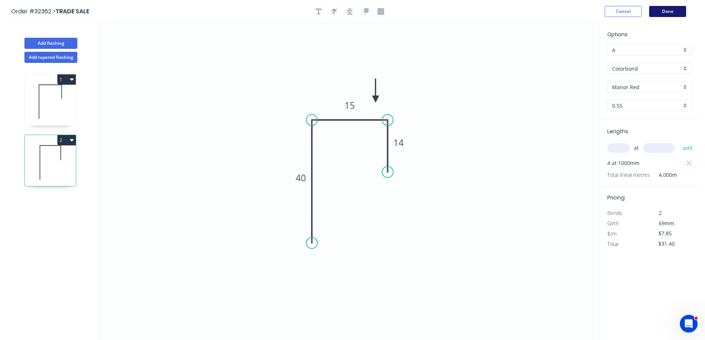
click at [665, 9] on button "Done" at bounding box center [667, 11] width 37 height 11
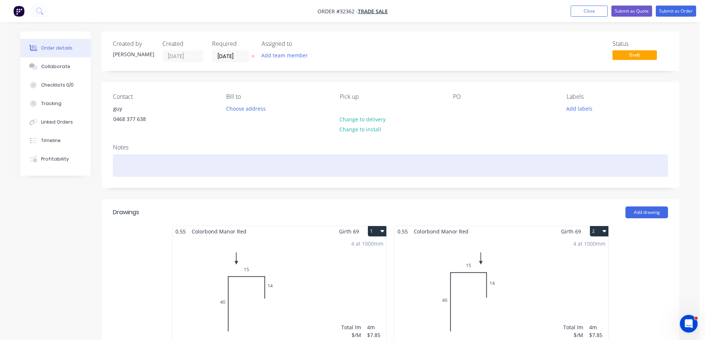
scroll to position [74, 0]
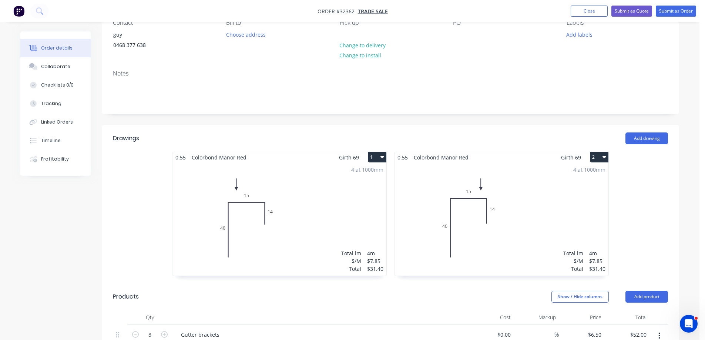
click at [538, 217] on div "4 at 1000mm Total lm $/M Total 4m $7.85 $31.40" at bounding box center [502, 219] width 214 height 113
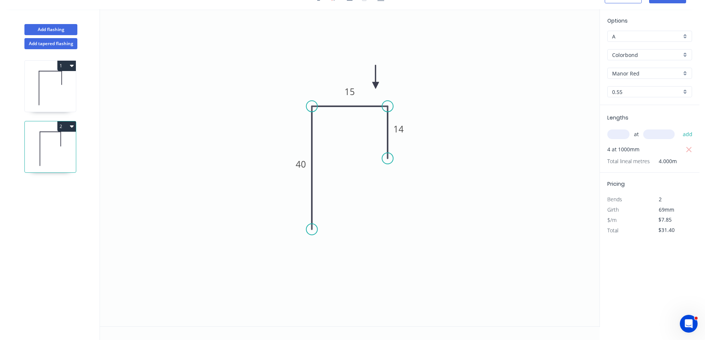
scroll to position [14, 0]
click at [687, 73] on div "Manor Red" at bounding box center [649, 73] width 85 height 11
click at [644, 97] on div "Surfmist" at bounding box center [650, 100] width 84 height 13
type input "Surfmist"
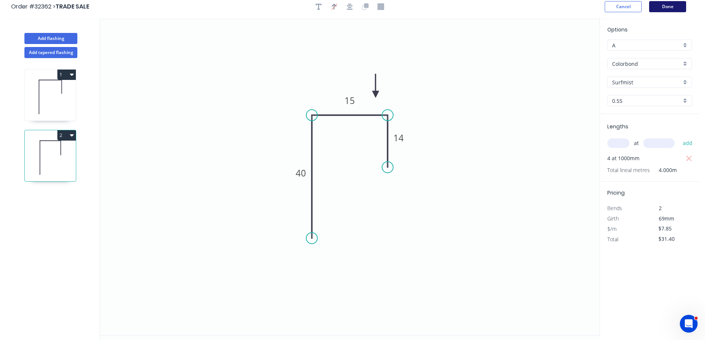
scroll to position [0, 0]
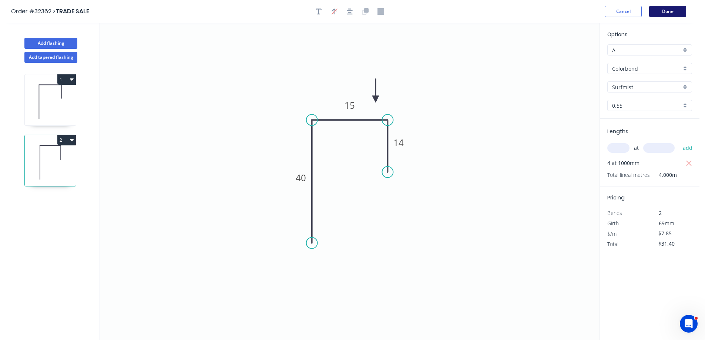
click at [667, 11] on button "Done" at bounding box center [667, 11] width 37 height 11
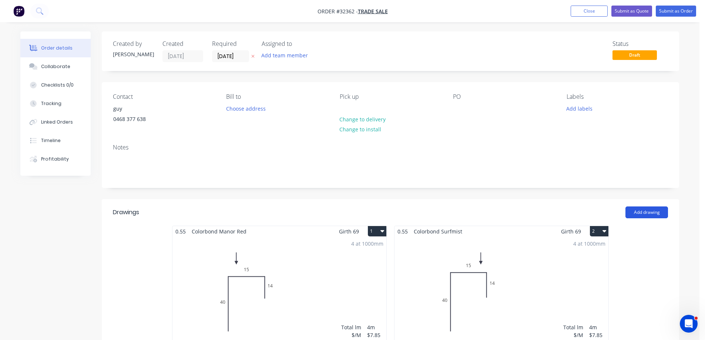
click at [655, 212] on button "Add drawing" at bounding box center [646, 213] width 43 height 12
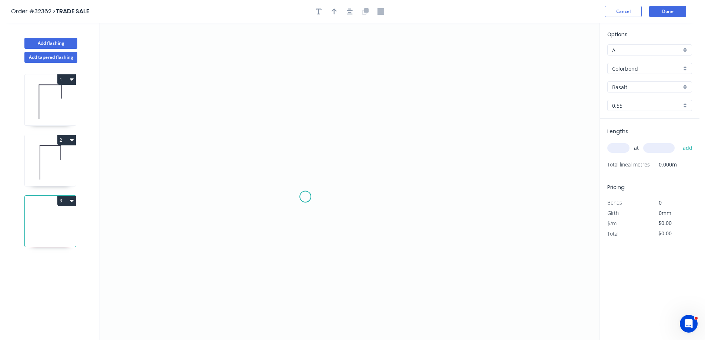
click at [305, 194] on icon "0" at bounding box center [350, 181] width 500 height 317
click at [308, 107] on icon "0" at bounding box center [350, 181] width 500 height 317
click at [400, 107] on icon "0 ?" at bounding box center [350, 181] width 500 height 317
drag, startPoint x: 295, startPoint y: 149, endPoint x: 332, endPoint y: 164, distance: 40.1
click at [295, 149] on tspan "?" at bounding box center [294, 148] width 4 height 12
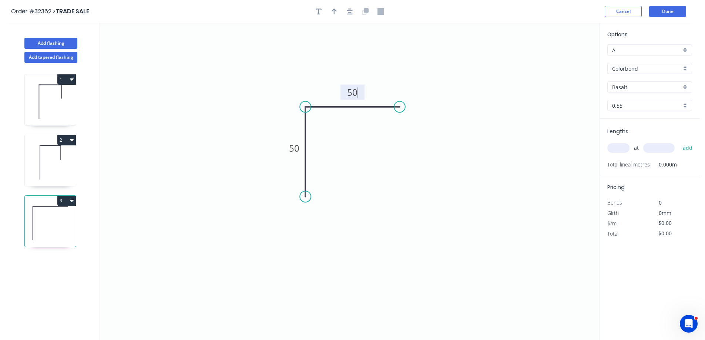
type input "$6.26"
click at [348, 9] on icon "button" at bounding box center [350, 12] width 6 height 6
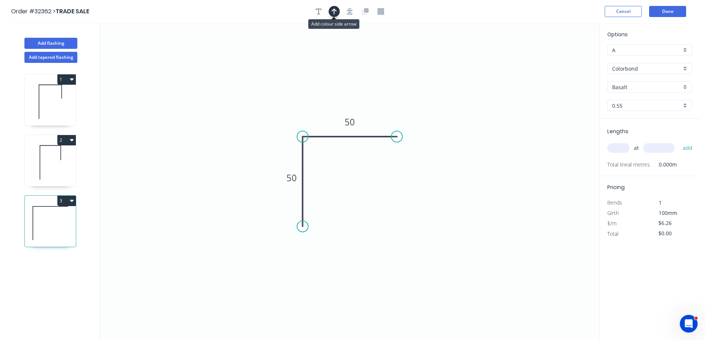
click at [335, 10] on icon "button" at bounding box center [334, 12] width 5 height 6
drag, startPoint x: 563, startPoint y: 57, endPoint x: 328, endPoint y: 112, distance: 241.3
click at [328, 112] on icon at bounding box center [328, 103] width 7 height 24
click at [687, 87] on div "Basalt" at bounding box center [649, 86] width 85 height 11
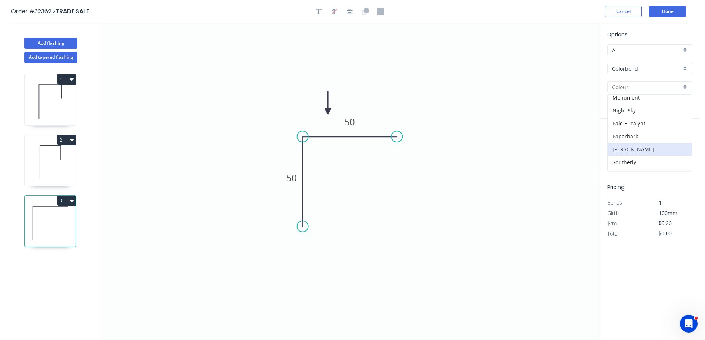
scroll to position [222, 0]
click at [647, 150] on div "Surfmist" at bounding box center [650, 151] width 84 height 13
type input "Surfmist"
click at [619, 145] on input "text" at bounding box center [618, 148] width 22 height 10
type input "1"
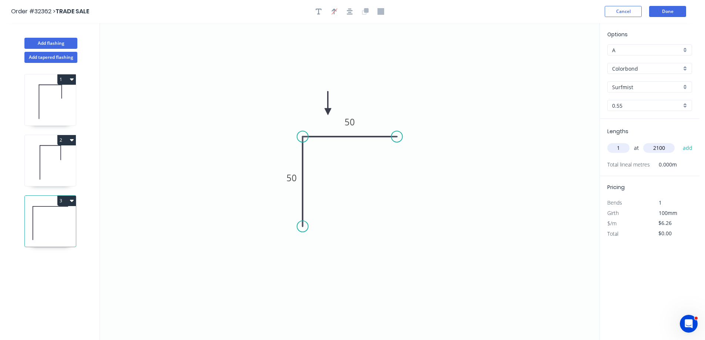
type input "2100"
click at [679, 142] on button "add" at bounding box center [687, 148] width 17 height 13
type input "$13.15"
click at [673, 12] on button "Done" at bounding box center [667, 11] width 37 height 11
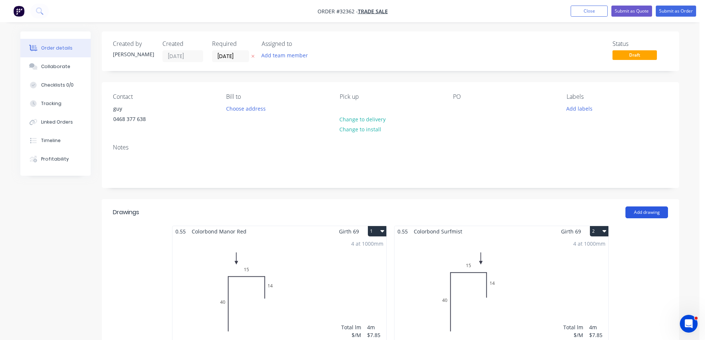
click at [642, 209] on button "Add drawing" at bounding box center [646, 213] width 43 height 12
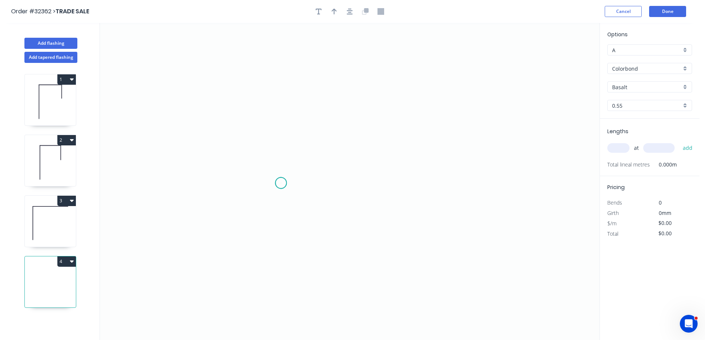
drag, startPoint x: 281, startPoint y: 183, endPoint x: 281, endPoint y: 124, distance: 58.8
click at [281, 182] on icon "0" at bounding box center [350, 181] width 500 height 317
drag, startPoint x: 285, startPoint y: 78, endPoint x: 307, endPoint y: 70, distance: 23.5
click at [285, 78] on icon "0" at bounding box center [350, 181] width 500 height 317
click at [432, 112] on icon "0 ?" at bounding box center [350, 181] width 500 height 317
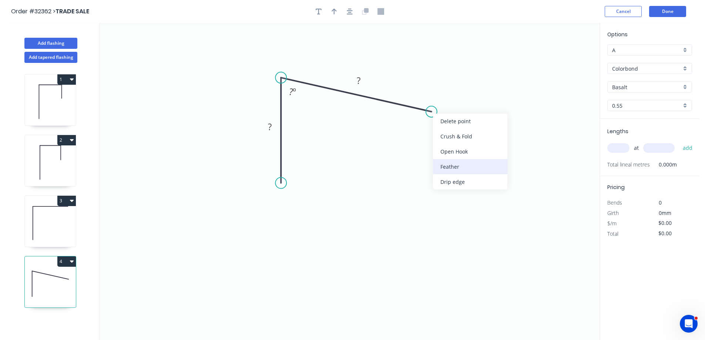
click at [471, 168] on div "Feather" at bounding box center [470, 166] width 74 height 15
click at [452, 94] on tspan "15" at bounding box center [449, 95] width 10 height 12
type input "$11.67"
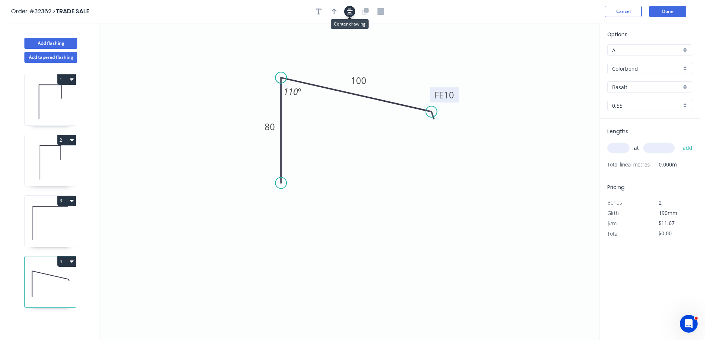
click at [347, 13] on icon "button" at bounding box center [350, 11] width 6 height 7
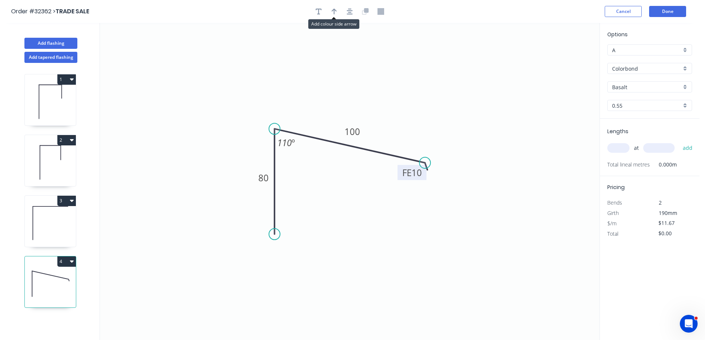
drag, startPoint x: 333, startPoint y: 14, endPoint x: 343, endPoint y: 18, distance: 10.8
click at [333, 13] on icon "button" at bounding box center [334, 11] width 5 height 7
drag, startPoint x: 562, startPoint y: 57, endPoint x: 392, endPoint y: 133, distance: 186.4
click at [392, 133] on icon at bounding box center [392, 125] width 7 height 24
click at [683, 89] on div "Basalt" at bounding box center [649, 86] width 85 height 11
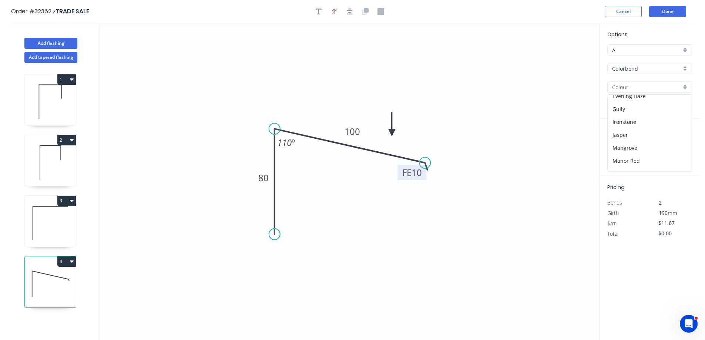
scroll to position [111, 0]
click at [655, 155] on div "Manor Red" at bounding box center [650, 158] width 84 height 13
type input "Manor Red"
click at [618, 148] on input "text" at bounding box center [618, 148] width 22 height 10
type input "1"
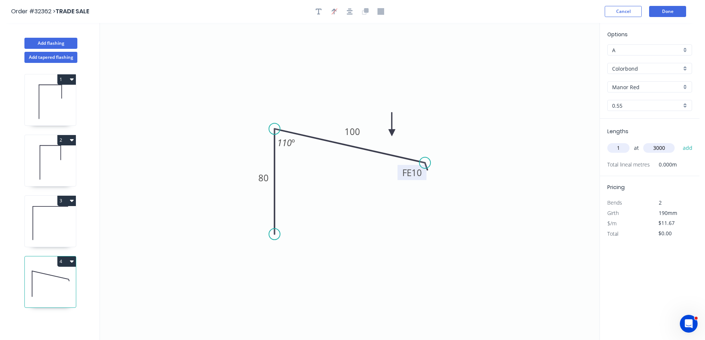
type input "3000"
click at [679, 142] on button "add" at bounding box center [687, 148] width 17 height 13
type input "$35.01"
click at [674, 12] on button "Done" at bounding box center [667, 11] width 37 height 11
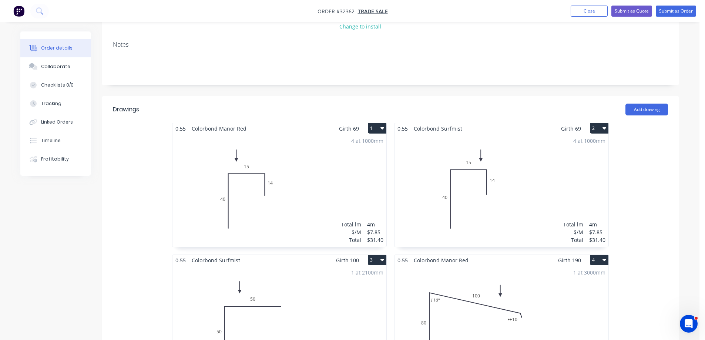
scroll to position [259, 0]
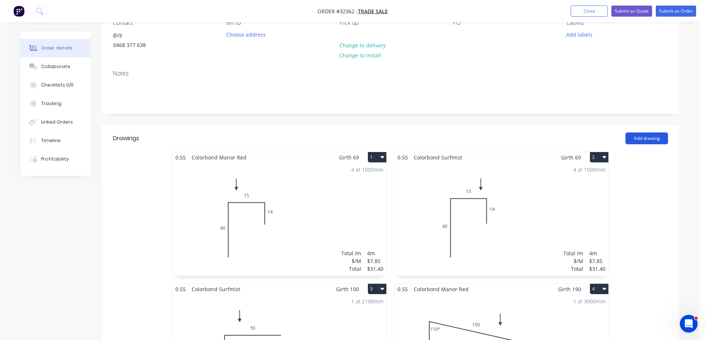
click at [648, 140] on button "Add drawing" at bounding box center [646, 138] width 43 height 12
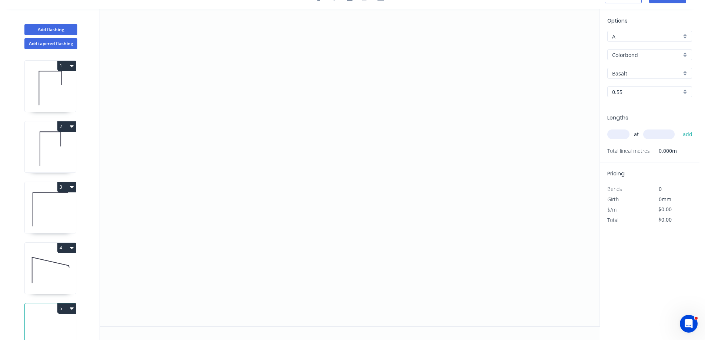
scroll to position [14, 0]
click at [291, 74] on icon "0" at bounding box center [350, 167] width 500 height 317
click at [285, 157] on icon "0" at bounding box center [350, 167] width 500 height 317
click at [454, 204] on icon "0 ?" at bounding box center [350, 167] width 500 height 317
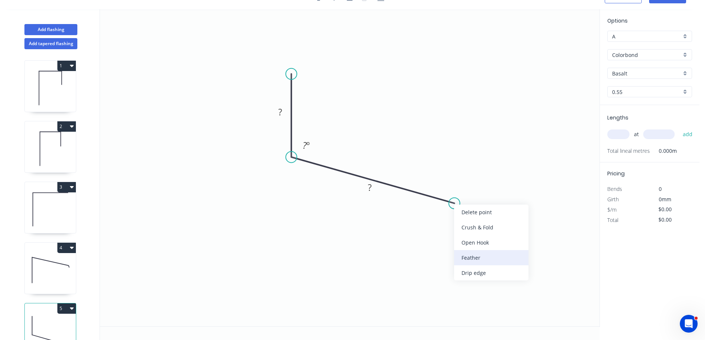
click at [496, 256] on div "Feather" at bounding box center [491, 257] width 74 height 15
drag, startPoint x: 447, startPoint y: 212, endPoint x: 513, endPoint y: 226, distance: 67.4
click at [449, 211] on tspan "15" at bounding box center [445, 212] width 10 height 12
type input "$11.67"
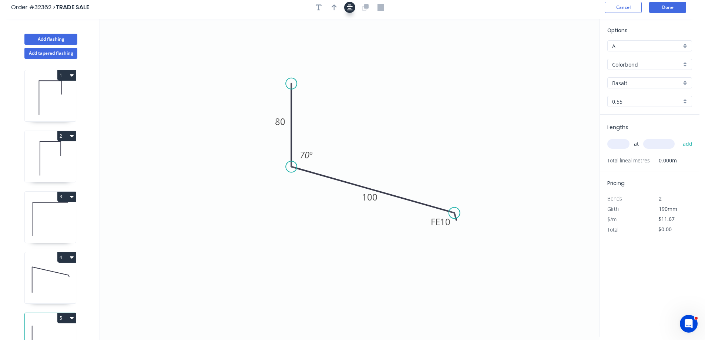
scroll to position [0, 0]
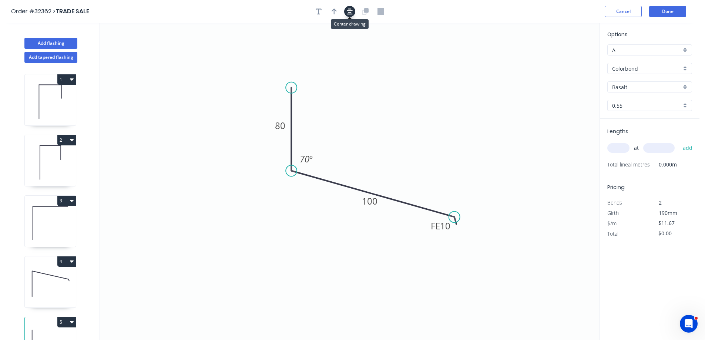
click at [347, 12] on button "button" at bounding box center [349, 11] width 11 height 11
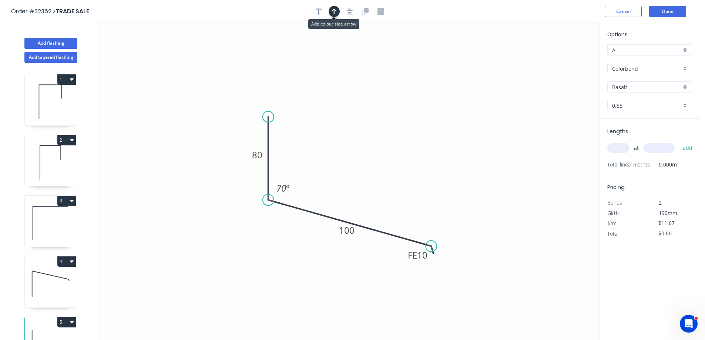
click at [334, 14] on icon "button" at bounding box center [334, 12] width 5 height 6
drag, startPoint x: 562, startPoint y: 57, endPoint x: 362, endPoint y: 187, distance: 238.3
click at [362, 187] on icon at bounding box center [361, 178] width 7 height 24
click at [685, 88] on div "Basalt" at bounding box center [649, 86] width 85 height 11
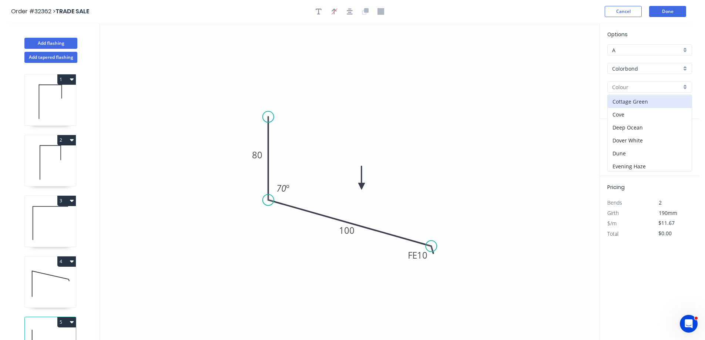
scroll to position [148, 0]
click at [652, 120] on div "Manor Red" at bounding box center [650, 121] width 84 height 13
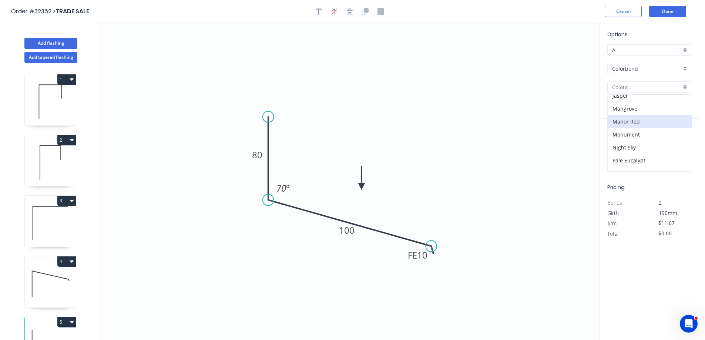
type input "Manor Red"
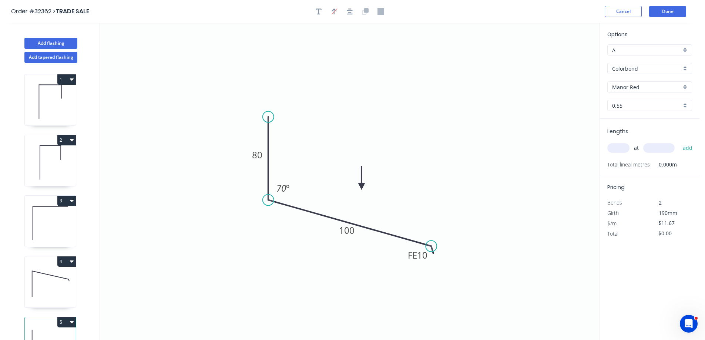
click at [621, 147] on input "text" at bounding box center [618, 148] width 22 height 10
type input "1"
type input "4800"
click at [679, 142] on button "add" at bounding box center [687, 148] width 17 height 13
type input "$56.02"
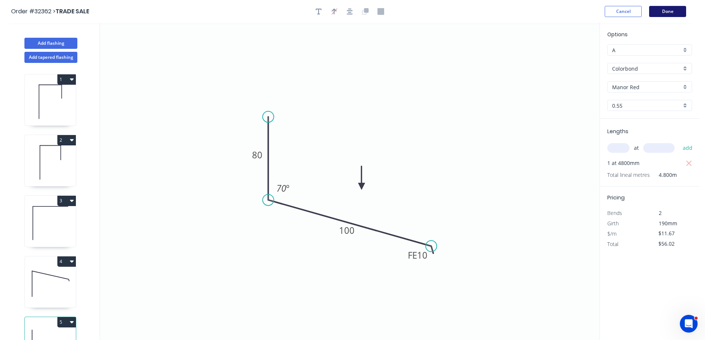
click at [659, 11] on button "Done" at bounding box center [667, 11] width 37 height 11
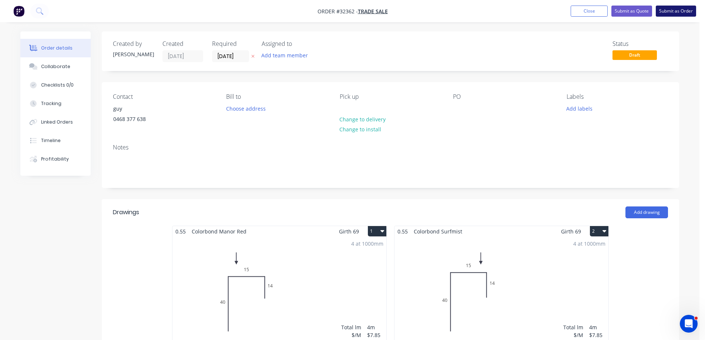
click at [675, 10] on button "Submit as Order" at bounding box center [676, 11] width 40 height 11
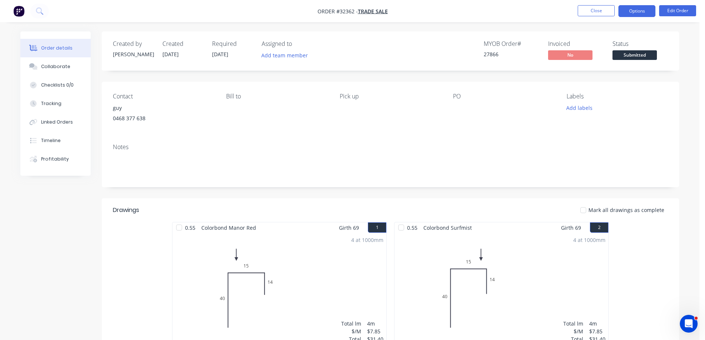
click at [632, 12] on button "Options" at bounding box center [636, 11] width 37 height 12
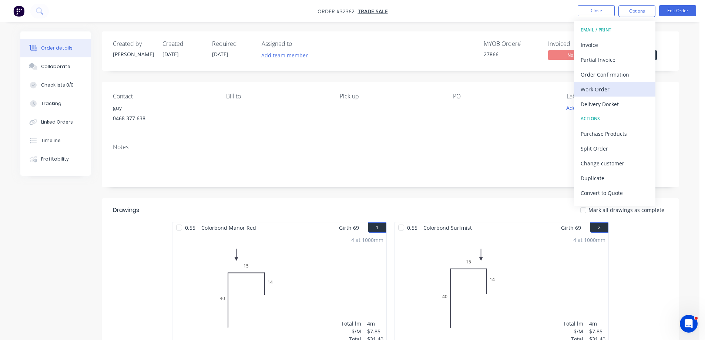
click at [614, 90] on div "Work Order" at bounding box center [615, 89] width 68 height 11
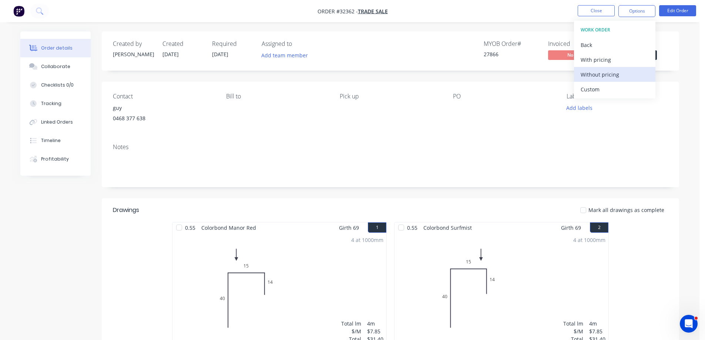
click at [620, 75] on div "Without pricing" at bounding box center [615, 74] width 68 height 11
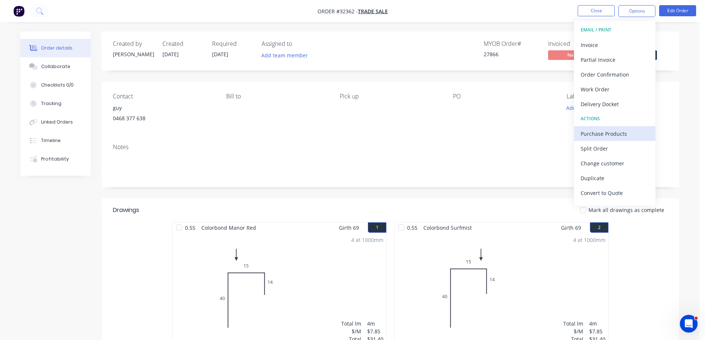
click at [606, 130] on div "Purchase Products" at bounding box center [615, 133] width 68 height 11
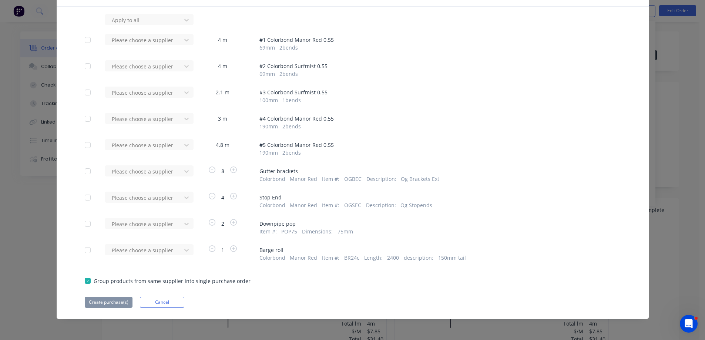
scroll to position [47, 0]
click at [180, 26] on div at bounding box center [186, 20] width 13 height 12
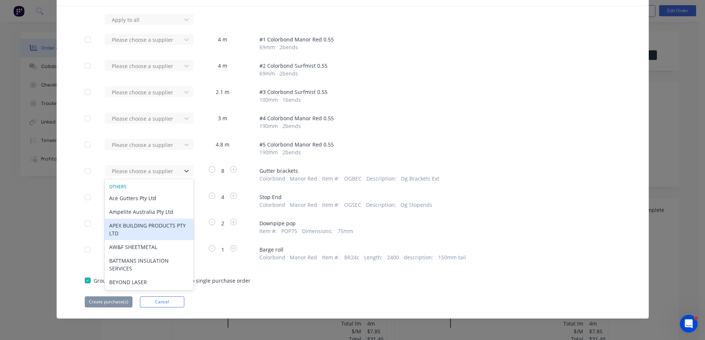
click at [157, 226] on div "APEX BUILDING PRODUCTS PTY LTD" at bounding box center [149, 229] width 89 height 21
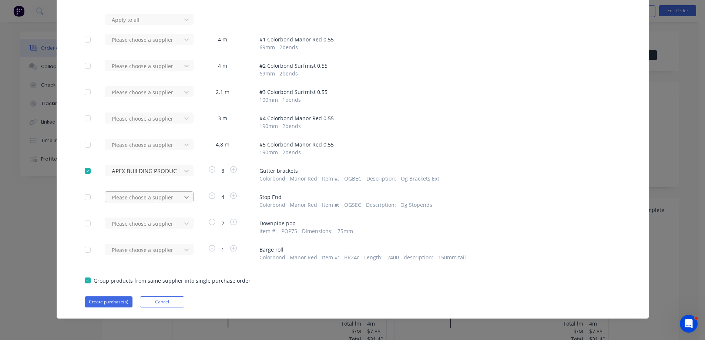
click at [184, 21] on icon at bounding box center [186, 20] width 4 height 3
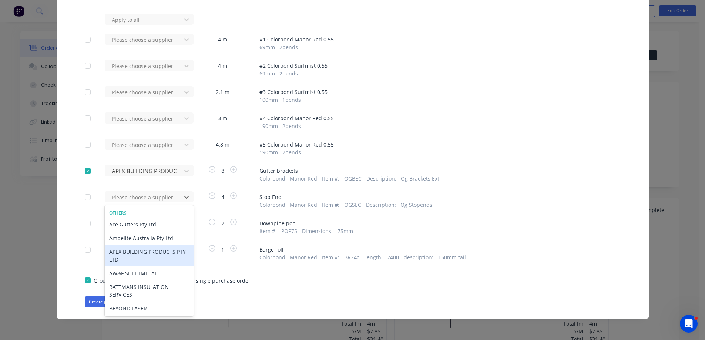
click at [170, 254] on div "APEX BUILDING PRODUCTS PTY LTD" at bounding box center [149, 255] width 89 height 21
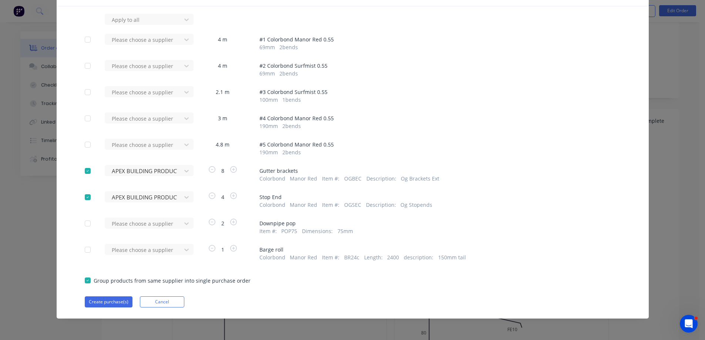
scroll to position [111, 0]
click at [184, 25] on div "Please choose a supplier" at bounding box center [145, 19] width 81 height 11
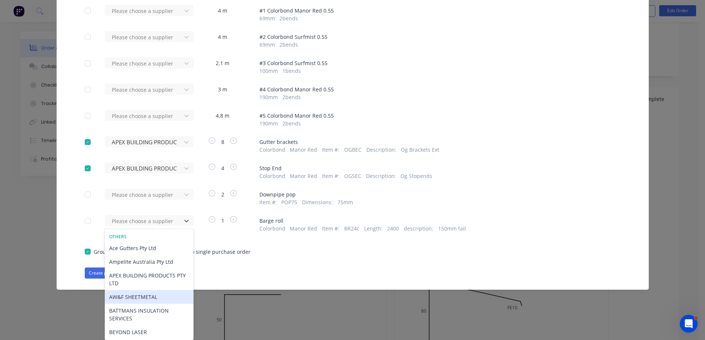
click at [150, 298] on div "AW&F SHEETMETAL" at bounding box center [149, 297] width 89 height 14
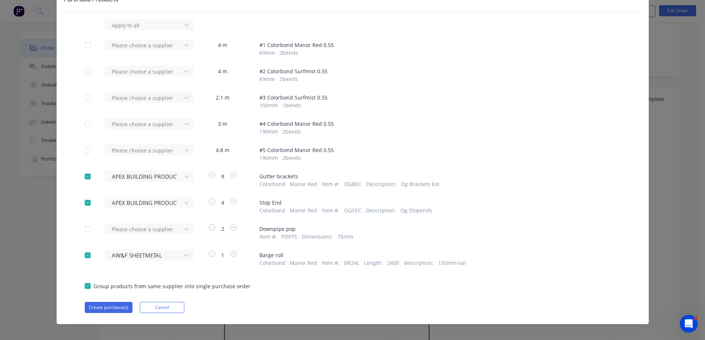
scroll to position [47, 0]
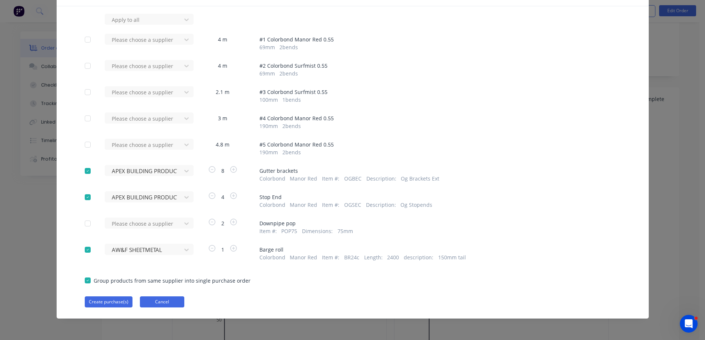
click at [152, 302] on button "Cancel" at bounding box center [162, 301] width 44 height 11
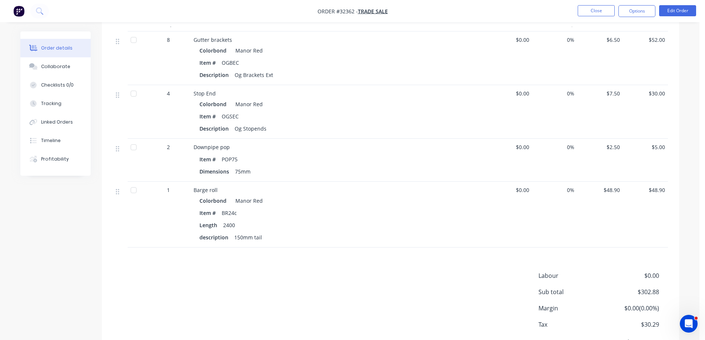
scroll to position [667, 0]
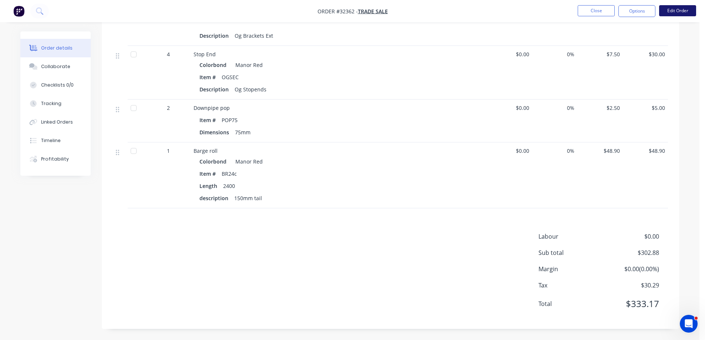
click at [674, 12] on button "Edit Order" at bounding box center [677, 10] width 37 height 11
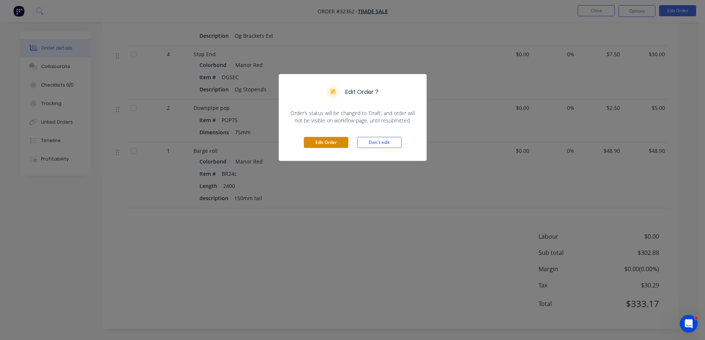
drag, startPoint x: 331, startPoint y: 142, endPoint x: 245, endPoint y: 210, distance: 109.6
click at [330, 142] on button "Edit Order" at bounding box center [326, 142] width 44 height 11
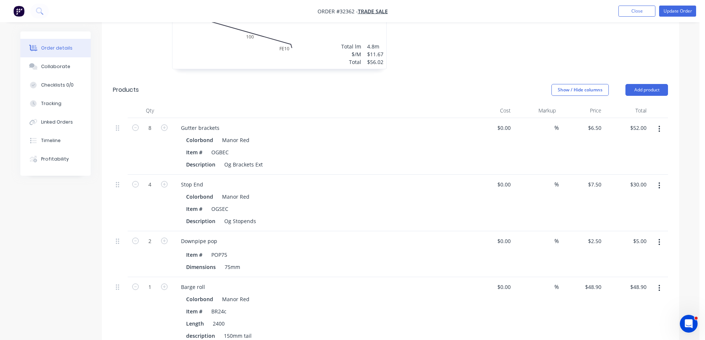
scroll to position [703, 0]
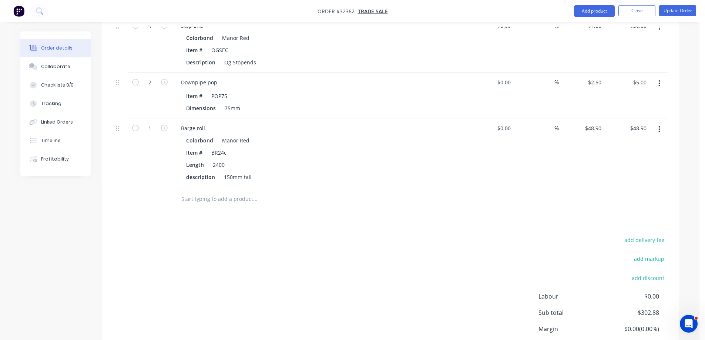
click at [215, 202] on input "text" at bounding box center [255, 199] width 148 height 15
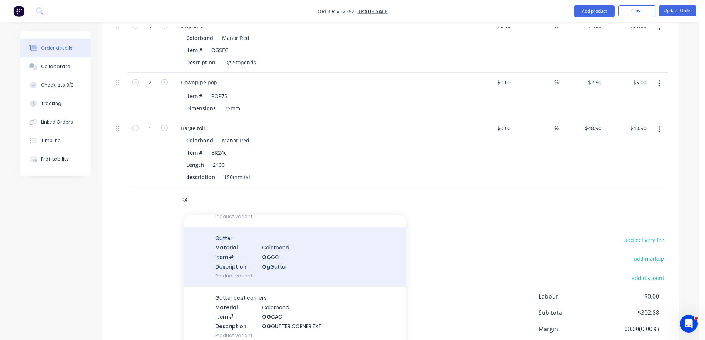
scroll to position [444, 0]
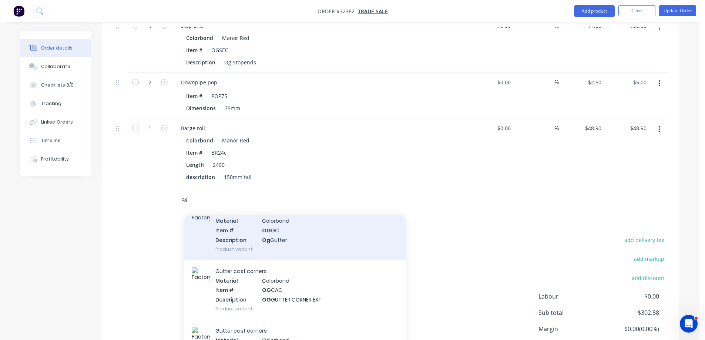
type input "og"
click at [307, 238] on div "Gutter Material Colorbond Item # OG GC Description Og Gutter Product variant" at bounding box center [295, 231] width 222 height 60
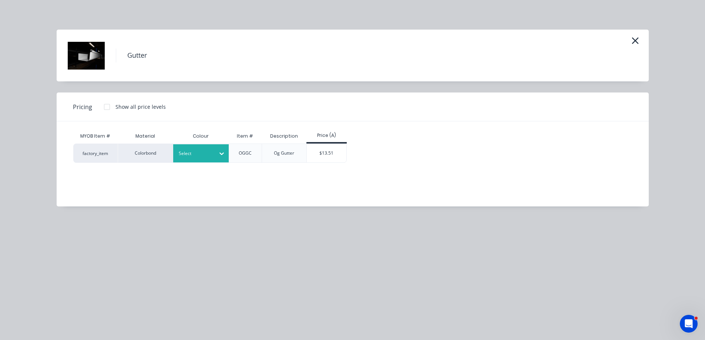
click at [212, 153] on div at bounding box center [195, 154] width 33 height 8
click at [320, 152] on div "$13.51" at bounding box center [327, 153] width 40 height 19
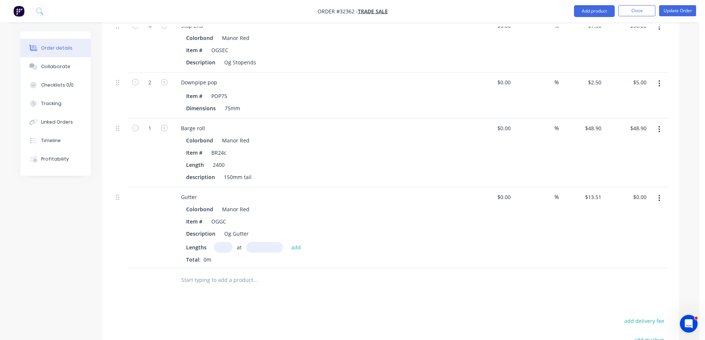
click at [226, 248] on input "text" at bounding box center [223, 247] width 19 height 11
type input "1"
type input "4800"
click at [288, 242] on button "add" at bounding box center [296, 247] width 17 height 10
type input "$64.85"
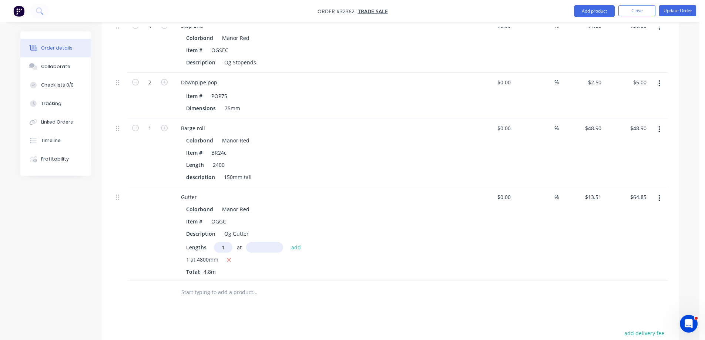
type input "1"
type input "3000"
click at [288, 242] on button "add" at bounding box center [296, 247] width 17 height 10
type input "$105.38"
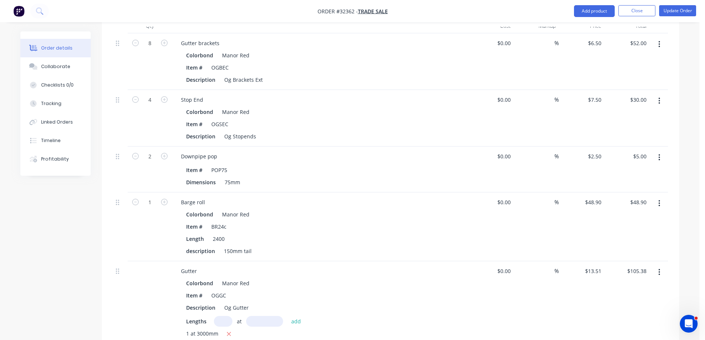
scroll to position [518, 0]
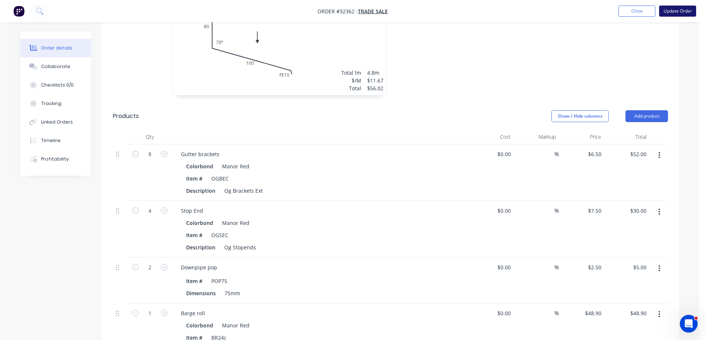
click at [677, 10] on button "Update Order" at bounding box center [677, 11] width 37 height 11
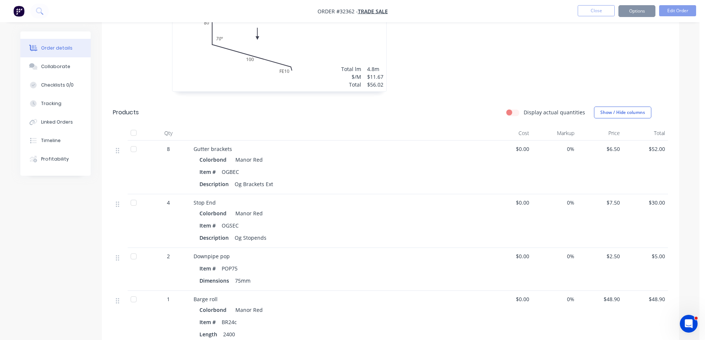
scroll to position [0, 0]
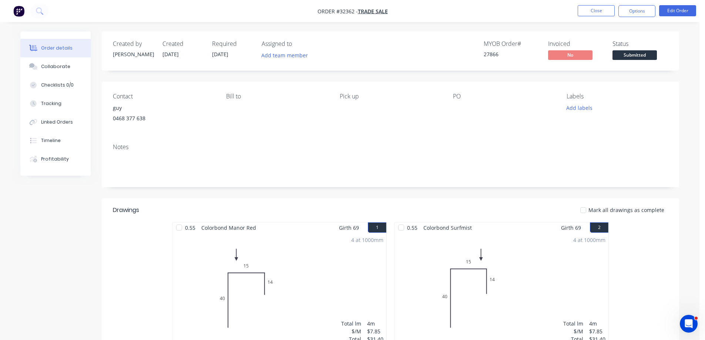
click at [642, 11] on button "Options" at bounding box center [636, 11] width 37 height 12
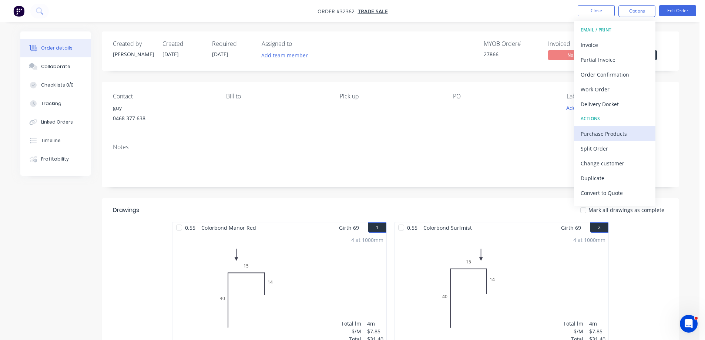
click at [609, 134] on div "Purchase Products" at bounding box center [615, 133] width 68 height 11
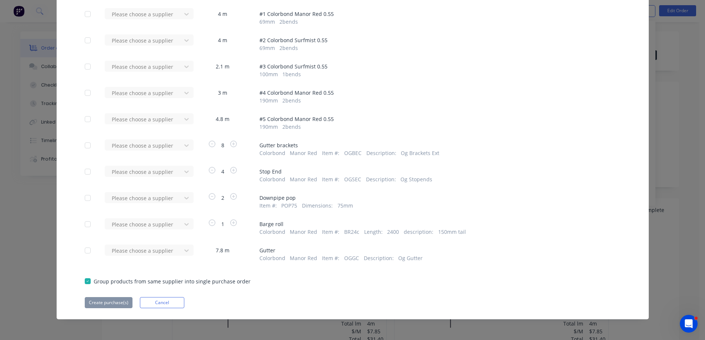
scroll to position [74, 0]
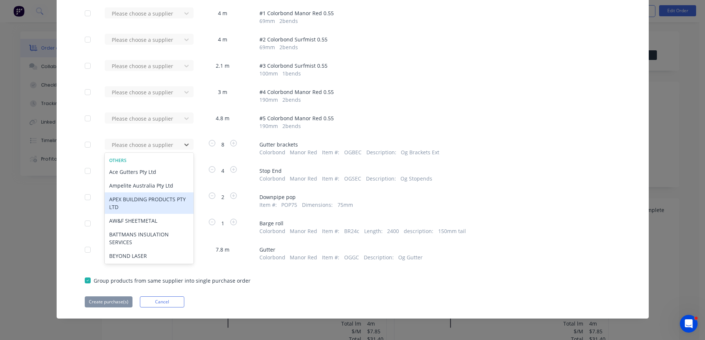
click at [156, 199] on div "APEX BUILDING PRODUCTS PTY LTD" at bounding box center [149, 202] width 89 height 21
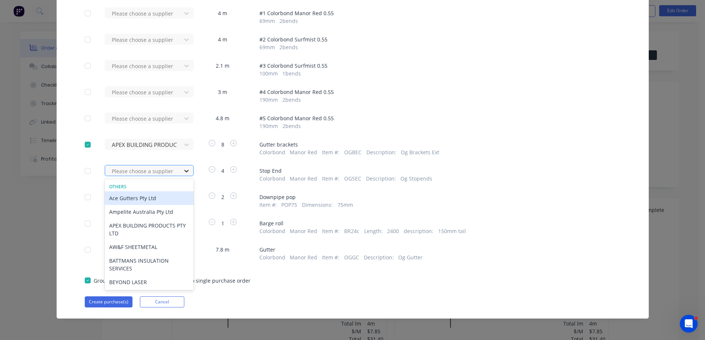
click at [184, 171] on icon at bounding box center [186, 171] width 4 height 3
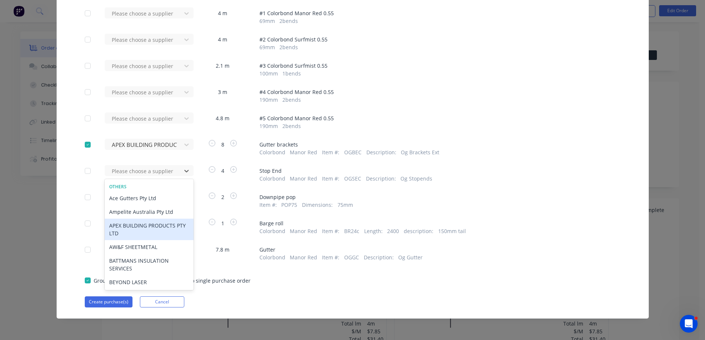
click at [156, 228] on div "APEX BUILDING PRODUCTS PTY LTD" at bounding box center [149, 229] width 89 height 21
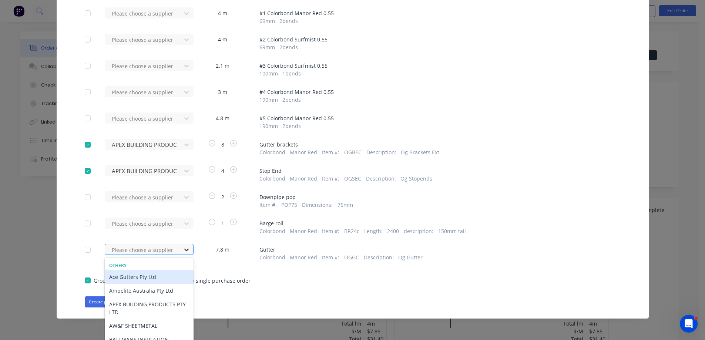
scroll to position [103, 0]
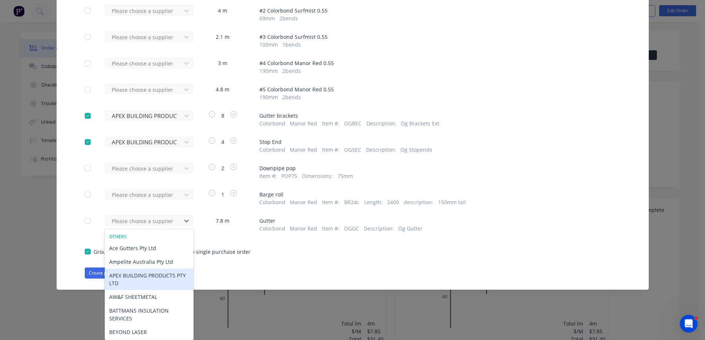
click at [155, 279] on div "APEX BUILDING PRODUCTS PTY LTD" at bounding box center [149, 279] width 89 height 21
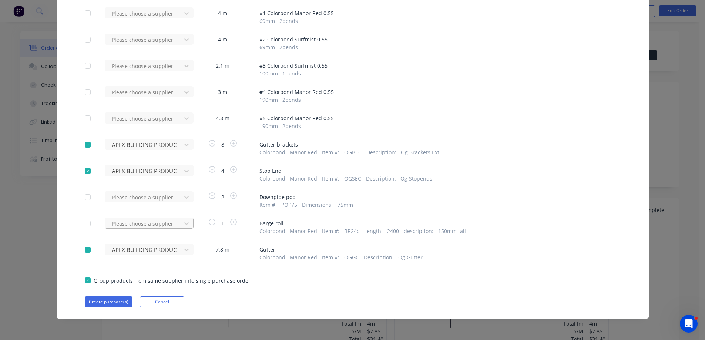
scroll to position [74, 0]
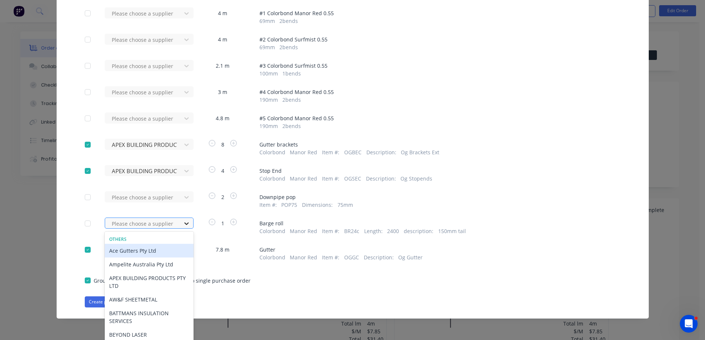
click at [183, 224] on icon at bounding box center [186, 223] width 7 height 7
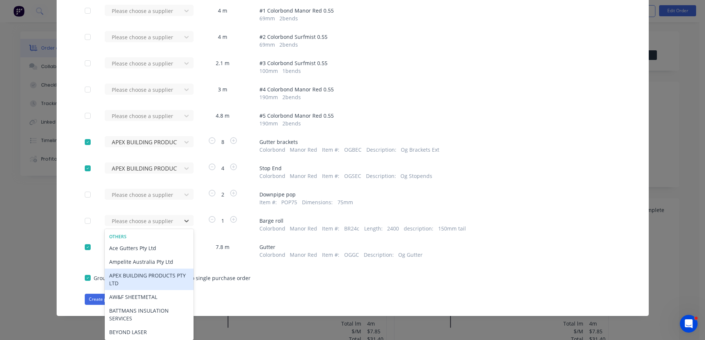
click at [158, 277] on div "APEX BUILDING PRODUCTS PTY LTD" at bounding box center [149, 279] width 89 height 21
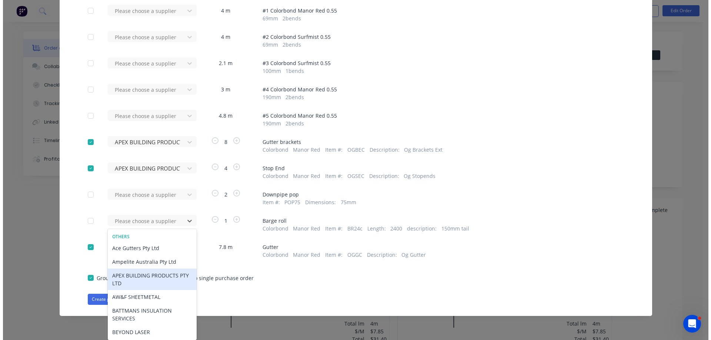
scroll to position [74, 0]
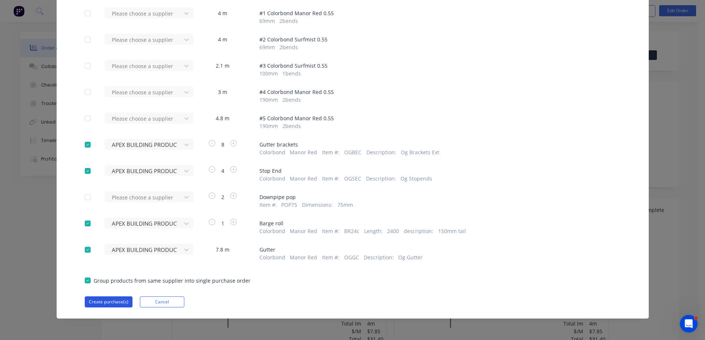
click at [120, 299] on button "Create purchase(s)" at bounding box center [109, 301] width 48 height 11
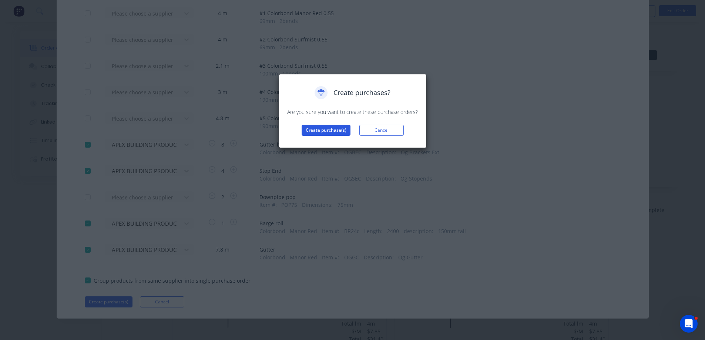
click at [342, 131] on button "Create purchase(s)" at bounding box center [326, 130] width 49 height 11
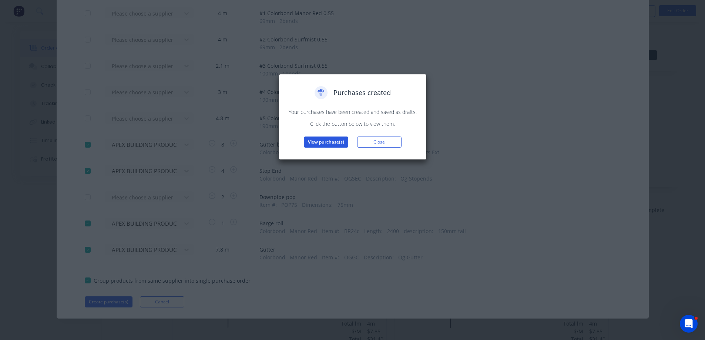
click at [340, 143] on button "View purchase(s)" at bounding box center [326, 142] width 44 height 11
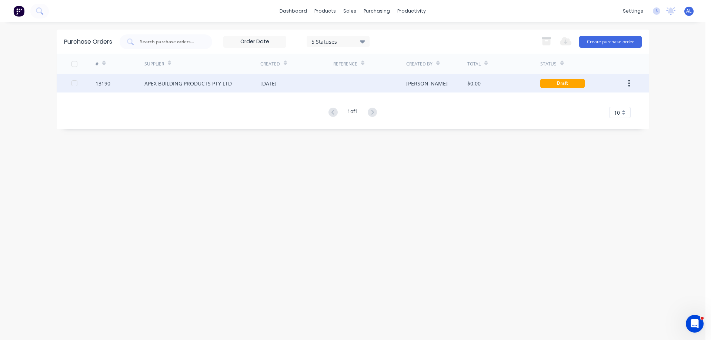
click at [437, 82] on div "[PERSON_NAME]" at bounding box center [436, 83] width 61 height 19
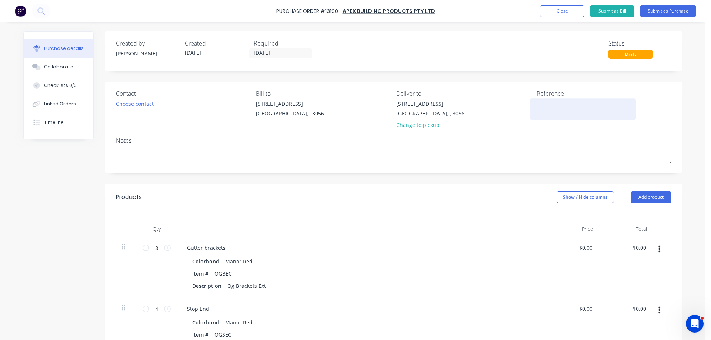
click at [550, 109] on textarea at bounding box center [582, 108] width 93 height 17
type textarea "27866"
type textarea "x"
type textarea "27866"
click at [147, 105] on div "Choose contact" at bounding box center [135, 104] width 38 height 8
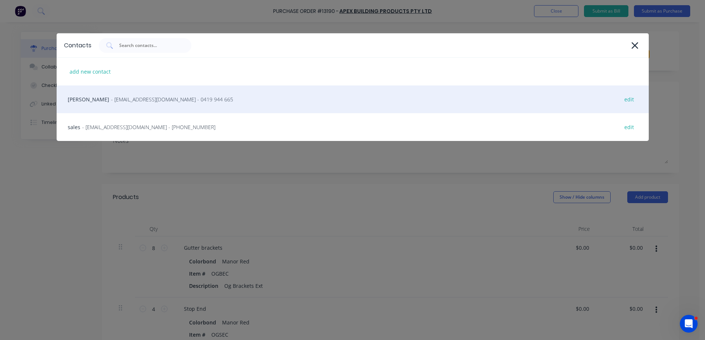
click at [145, 97] on span "- [EMAIL_ADDRESS][DOMAIN_NAME] - 0419 944 665" at bounding box center [172, 99] width 122 height 8
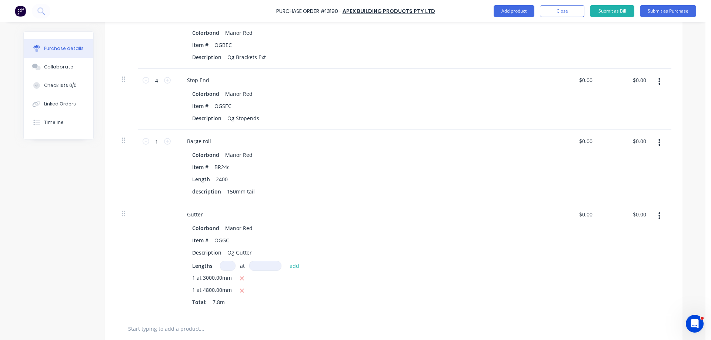
scroll to position [222, 0]
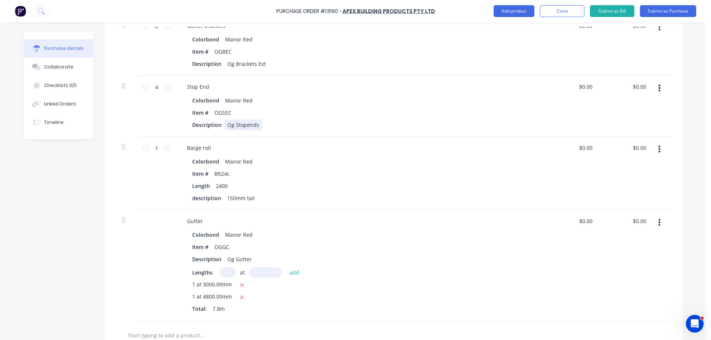
type textarea "x"
click at [256, 126] on div "Og Stopends" at bounding box center [243, 125] width 38 height 11
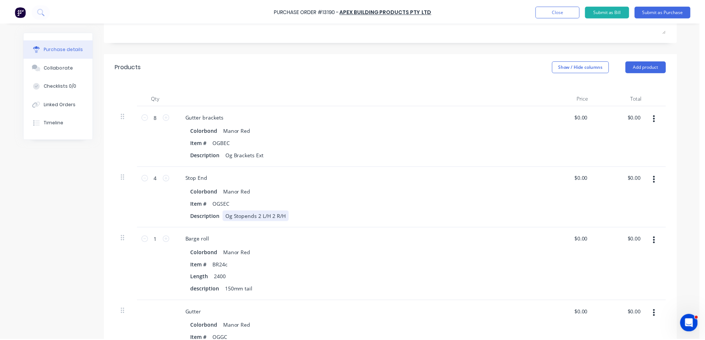
scroll to position [0, 0]
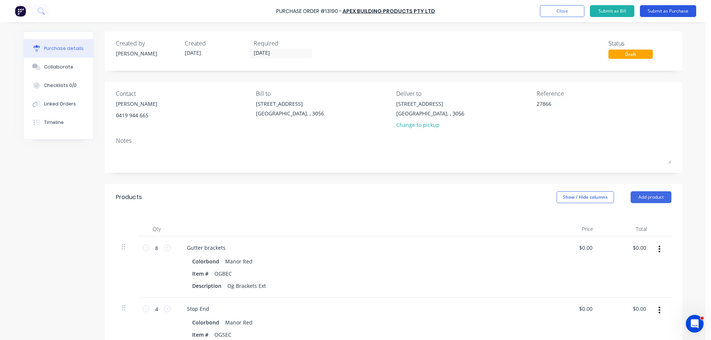
click at [666, 12] on button "Submit as Purchase" at bounding box center [668, 11] width 56 height 12
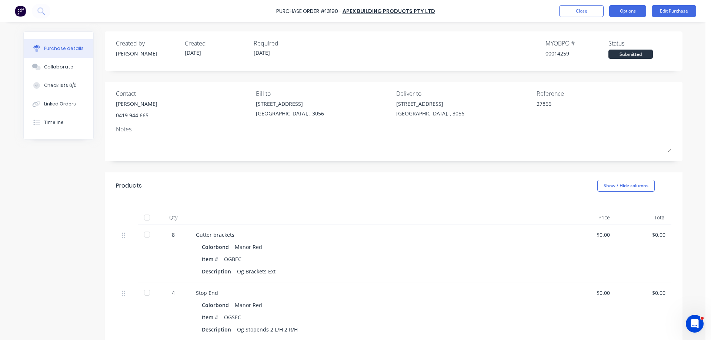
click at [620, 14] on button "Options" at bounding box center [627, 11] width 37 height 12
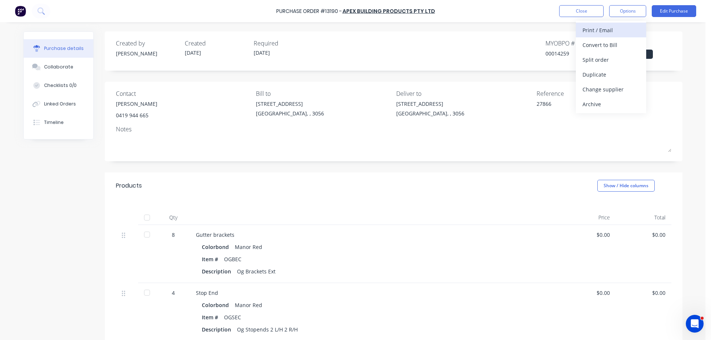
click at [616, 32] on div "Print / Email" at bounding box center [610, 30] width 57 height 11
click at [603, 61] on div "Without pricing" at bounding box center [610, 59] width 57 height 11
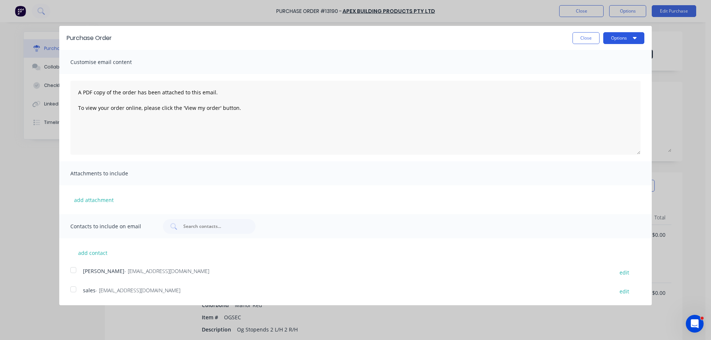
click at [638, 41] on button "Options" at bounding box center [623, 38] width 41 height 12
click at [615, 58] on div "Print" at bounding box center [608, 56] width 57 height 11
drag, startPoint x: 77, startPoint y: 273, endPoint x: 72, endPoint y: 276, distance: 5.8
click at [77, 273] on div at bounding box center [73, 270] width 15 height 15
drag, startPoint x: 77, startPoint y: 289, endPoint x: 134, endPoint y: 290, distance: 57.4
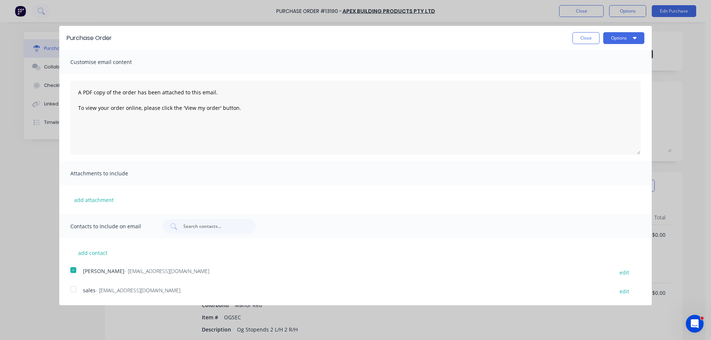
click at [77, 288] on div at bounding box center [73, 289] width 15 height 15
drag, startPoint x: 630, startPoint y: 39, endPoint x: 627, endPoint y: 47, distance: 8.8
click at [629, 40] on button "Options" at bounding box center [623, 38] width 41 height 12
click at [611, 72] on div "Email" at bounding box center [608, 71] width 57 height 11
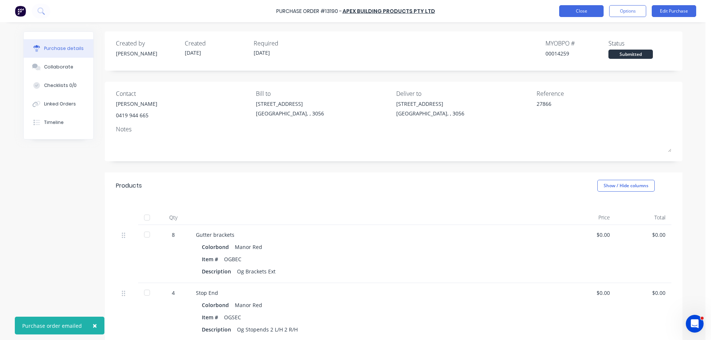
click at [584, 14] on button "Close" at bounding box center [581, 11] width 44 height 12
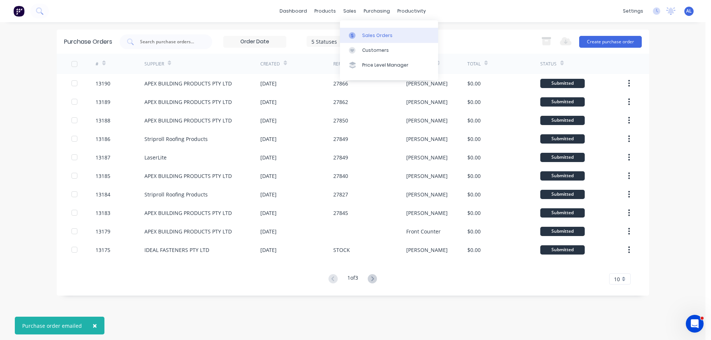
click at [374, 32] on div "Sales Orders" at bounding box center [377, 35] width 30 height 7
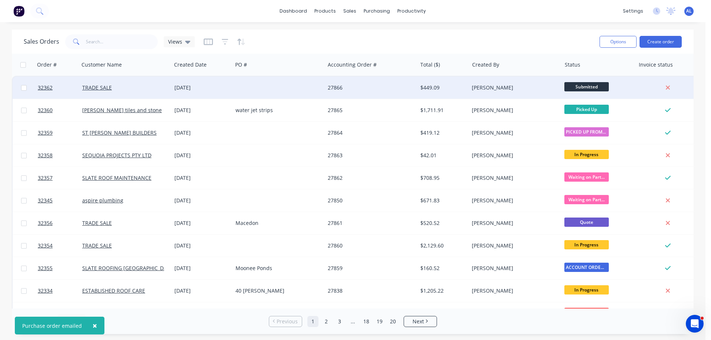
click at [369, 87] on div "27866" at bounding box center [369, 87] width 82 height 7
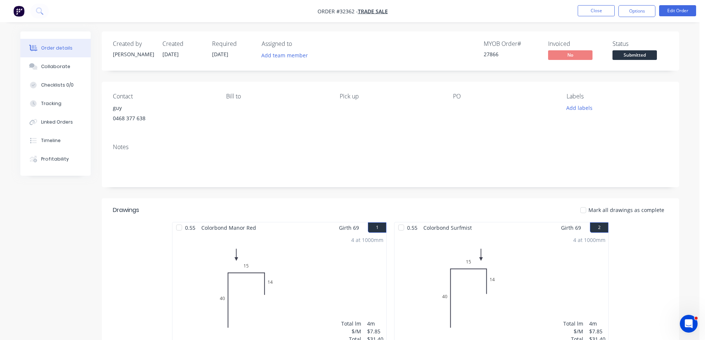
click at [637, 54] on span "Submitted" at bounding box center [635, 54] width 44 height 9
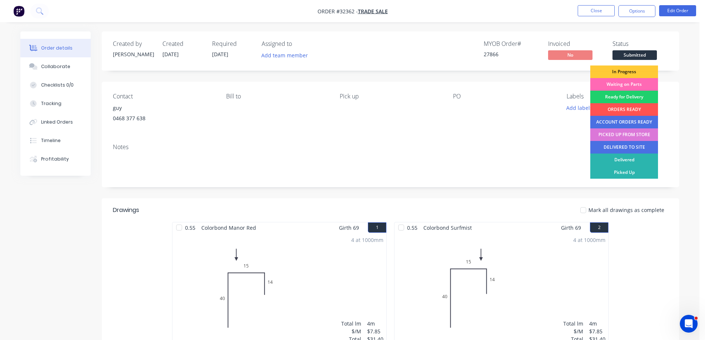
click at [620, 85] on div "Waiting on Parts" at bounding box center [624, 84] width 68 height 13
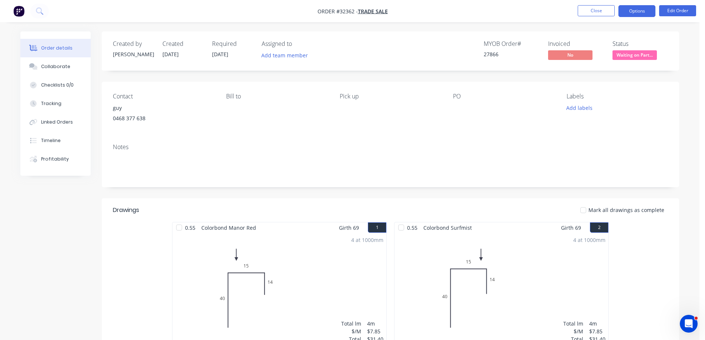
click at [643, 11] on button "Options" at bounding box center [636, 11] width 37 height 12
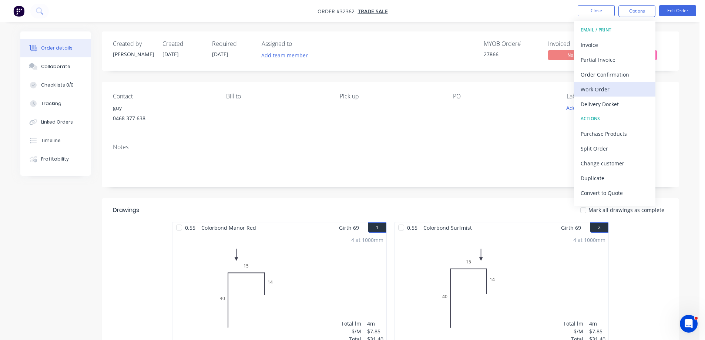
click at [608, 86] on div "Work Order" at bounding box center [615, 89] width 68 height 11
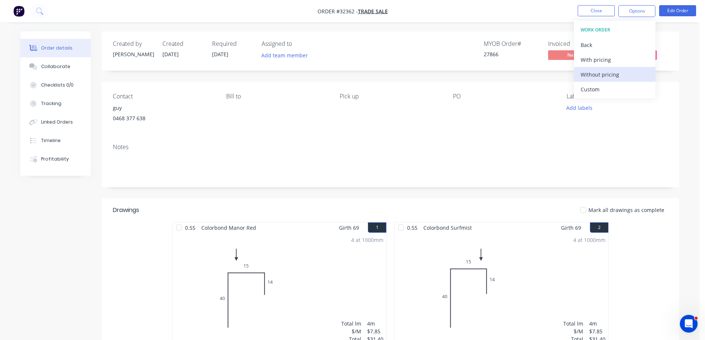
click at [613, 71] on div "Without pricing" at bounding box center [615, 74] width 68 height 11
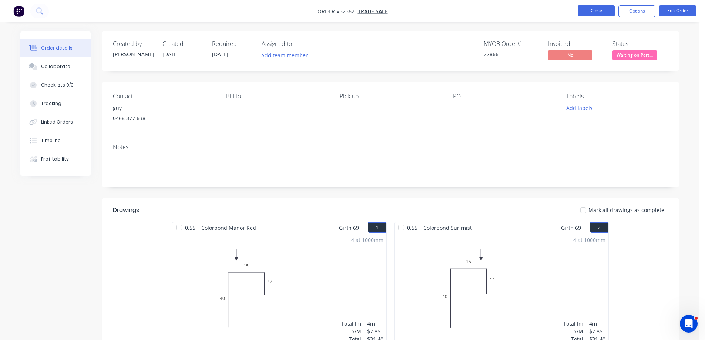
click at [592, 11] on button "Close" at bounding box center [596, 10] width 37 height 11
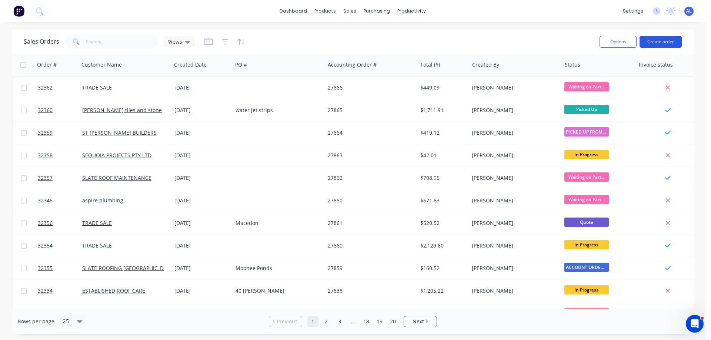
click at [658, 41] on button "Create order" at bounding box center [660, 42] width 42 height 12
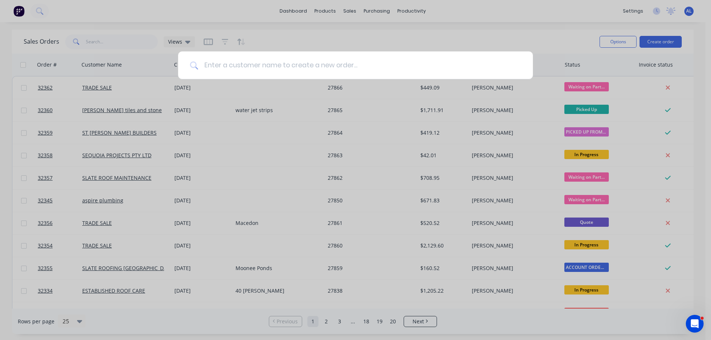
click at [286, 63] on input at bounding box center [359, 65] width 323 height 28
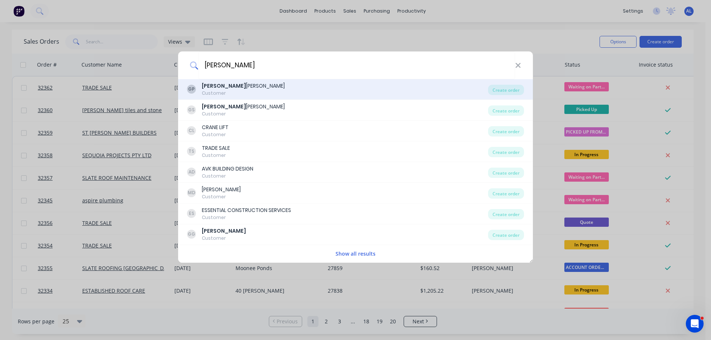
click at [246, 84] on div "GP [PERSON_NAME] Customer" at bounding box center [337, 89] width 301 height 14
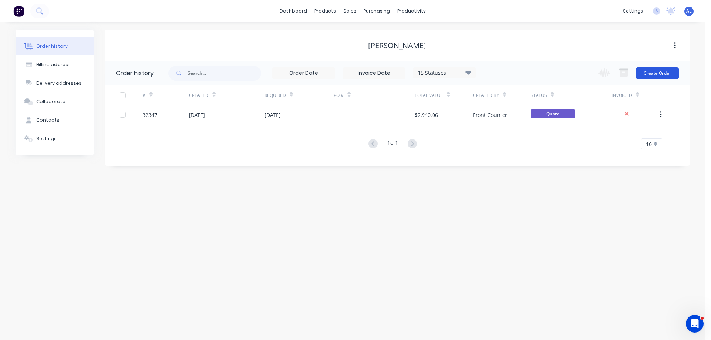
click at [660, 77] on button "Create Order" at bounding box center [656, 73] width 43 height 12
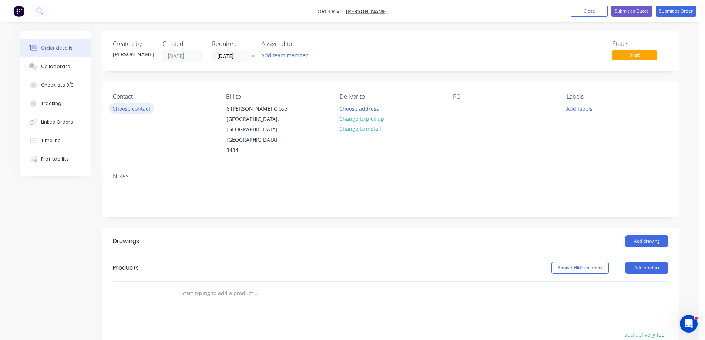
click at [132, 110] on button "Choose contact" at bounding box center [132, 108] width 46 height 10
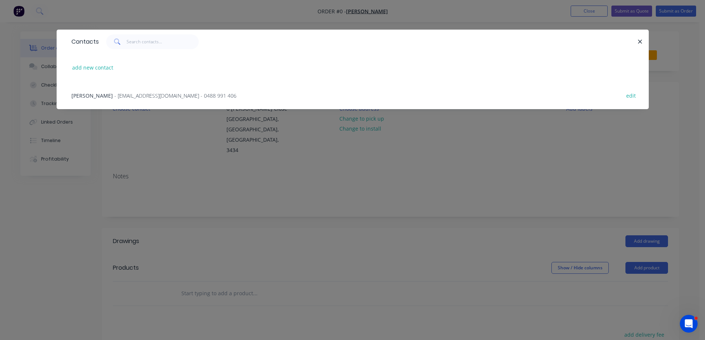
click at [130, 97] on span "- [EMAIL_ADDRESS][DOMAIN_NAME] - 0488 991 406" at bounding box center [175, 95] width 122 height 7
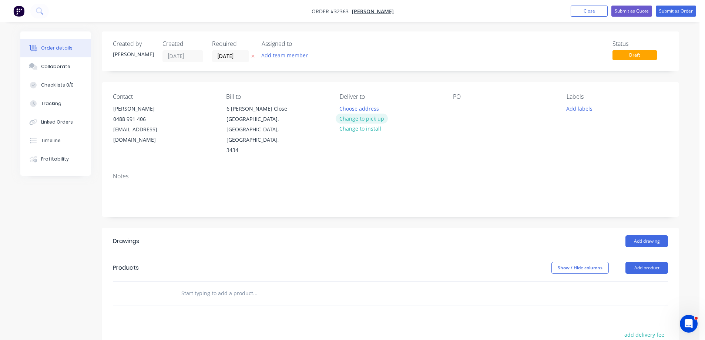
click at [366, 117] on button "Change to pick up" at bounding box center [362, 119] width 53 height 10
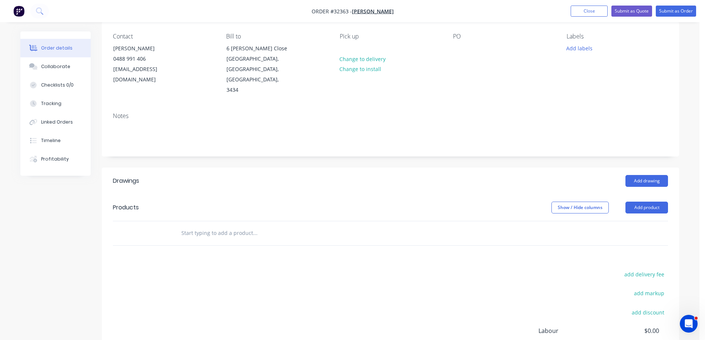
scroll to position [134, 0]
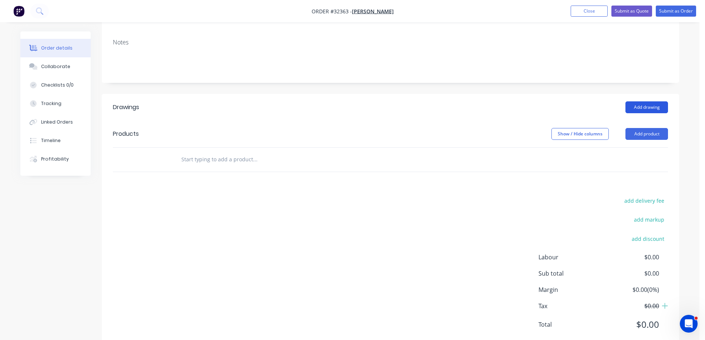
click at [646, 101] on button "Add drawing" at bounding box center [646, 107] width 43 height 12
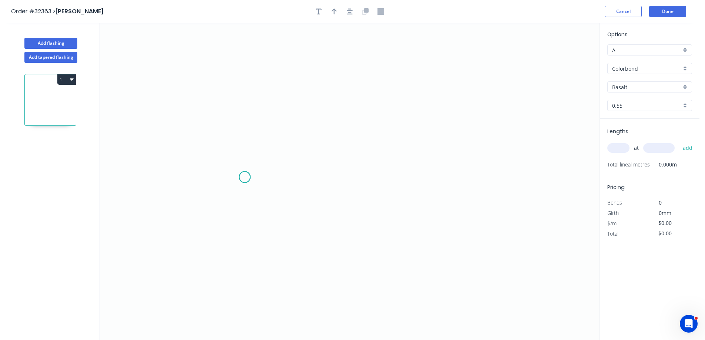
drag, startPoint x: 245, startPoint y: 177, endPoint x: 256, endPoint y: 142, distance: 37.1
click at [246, 176] on icon "0" at bounding box center [350, 181] width 500 height 317
click at [249, 92] on icon "0" at bounding box center [350, 181] width 500 height 317
click at [400, 90] on icon "0 ?" at bounding box center [350, 181] width 500 height 317
click at [402, 178] on icon "0 ? ?" at bounding box center [350, 181] width 500 height 317
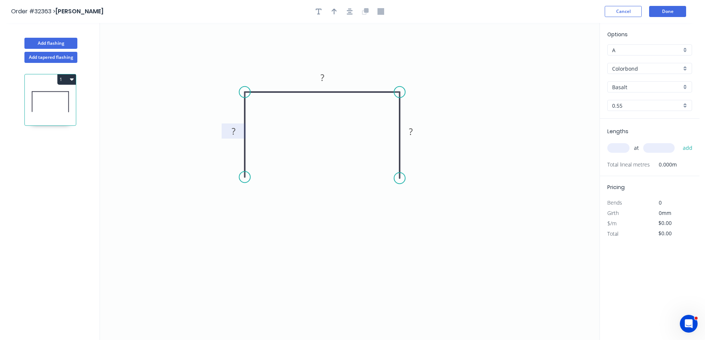
click at [236, 131] on rect at bounding box center [233, 132] width 15 height 10
drag, startPoint x: 353, startPoint y: 12, endPoint x: 340, endPoint y: 12, distance: 13.3
click at [353, 12] on button "button" at bounding box center [349, 11] width 11 height 11
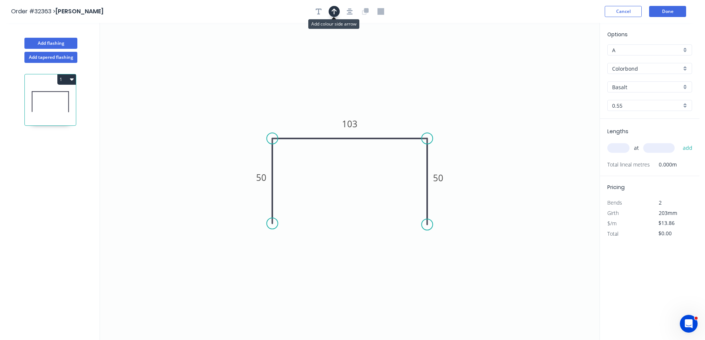
click at [333, 12] on icon "button" at bounding box center [334, 11] width 5 height 7
drag, startPoint x: 563, startPoint y: 58, endPoint x: 412, endPoint y: 103, distance: 157.0
click at [405, 105] on icon at bounding box center [402, 97] width 7 height 24
click at [684, 85] on div "Basalt" at bounding box center [649, 86] width 85 height 11
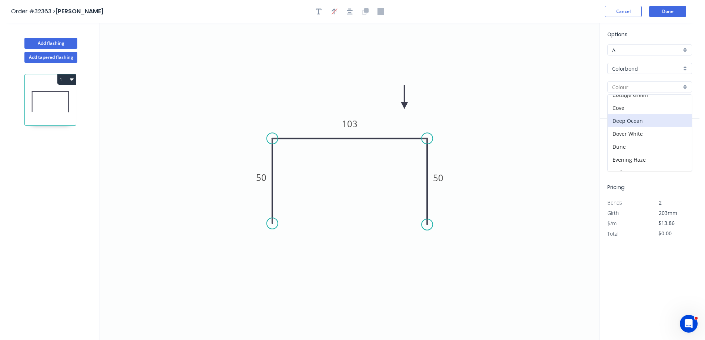
scroll to position [185, 0]
click at [660, 100] on div "Monument" at bounding box center [650, 97] width 84 height 13
click at [620, 147] on input "text" at bounding box center [618, 148] width 22 height 10
click at [679, 142] on button "add" at bounding box center [687, 148] width 17 height 13
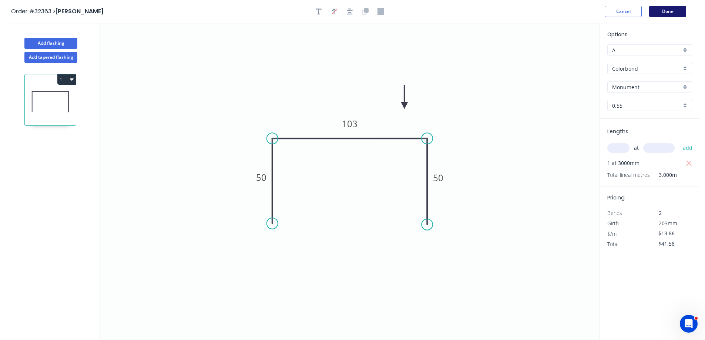
click at [673, 14] on button "Done" at bounding box center [667, 11] width 37 height 11
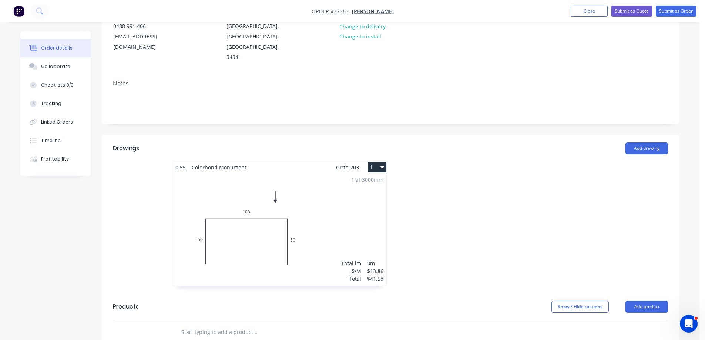
scroll to position [111, 0]
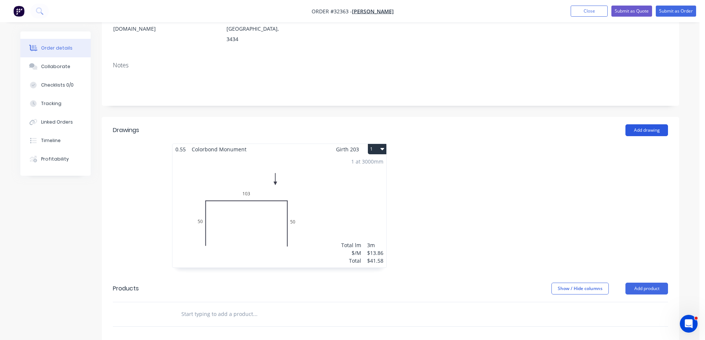
click at [642, 124] on button "Add drawing" at bounding box center [646, 130] width 43 height 12
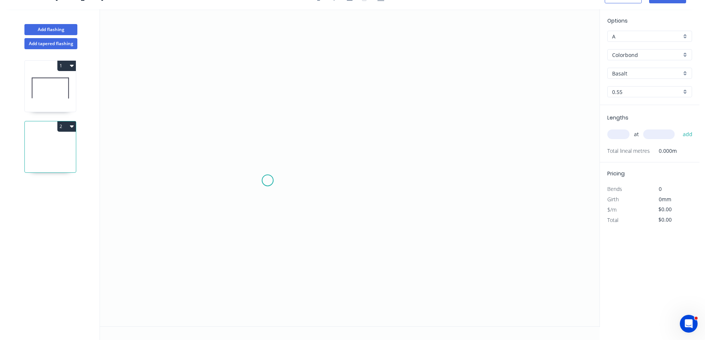
click at [268, 181] on icon "0" at bounding box center [350, 167] width 500 height 317
click at [268, 105] on icon at bounding box center [268, 143] width 0 height 76
click at [430, 105] on icon "0 ?" at bounding box center [350, 167] width 500 height 317
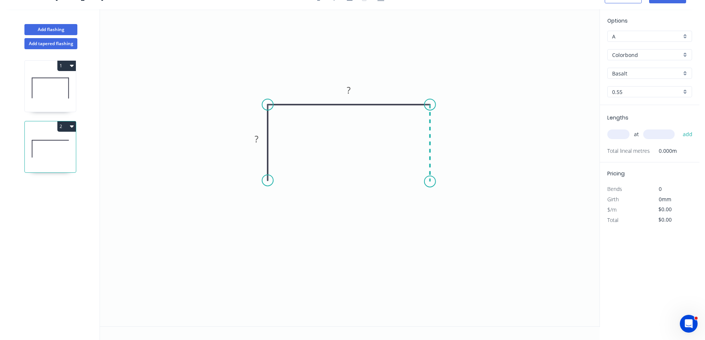
click at [429, 182] on icon "0 ? ?" at bounding box center [350, 167] width 500 height 317
click at [260, 139] on rect at bounding box center [256, 139] width 15 height 10
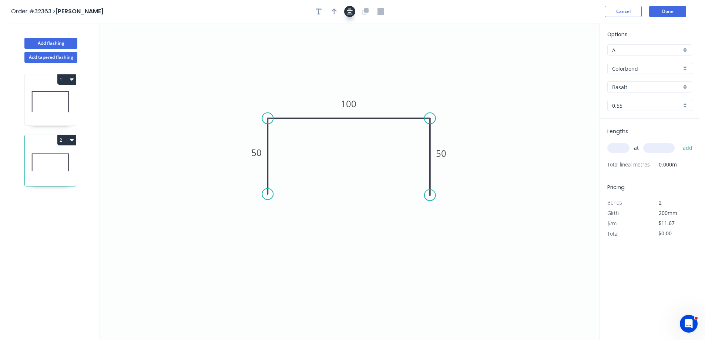
click at [349, 12] on icon "button" at bounding box center [350, 12] width 6 height 6
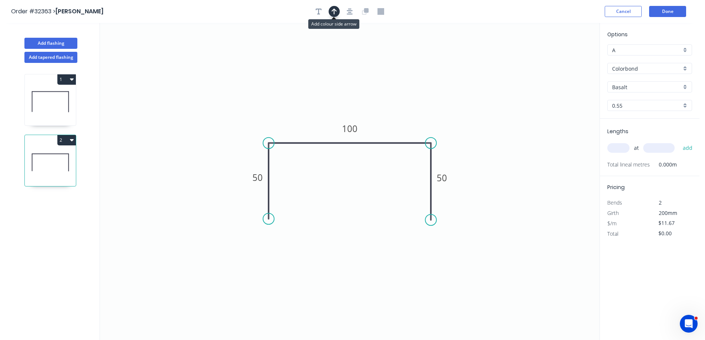
click at [334, 10] on icon "button" at bounding box center [334, 12] width 5 height 6
drag, startPoint x: 563, startPoint y: 57, endPoint x: 406, endPoint y: 114, distance: 166.3
click at [406, 114] on icon at bounding box center [406, 106] width 7 height 24
drag, startPoint x: 685, startPoint y: 85, endPoint x: 681, endPoint y: 92, distance: 8.0
click at [685, 85] on div "Basalt" at bounding box center [649, 86] width 85 height 11
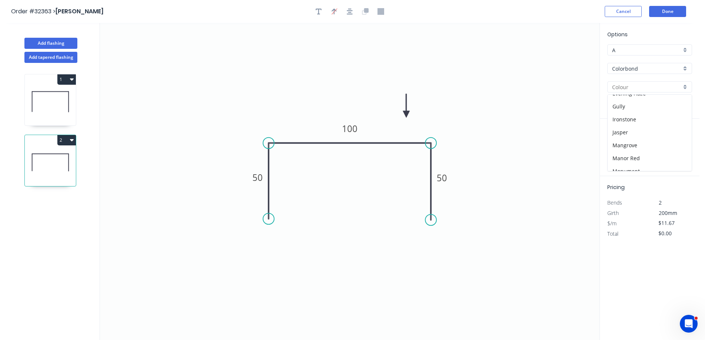
scroll to position [185, 0]
click at [657, 97] on div "Monument" at bounding box center [650, 97] width 84 height 13
drag, startPoint x: 620, startPoint y: 147, endPoint x: 578, endPoint y: 171, distance: 47.4
click at [619, 147] on input "text" at bounding box center [618, 148] width 22 height 10
click at [679, 142] on button "add" at bounding box center [687, 148] width 17 height 13
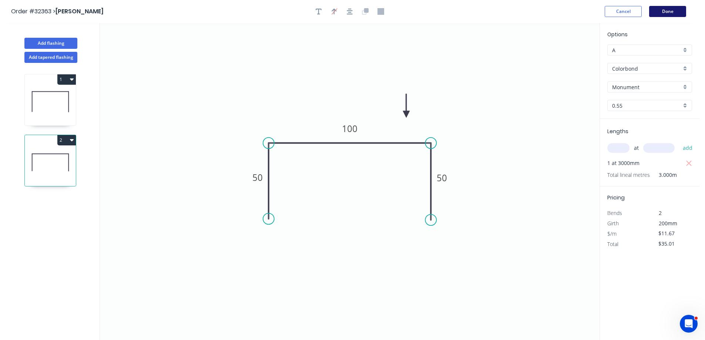
click at [677, 11] on button "Done" at bounding box center [667, 11] width 37 height 11
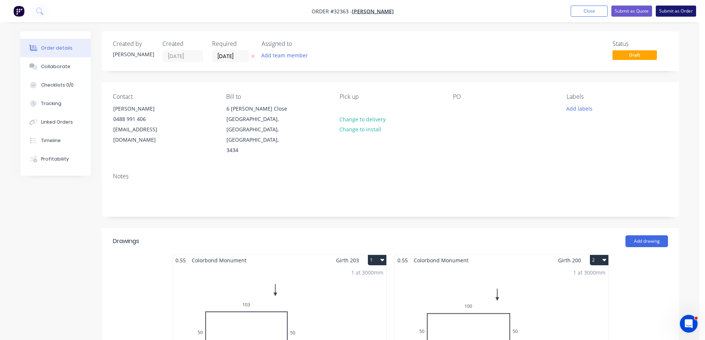
click at [677, 12] on button "Submit as Order" at bounding box center [676, 11] width 40 height 11
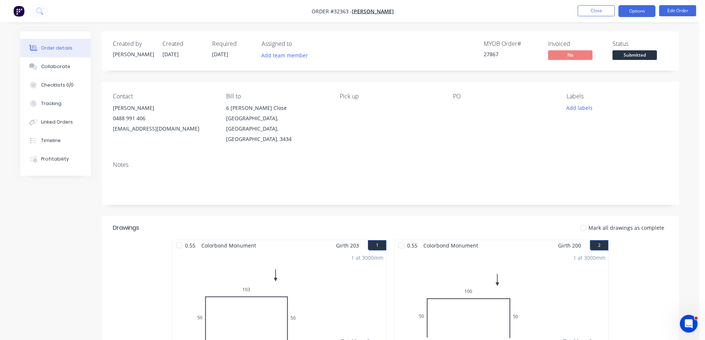
click at [648, 10] on button "Options" at bounding box center [636, 11] width 37 height 12
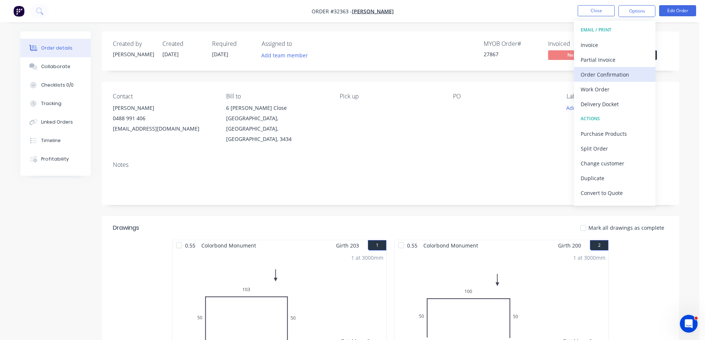
click at [618, 73] on div "Order Confirmation" at bounding box center [615, 74] width 68 height 11
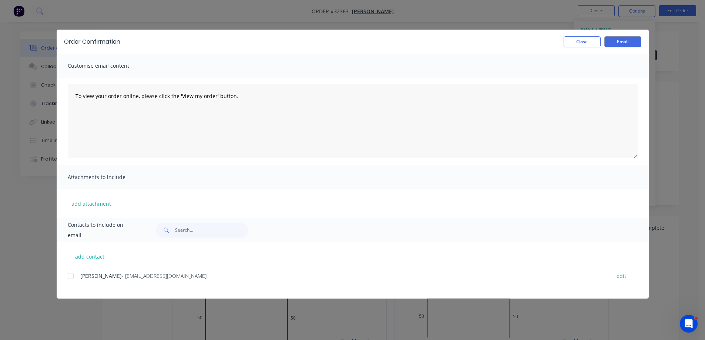
click at [73, 276] on div at bounding box center [70, 276] width 15 height 15
click at [627, 41] on button "Email" at bounding box center [622, 41] width 37 height 11
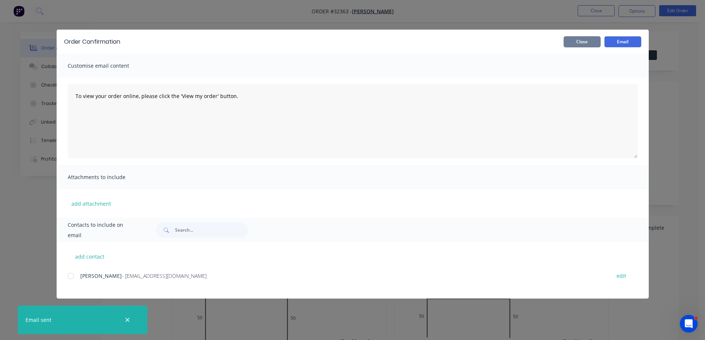
click at [578, 38] on button "Close" at bounding box center [582, 41] width 37 height 11
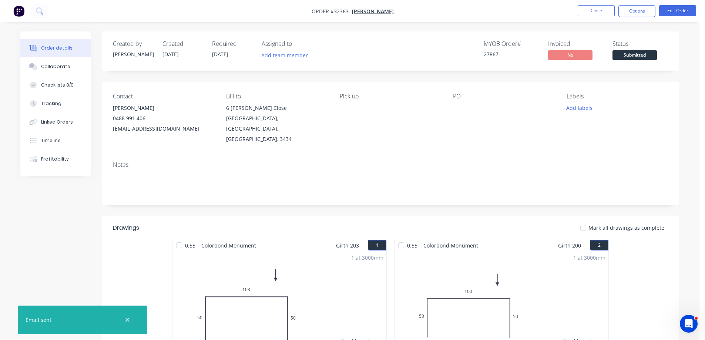
click at [641, 54] on span "Submitted" at bounding box center [635, 54] width 44 height 9
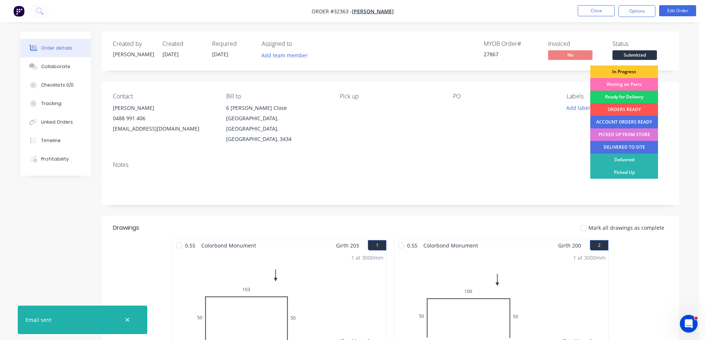
click at [641, 71] on div "In Progress" at bounding box center [624, 72] width 68 height 13
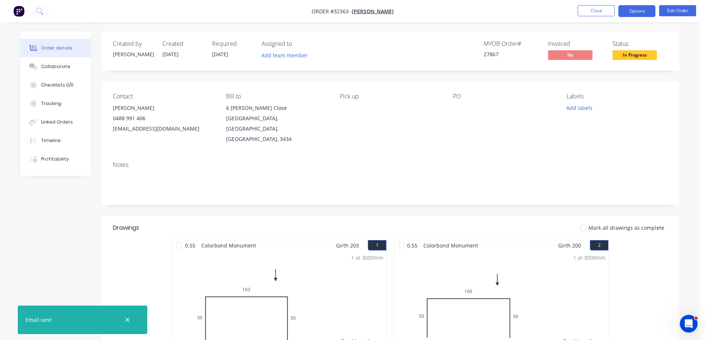
click at [636, 13] on button "Options" at bounding box center [636, 11] width 37 height 12
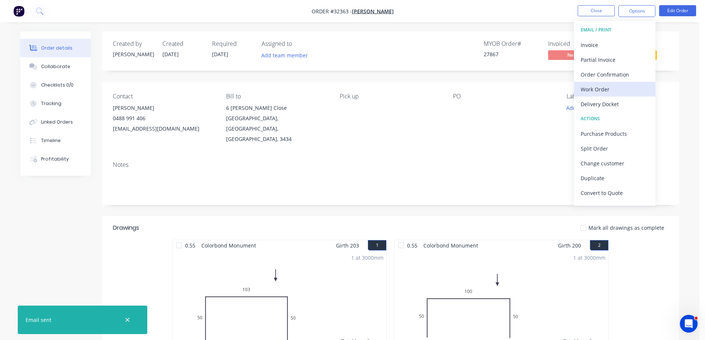
click at [618, 89] on div "Work Order" at bounding box center [615, 89] width 68 height 11
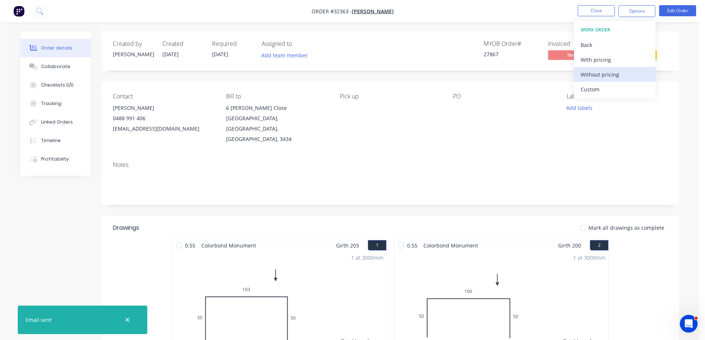
click at [627, 73] on div "Without pricing" at bounding box center [615, 74] width 68 height 11
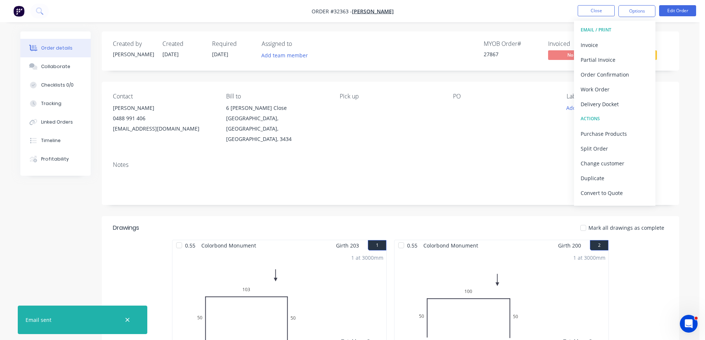
click at [686, 57] on div "Order details Collaborate Checklists 0/0 Tracking Linked Orders Timeline Profit…" at bounding box center [349, 251] width 699 height 503
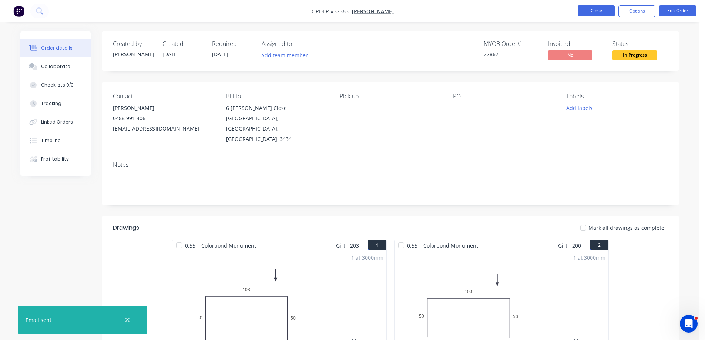
click at [598, 14] on button "Close" at bounding box center [596, 10] width 37 height 11
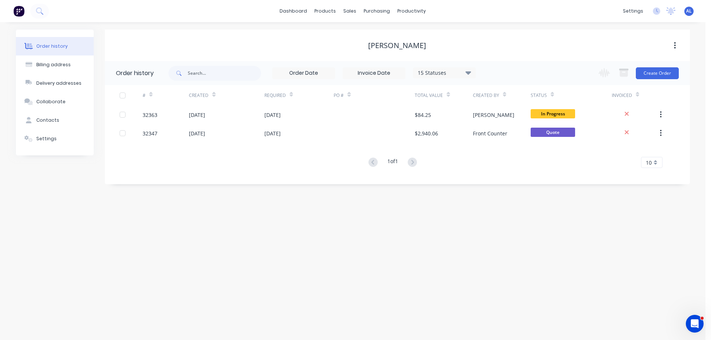
click at [19, 11] on img at bounding box center [18, 11] width 11 height 11
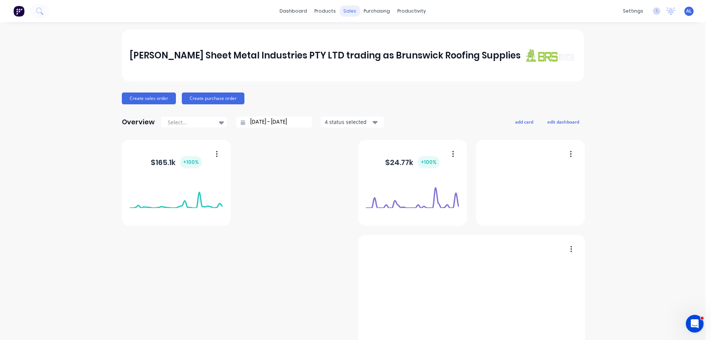
click at [348, 13] on div "sales" at bounding box center [349, 11] width 20 height 11
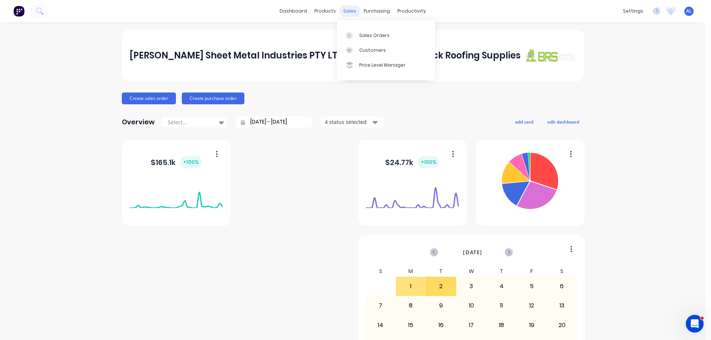
click at [347, 14] on div "sales" at bounding box center [349, 11] width 20 height 11
click at [373, 37] on div "Sales Orders" at bounding box center [374, 35] width 30 height 7
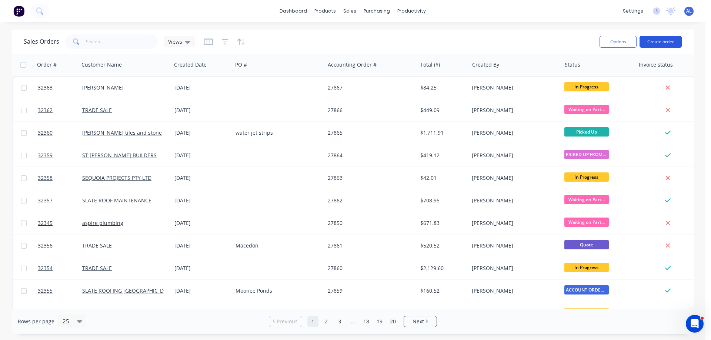
click at [657, 44] on button "Create order" at bounding box center [660, 42] width 42 height 12
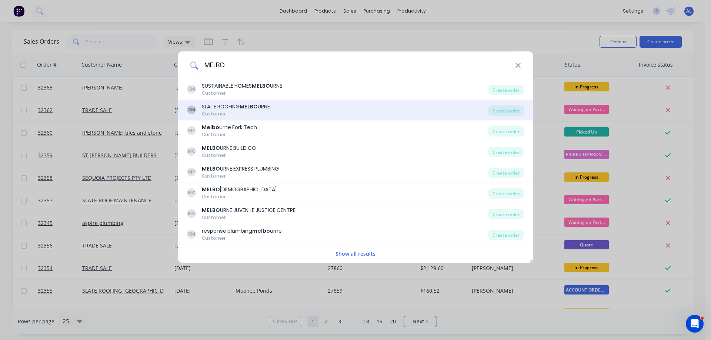
click at [265, 108] on div "SLATE ROOFING MELBO URNE" at bounding box center [236, 107] width 68 height 8
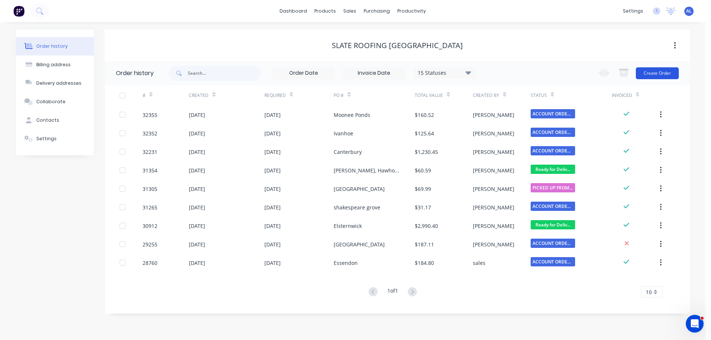
click at [657, 74] on button "Create Order" at bounding box center [656, 73] width 43 height 12
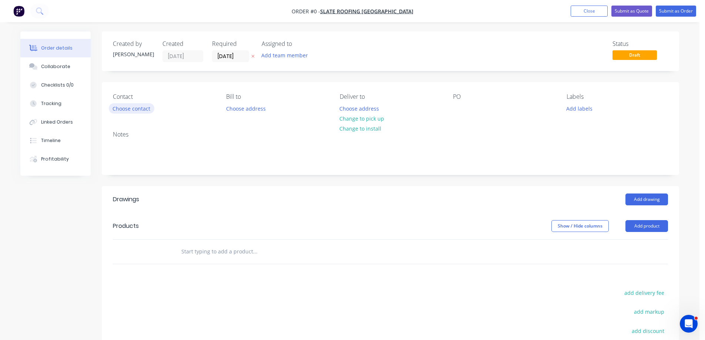
click at [135, 109] on button "Choose contact" at bounding box center [132, 108] width 46 height 10
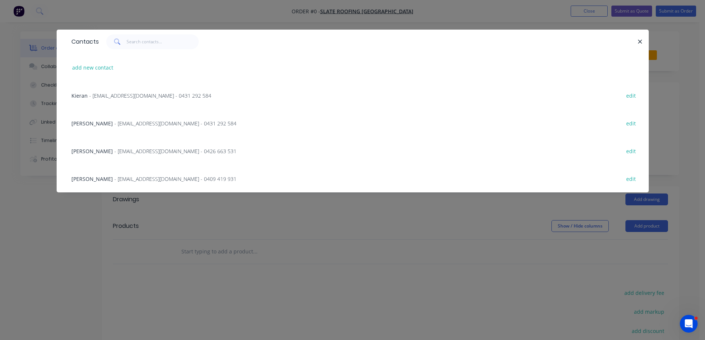
click at [111, 95] on span "- [EMAIL_ADDRESS][DOMAIN_NAME] - 0431 292 584" at bounding box center [150, 95] width 122 height 7
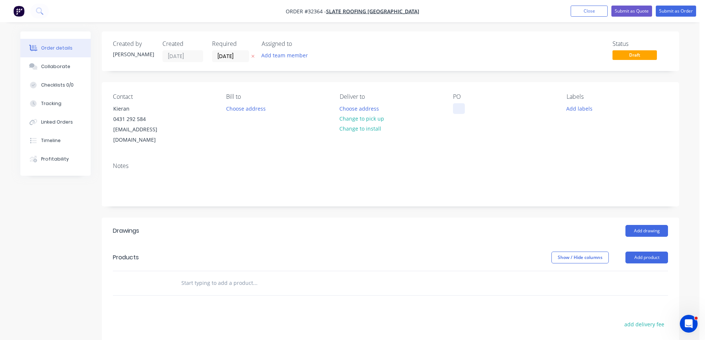
drag, startPoint x: 460, startPoint y: 108, endPoint x: 461, endPoint y: 172, distance: 63.7
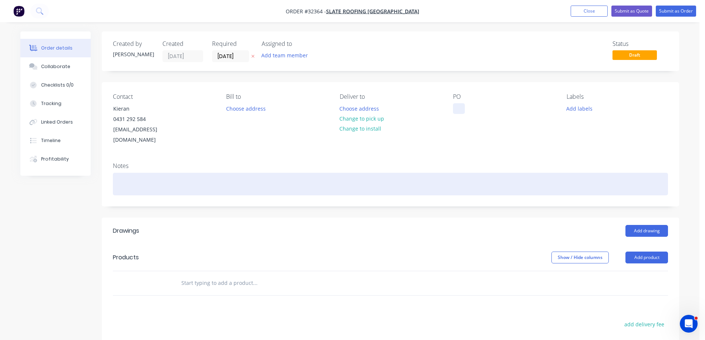
click at [460, 109] on div at bounding box center [459, 108] width 12 height 11
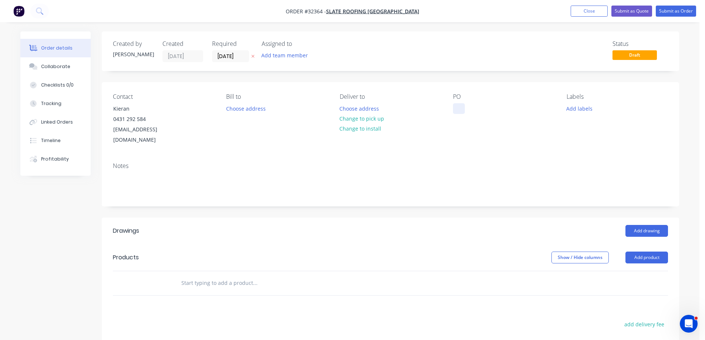
drag, startPoint x: 458, startPoint y: 106, endPoint x: 454, endPoint y: 128, distance: 22.1
click at [458, 107] on div at bounding box center [459, 108] width 12 height 11
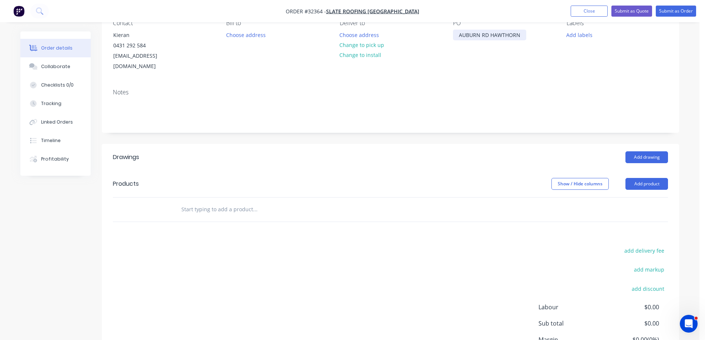
scroll to position [74, 0]
click at [648, 151] on button "Add drawing" at bounding box center [646, 157] width 43 height 12
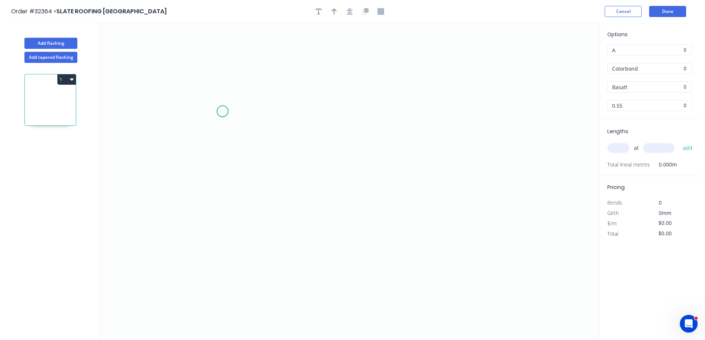
click at [222, 111] on icon "0" at bounding box center [350, 181] width 500 height 317
click at [333, 190] on icon "0" at bounding box center [350, 181] width 500 height 317
click at [459, 114] on icon "0 ?" at bounding box center [350, 181] width 500 height 317
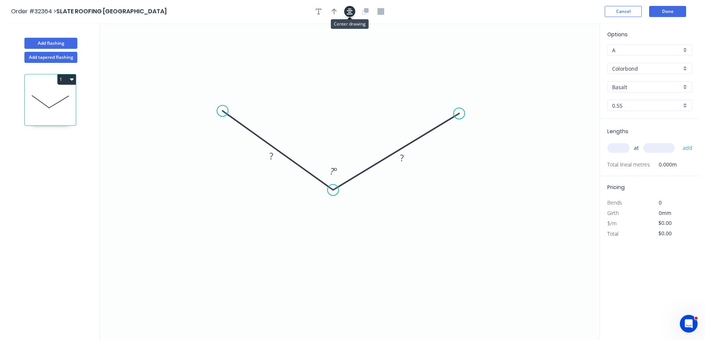
click at [349, 10] on icon "button" at bounding box center [350, 12] width 6 height 6
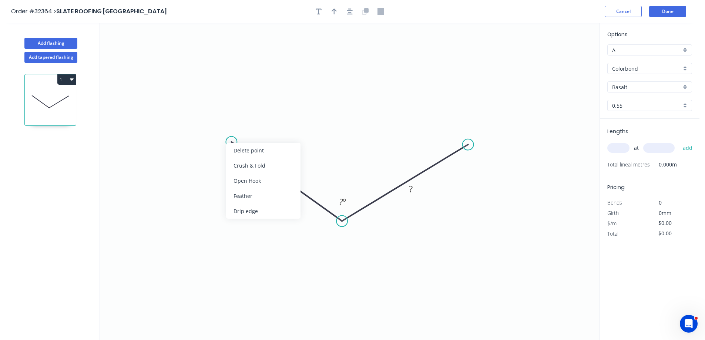
drag, startPoint x: 267, startPoint y: 210, endPoint x: 251, endPoint y: 165, distance: 47.5
click at [267, 209] on div "Drip edge" at bounding box center [263, 211] width 74 height 15
drag, startPoint x: 259, startPoint y: 167, endPoint x: 264, endPoint y: 165, distance: 4.6
click at [259, 166] on div "Flip bend" at bounding box center [271, 165] width 74 height 15
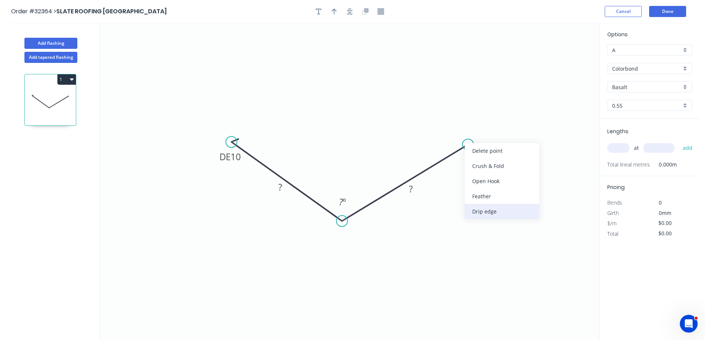
click at [495, 211] on div "Drip edge" at bounding box center [502, 211] width 74 height 15
drag, startPoint x: 345, startPoint y: 198, endPoint x: 355, endPoint y: 191, distance: 12.0
click at [345, 198] on tspan "º" at bounding box center [344, 202] width 3 height 12
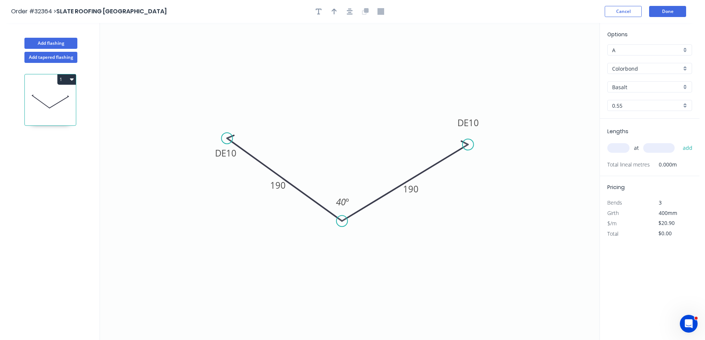
drag, startPoint x: 229, startPoint y: 141, endPoint x: 245, endPoint y: 140, distance: 15.6
click at [227, 139] on circle at bounding box center [226, 138] width 11 height 11
drag, startPoint x: 468, startPoint y: 144, endPoint x: 472, endPoint y: 137, distance: 8.4
click at [472, 137] on circle at bounding box center [471, 136] width 11 height 11
drag, startPoint x: 226, startPoint y: 138, endPoint x: 219, endPoint y: 136, distance: 7.0
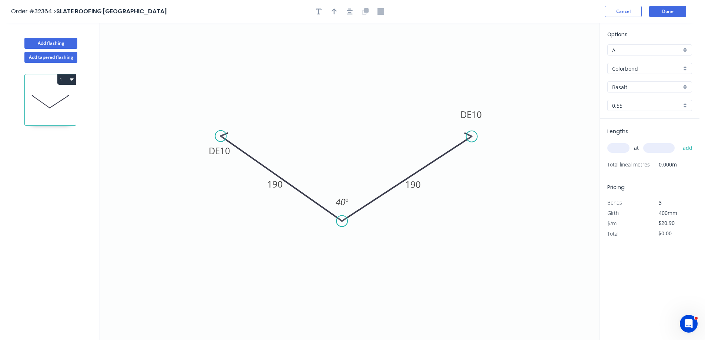
click at [220, 136] on circle at bounding box center [220, 136] width 11 height 11
click at [348, 14] on icon "button" at bounding box center [350, 12] width 6 height 6
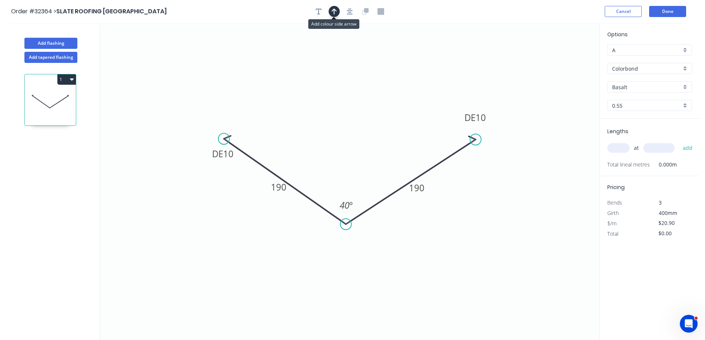
click at [333, 10] on icon "button" at bounding box center [334, 11] width 5 height 7
drag, startPoint x: 562, startPoint y: 57, endPoint x: 373, endPoint y: 156, distance: 213.4
click at [373, 156] on icon at bounding box center [373, 148] width 7 height 24
click at [619, 150] on input "text" at bounding box center [618, 148] width 22 height 10
click at [679, 142] on button "add" at bounding box center [687, 148] width 17 height 13
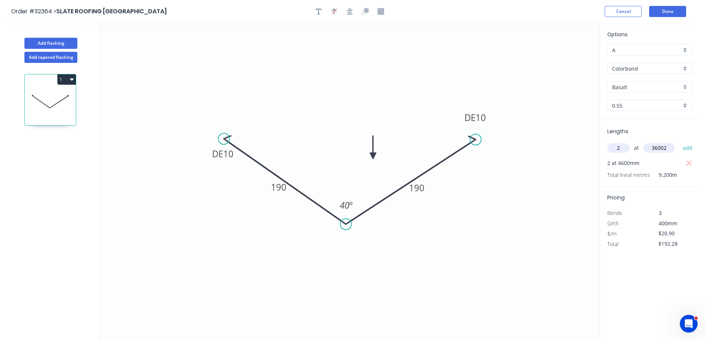
click at [679, 142] on button "add" at bounding box center [687, 148] width 17 height 13
click at [688, 177] on icon "button" at bounding box center [689, 174] width 7 height 9
drag, startPoint x: 618, startPoint y: 151, endPoint x: 588, endPoint y: 203, distance: 60.5
click at [618, 152] on input "text" at bounding box center [618, 148] width 22 height 10
click at [679, 142] on button "add" at bounding box center [687, 148] width 17 height 13
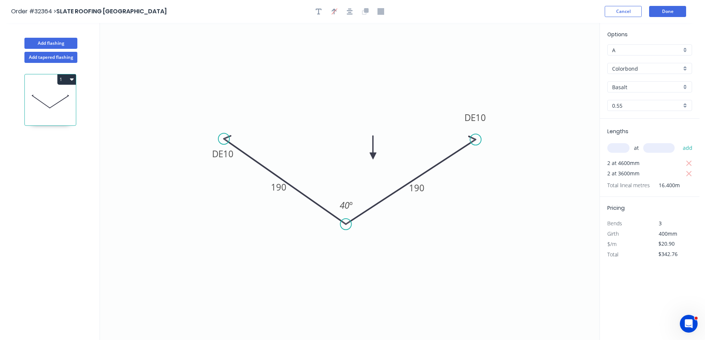
click at [687, 88] on div "Basalt" at bounding box center [649, 86] width 85 height 11
click at [647, 164] on div "Woodland Grey" at bounding box center [650, 166] width 84 height 13
click at [661, 13] on button "Done" at bounding box center [667, 11] width 37 height 11
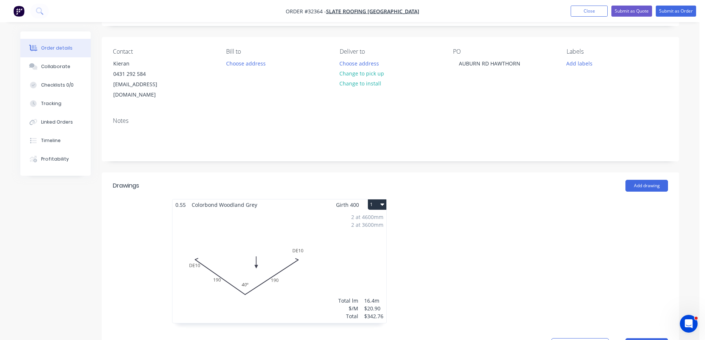
scroll to position [44, 0]
click at [671, 12] on button "Submit as Order" at bounding box center [676, 11] width 40 height 11
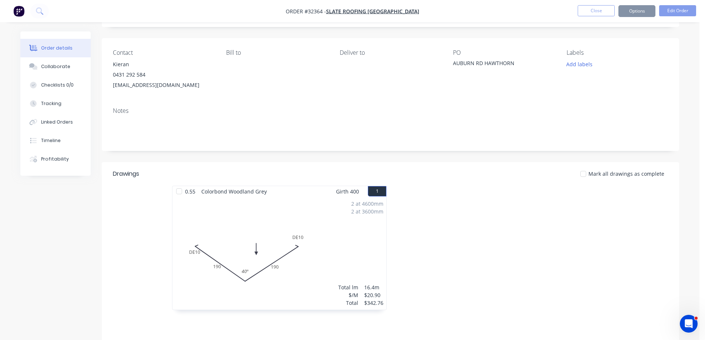
scroll to position [0, 0]
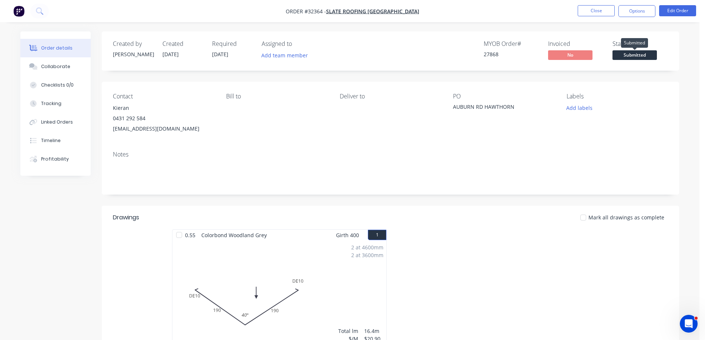
click at [633, 56] on span "Submitted" at bounding box center [635, 54] width 44 height 9
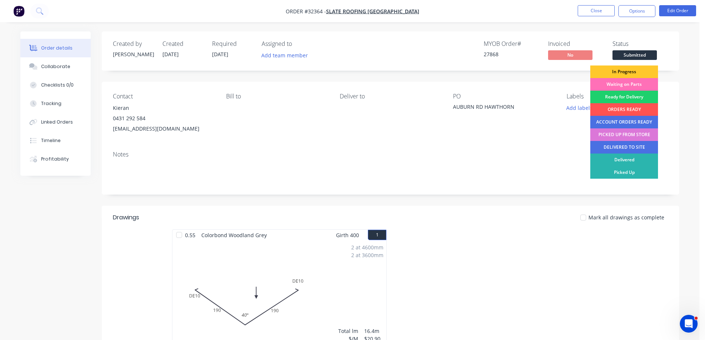
click at [630, 70] on div "In Progress" at bounding box center [624, 72] width 68 height 13
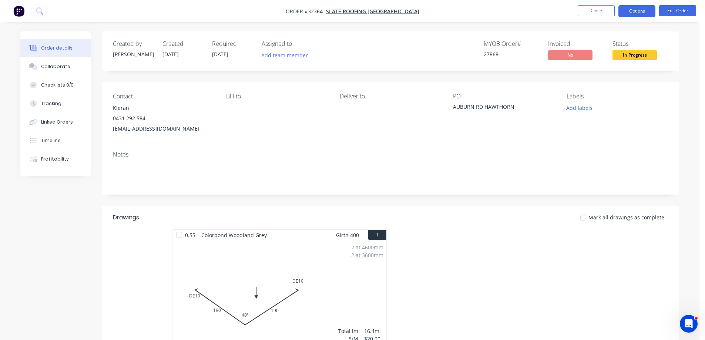
click at [637, 10] on button "Options" at bounding box center [636, 11] width 37 height 12
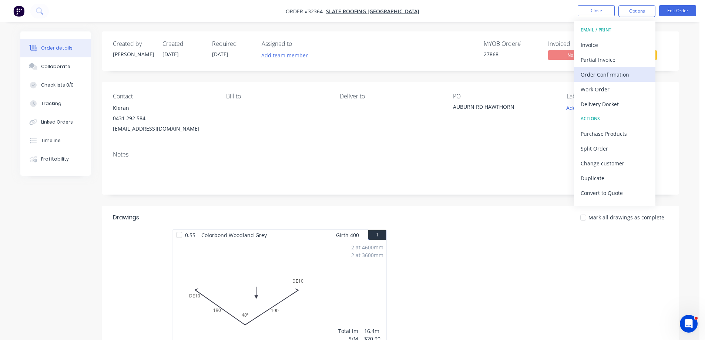
click at [620, 74] on div "Order Confirmation" at bounding box center [615, 74] width 68 height 11
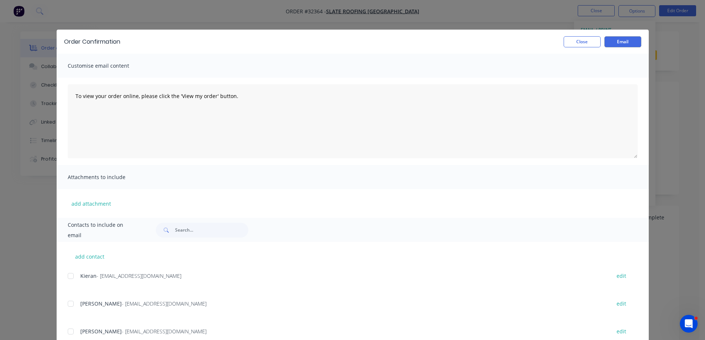
drag, startPoint x: 69, startPoint y: 277, endPoint x: 184, endPoint y: 259, distance: 116.9
click at [70, 276] on div at bounding box center [70, 276] width 15 height 15
click at [617, 40] on button "Email" at bounding box center [622, 41] width 37 height 11
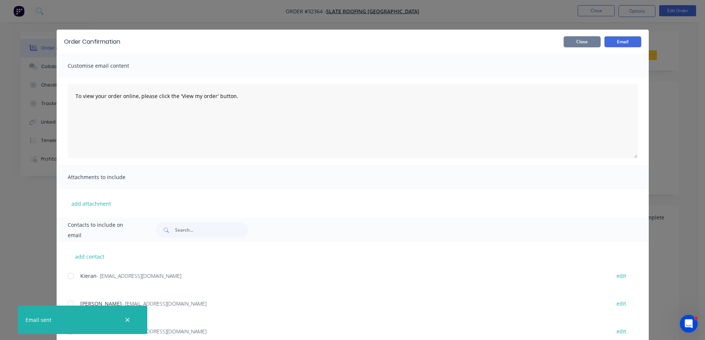
click at [574, 45] on button "Close" at bounding box center [582, 41] width 37 height 11
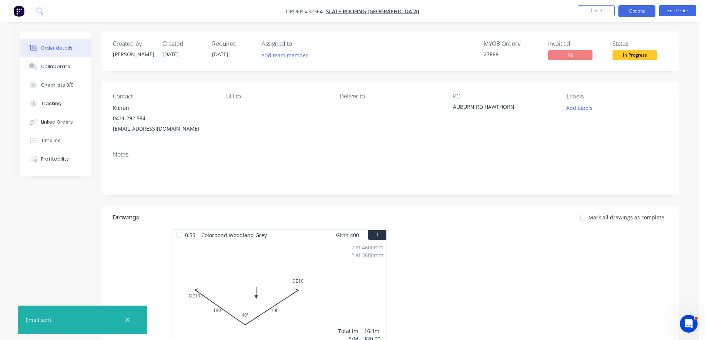
click at [635, 12] on button "Options" at bounding box center [636, 11] width 37 height 12
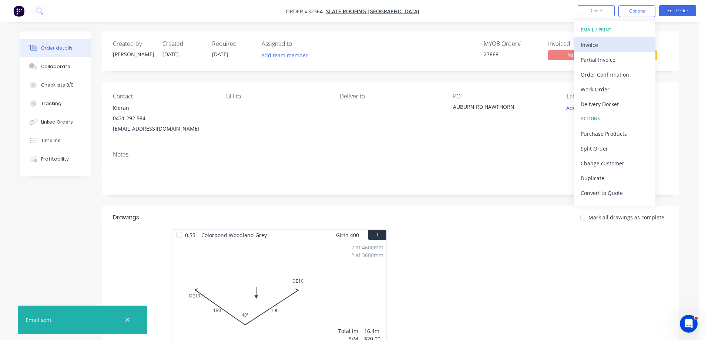
click at [608, 46] on div "Invoice" at bounding box center [615, 45] width 68 height 11
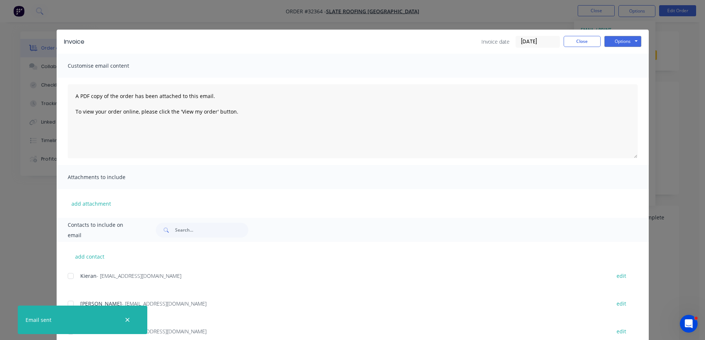
click at [66, 276] on div at bounding box center [70, 276] width 15 height 15
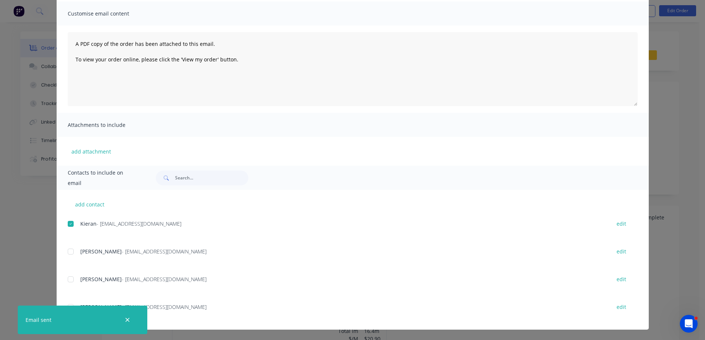
click at [67, 224] on div at bounding box center [70, 224] width 15 height 15
drag, startPoint x: 68, startPoint y: 249, endPoint x: 141, endPoint y: 256, distance: 73.3
click at [70, 249] on div at bounding box center [70, 251] width 15 height 15
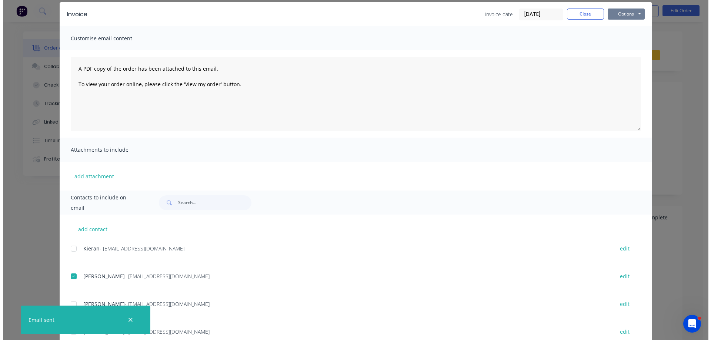
scroll to position [0, 0]
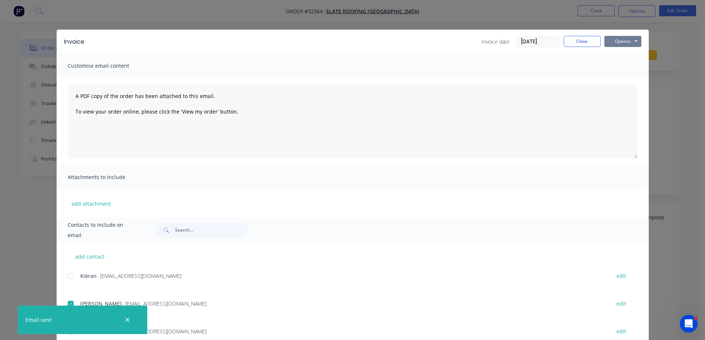
click at [611, 43] on button "Options" at bounding box center [622, 41] width 37 height 11
click at [627, 78] on button "Email" at bounding box center [627, 79] width 47 height 12
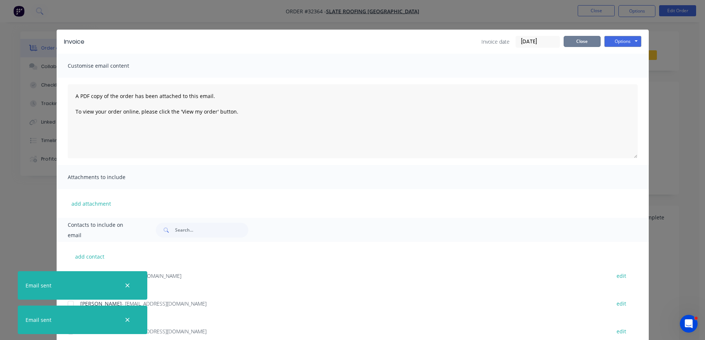
click at [581, 42] on button "Close" at bounding box center [582, 41] width 37 height 11
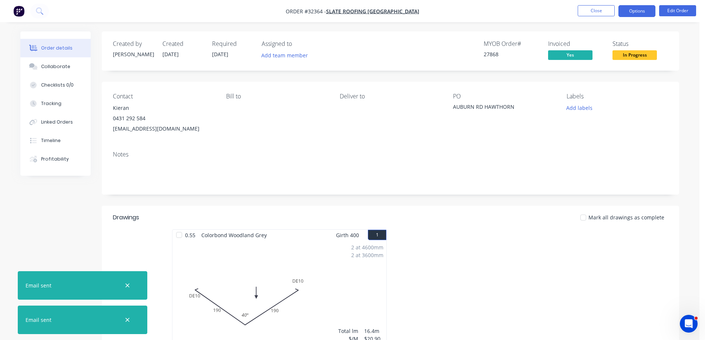
click at [632, 11] on button "Options" at bounding box center [636, 11] width 37 height 12
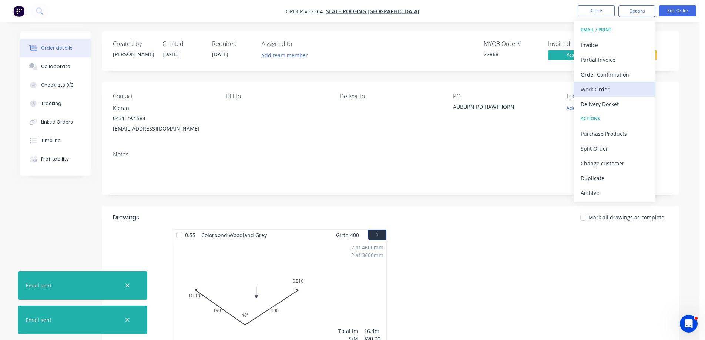
click at [612, 88] on div "Work Order" at bounding box center [615, 89] width 68 height 11
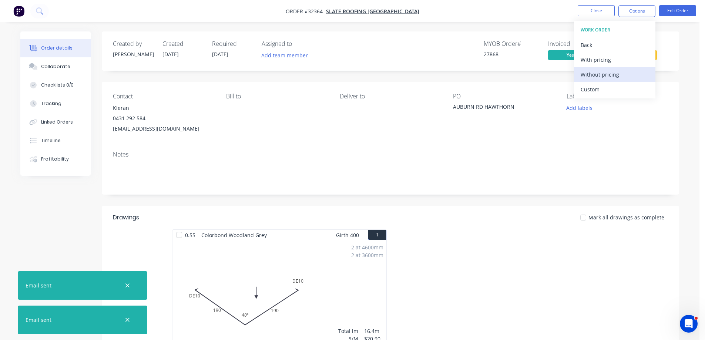
click at [612, 73] on div "Without pricing" at bounding box center [615, 74] width 68 height 11
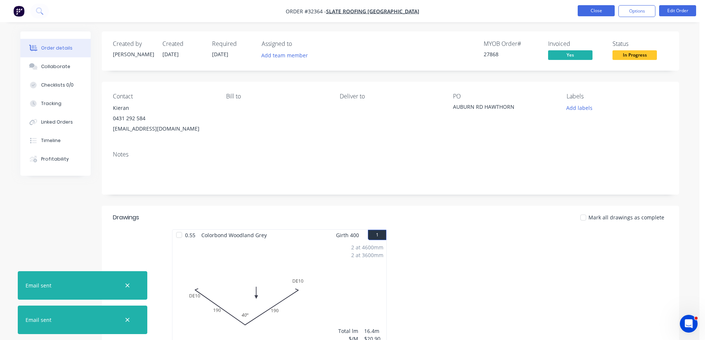
click at [594, 11] on button "Close" at bounding box center [596, 10] width 37 height 11
